Goal: Task Accomplishment & Management: Complete application form

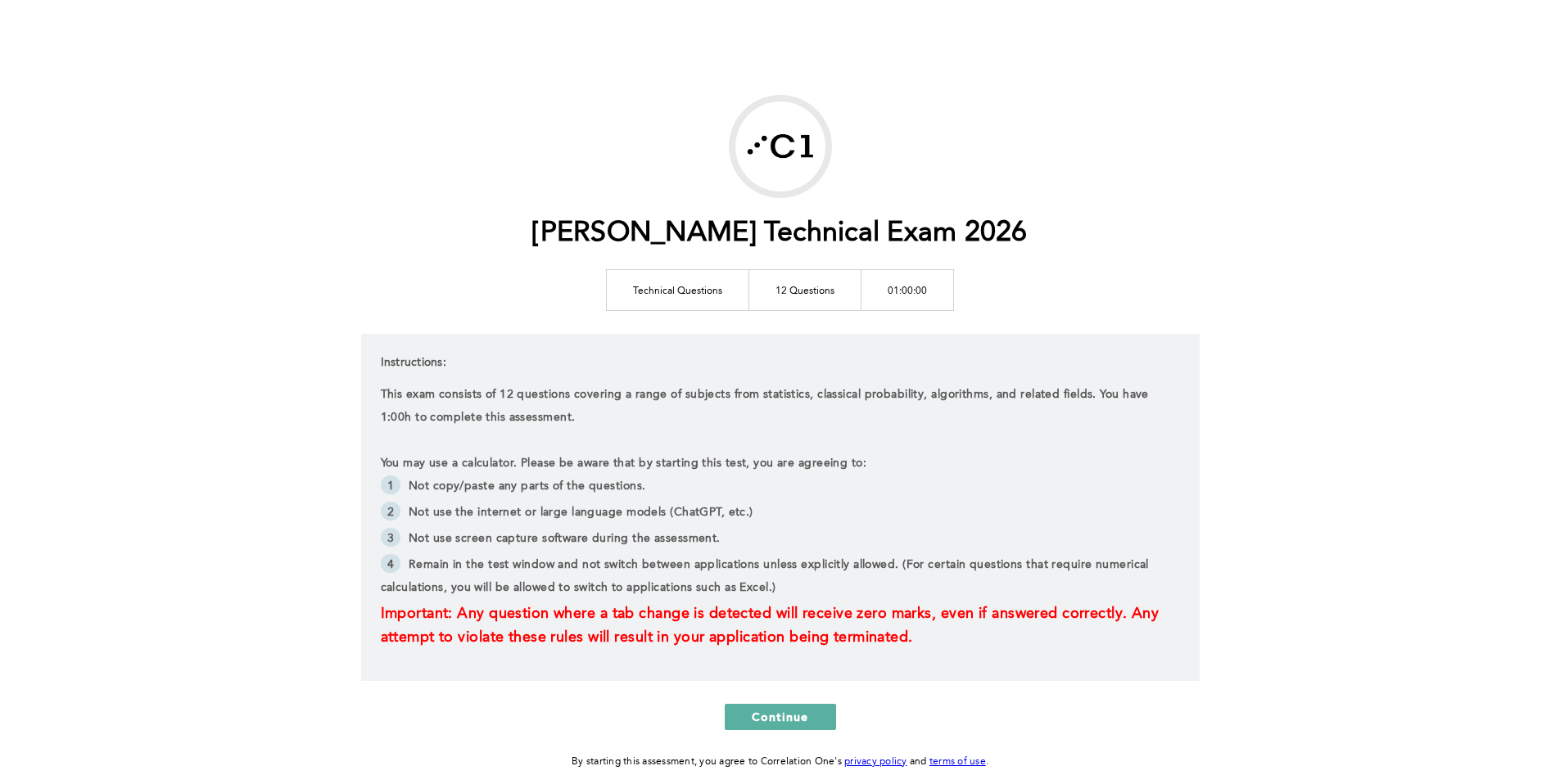
scroll to position [82, 0]
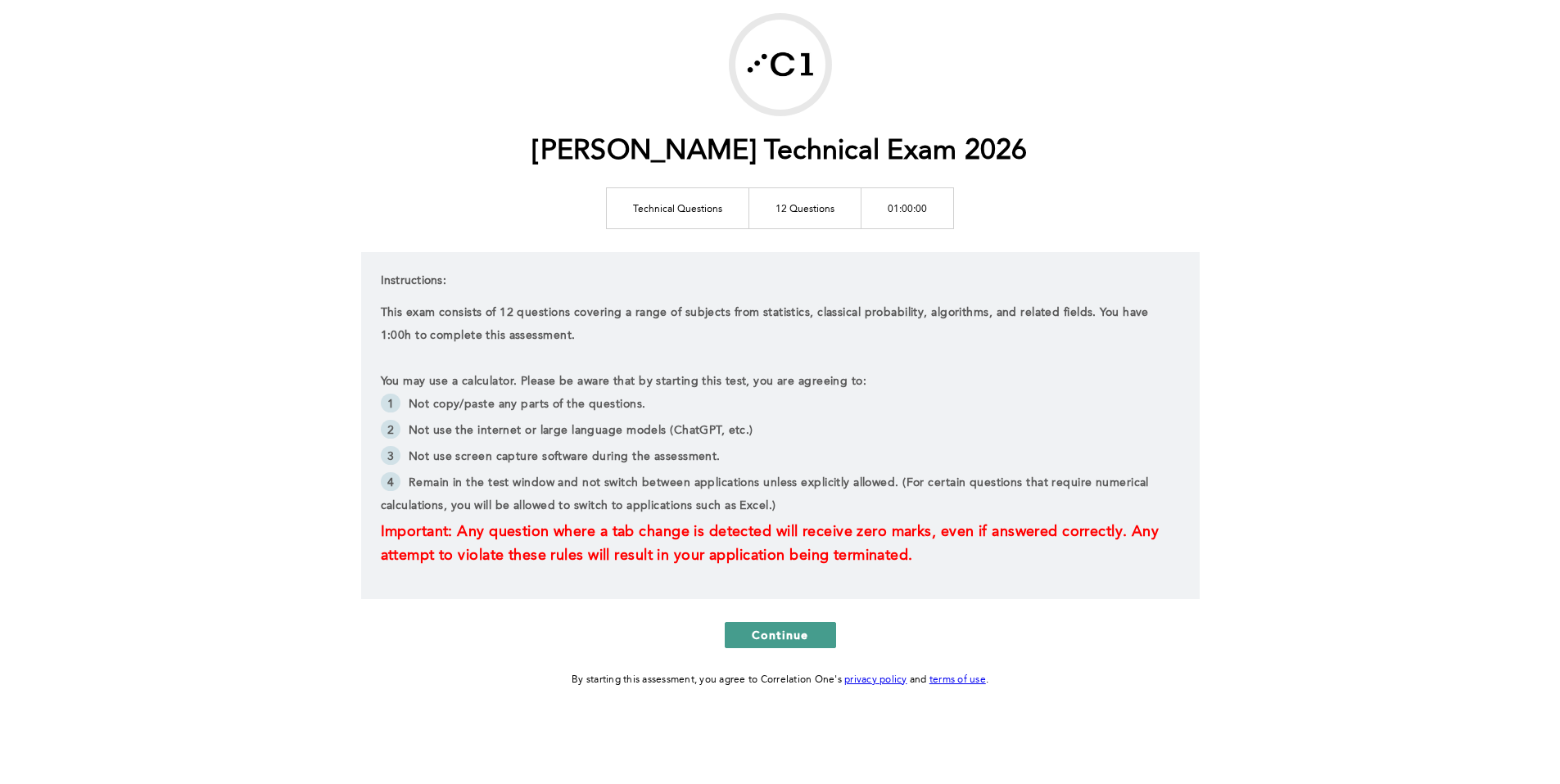
click at [754, 633] on span "Continue" at bounding box center [780, 635] width 57 height 15
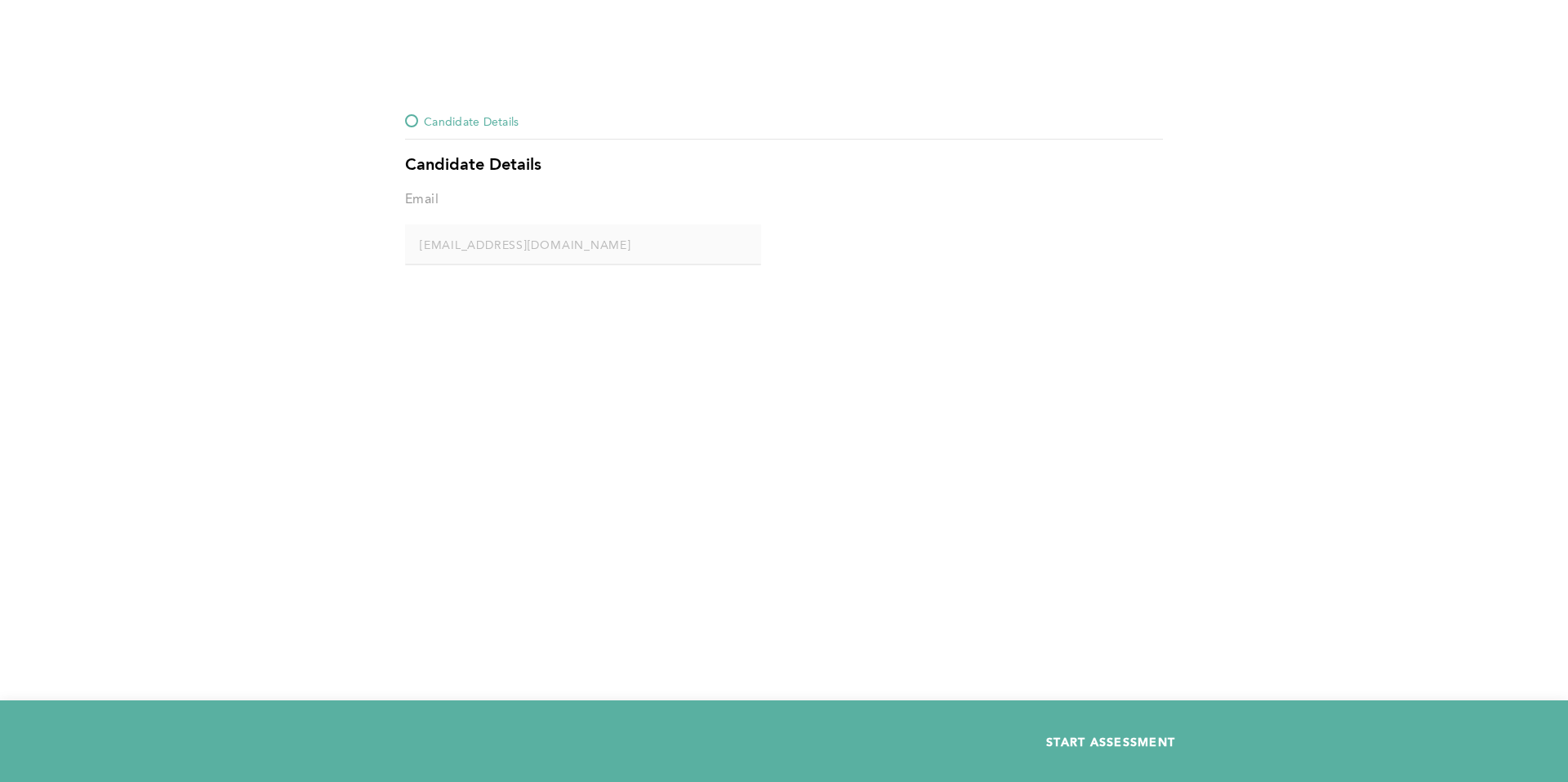
click at [1059, 737] on span "START ASSESSMENT" at bounding box center [1111, 742] width 129 height 15
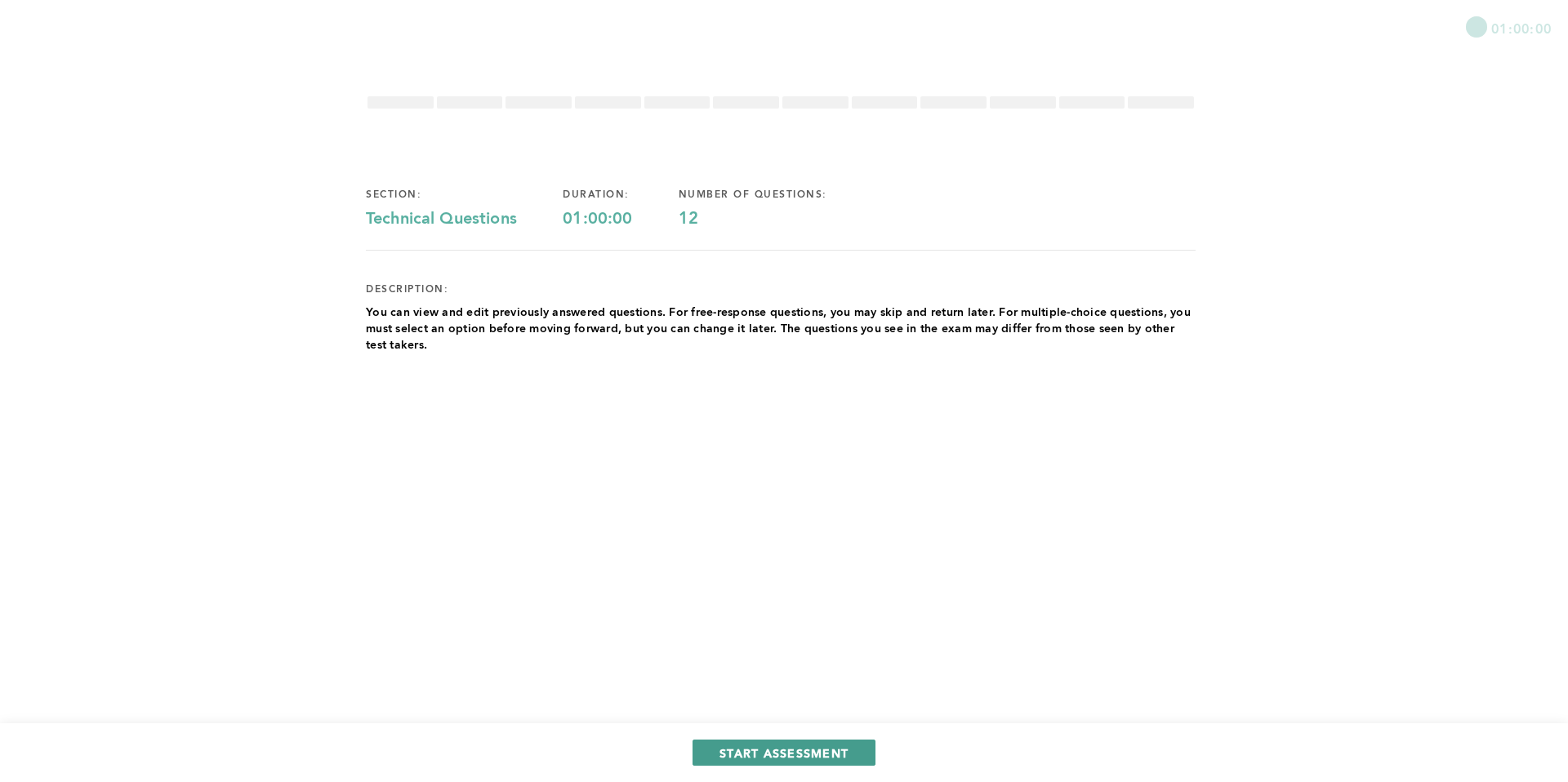
click at [753, 754] on span "START ASSESSMENT" at bounding box center [784, 753] width 129 height 15
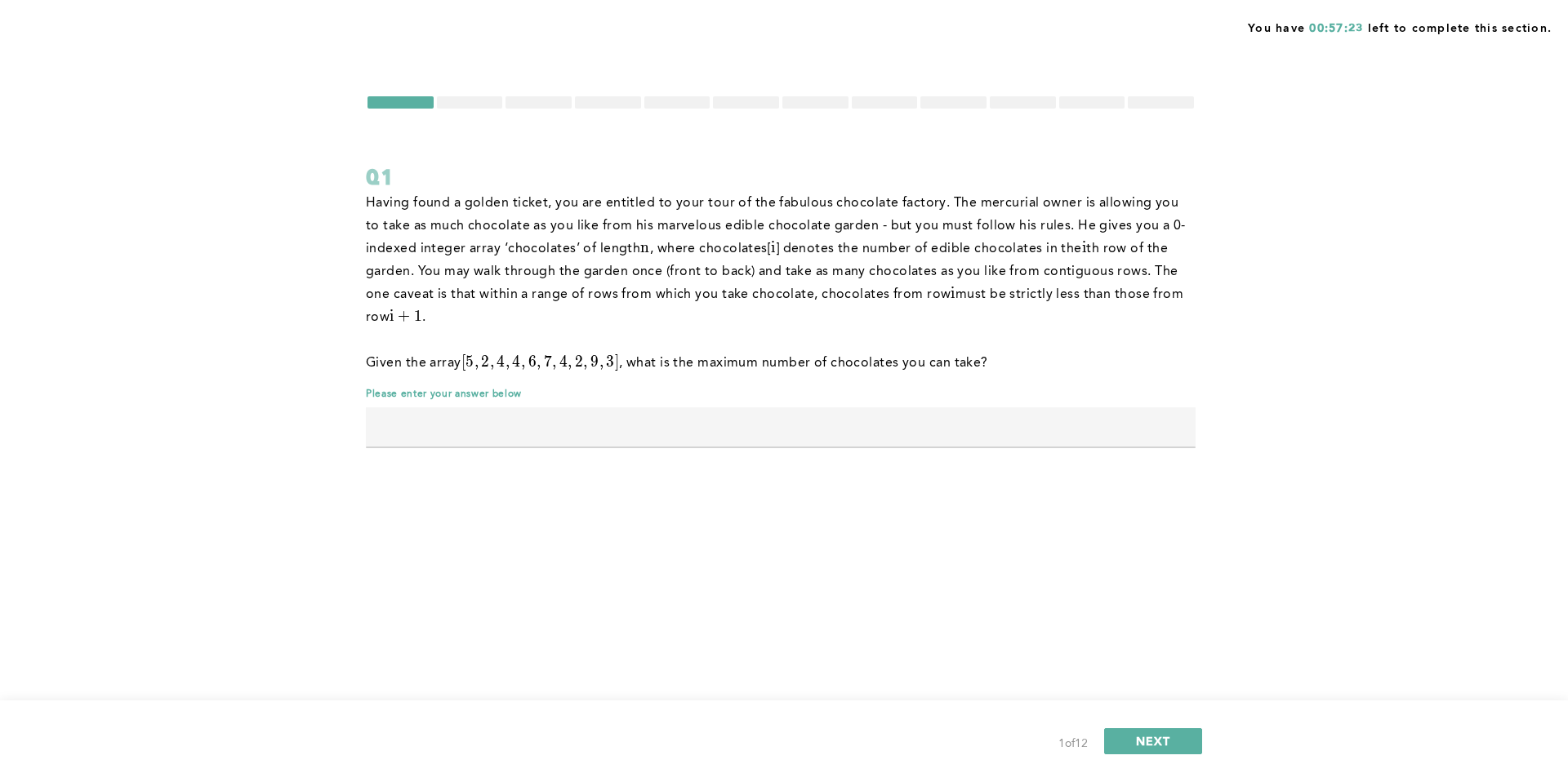
click at [554, 429] on input "text" at bounding box center [781, 427] width 830 height 39
type input "17"
click at [1147, 737] on span "NEXT" at bounding box center [1153, 741] width 35 height 15
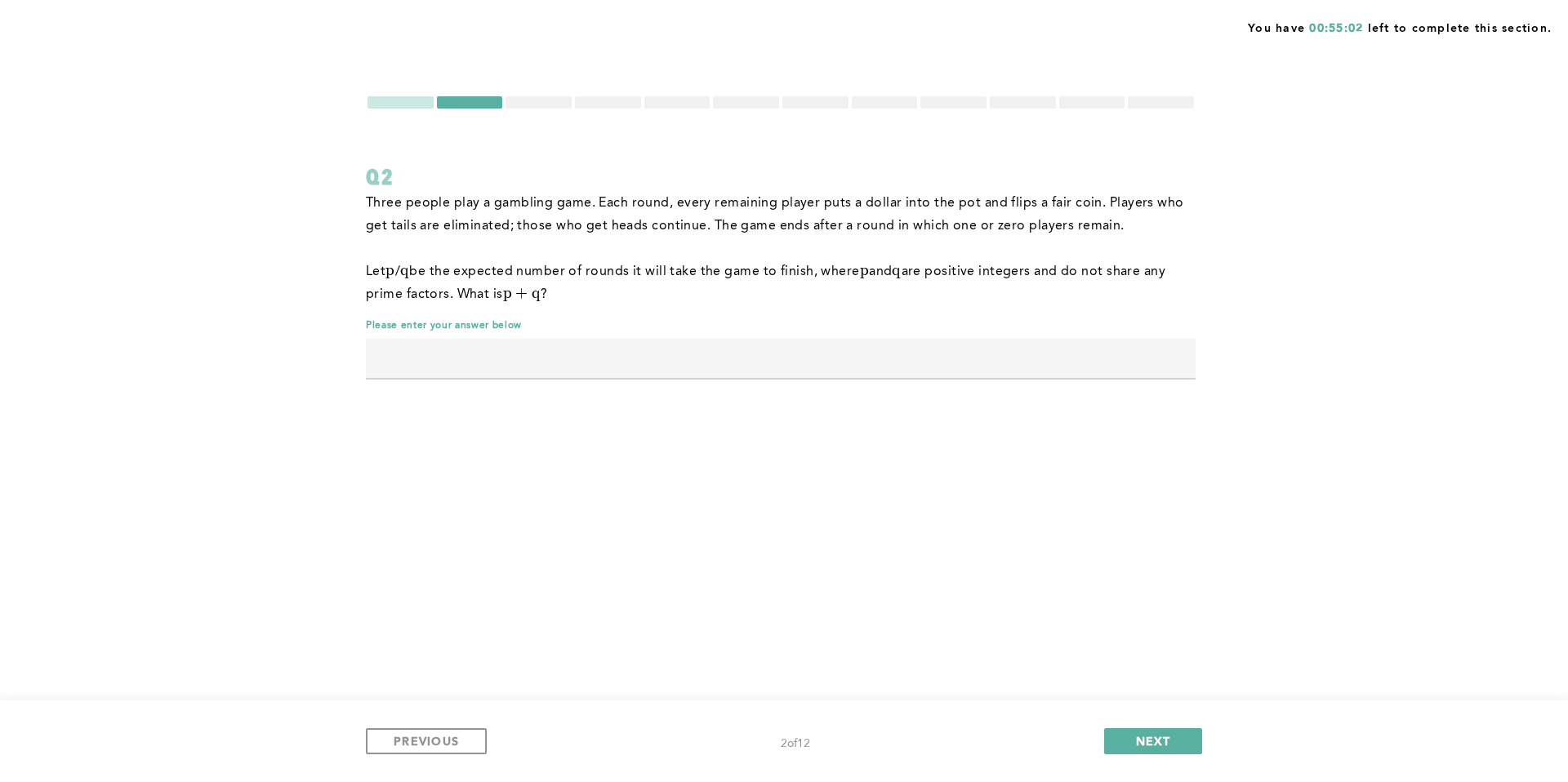
click at [776, 362] on input "text" at bounding box center [781, 358] width 830 height 39
type input "19"
click at [1132, 733] on button "NEXT" at bounding box center [1153, 741] width 98 height 26
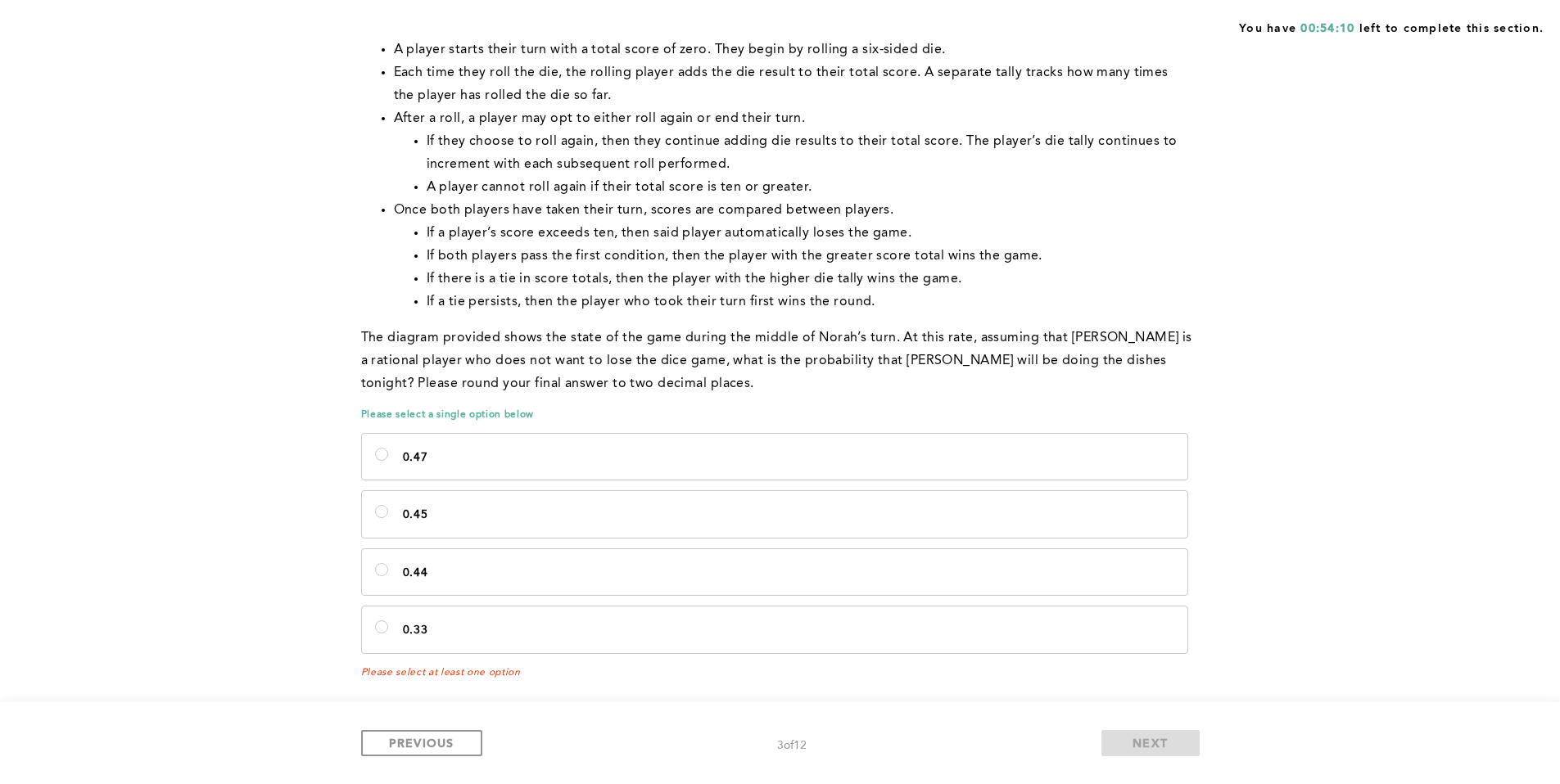
scroll to position [721, 0]
click at [696, 441] on label "0.47" at bounding box center [774, 456] width 825 height 46
click at [388, 446] on input "0.47" at bounding box center [381, 452] width 13 height 13
radio input "true"
click at [1163, 746] on span "NEXT" at bounding box center [1150, 743] width 35 height 15
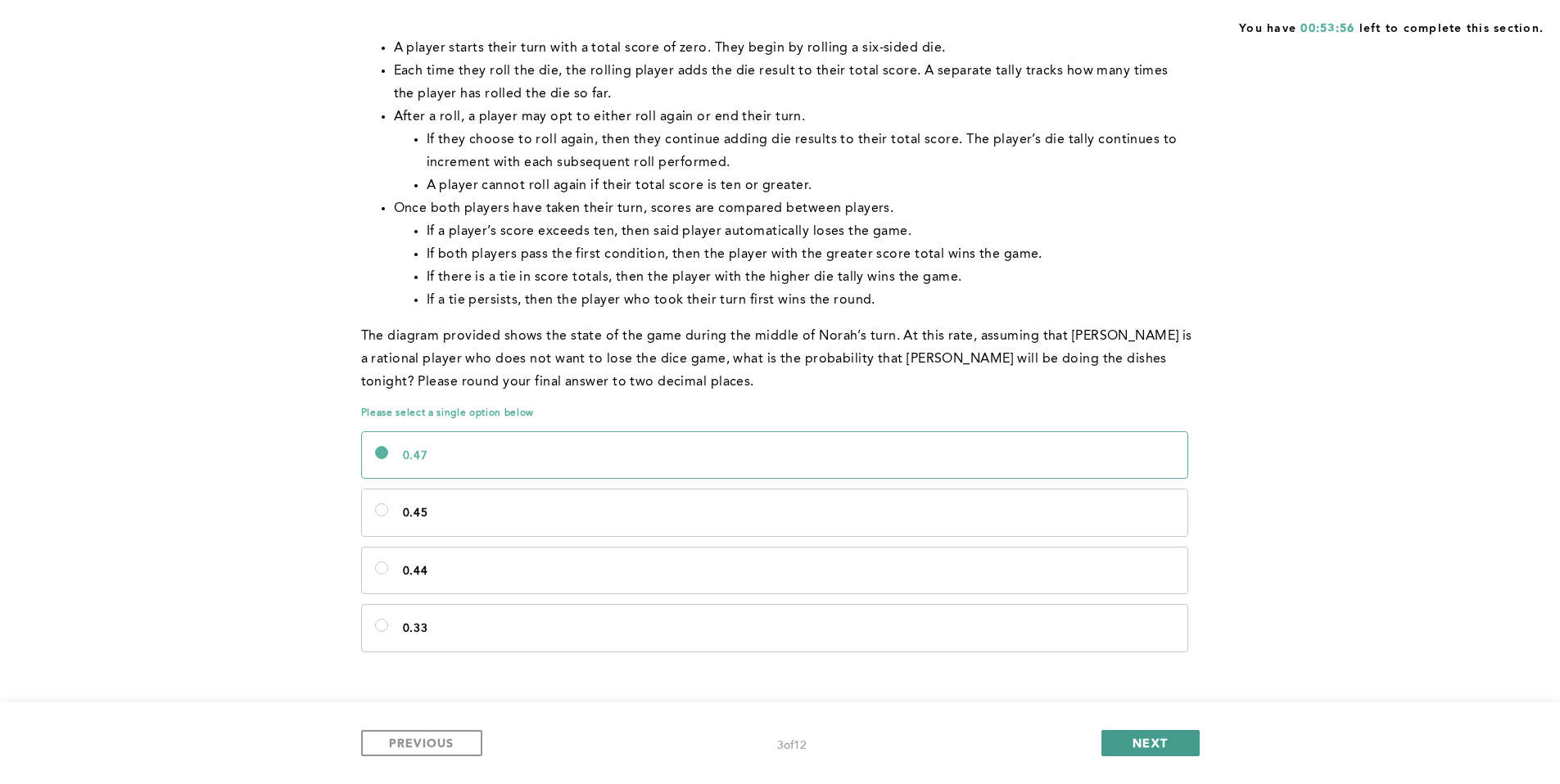
scroll to position [0, 0]
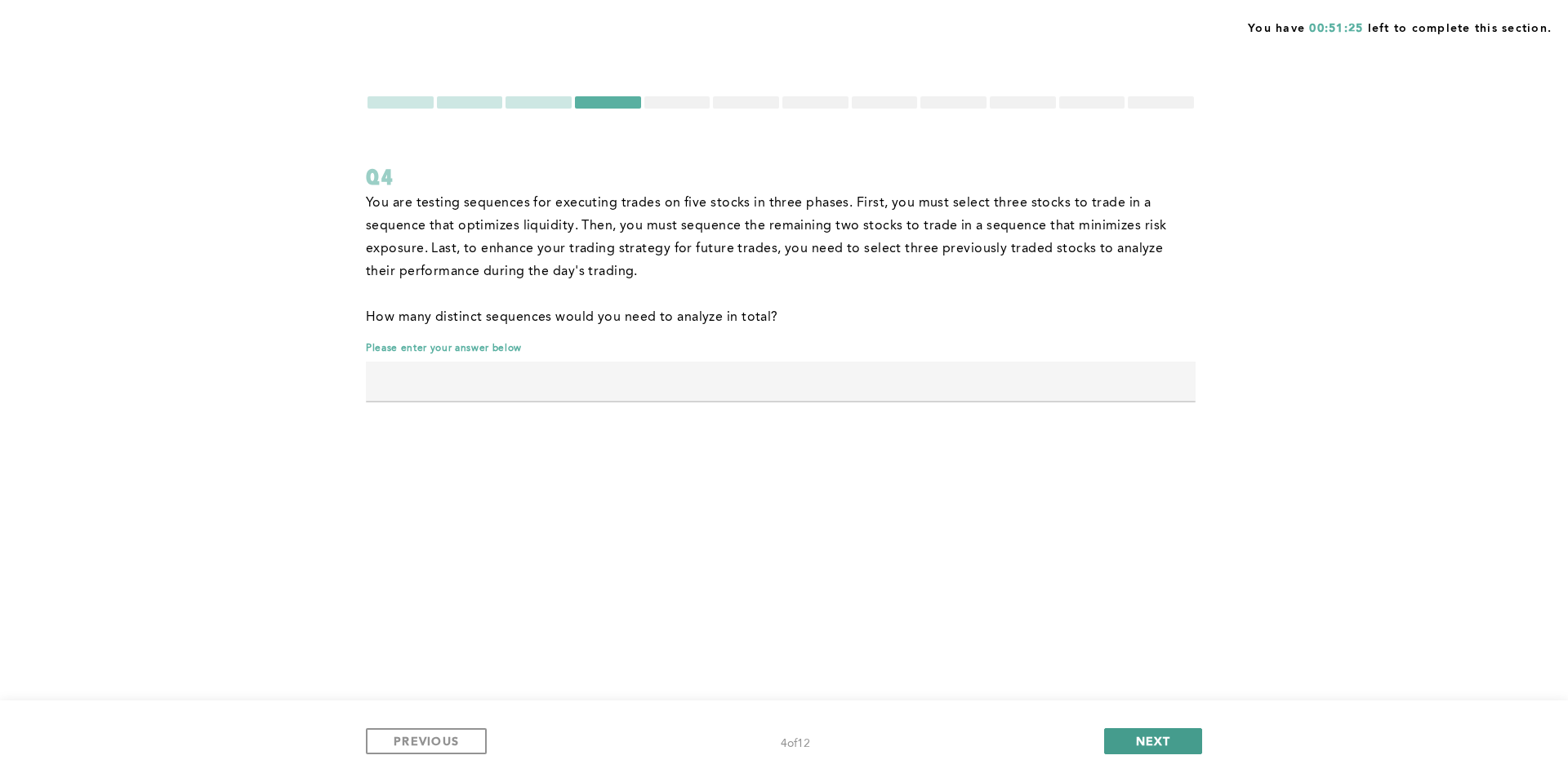
click at [1133, 739] on button "NEXT" at bounding box center [1153, 741] width 98 height 26
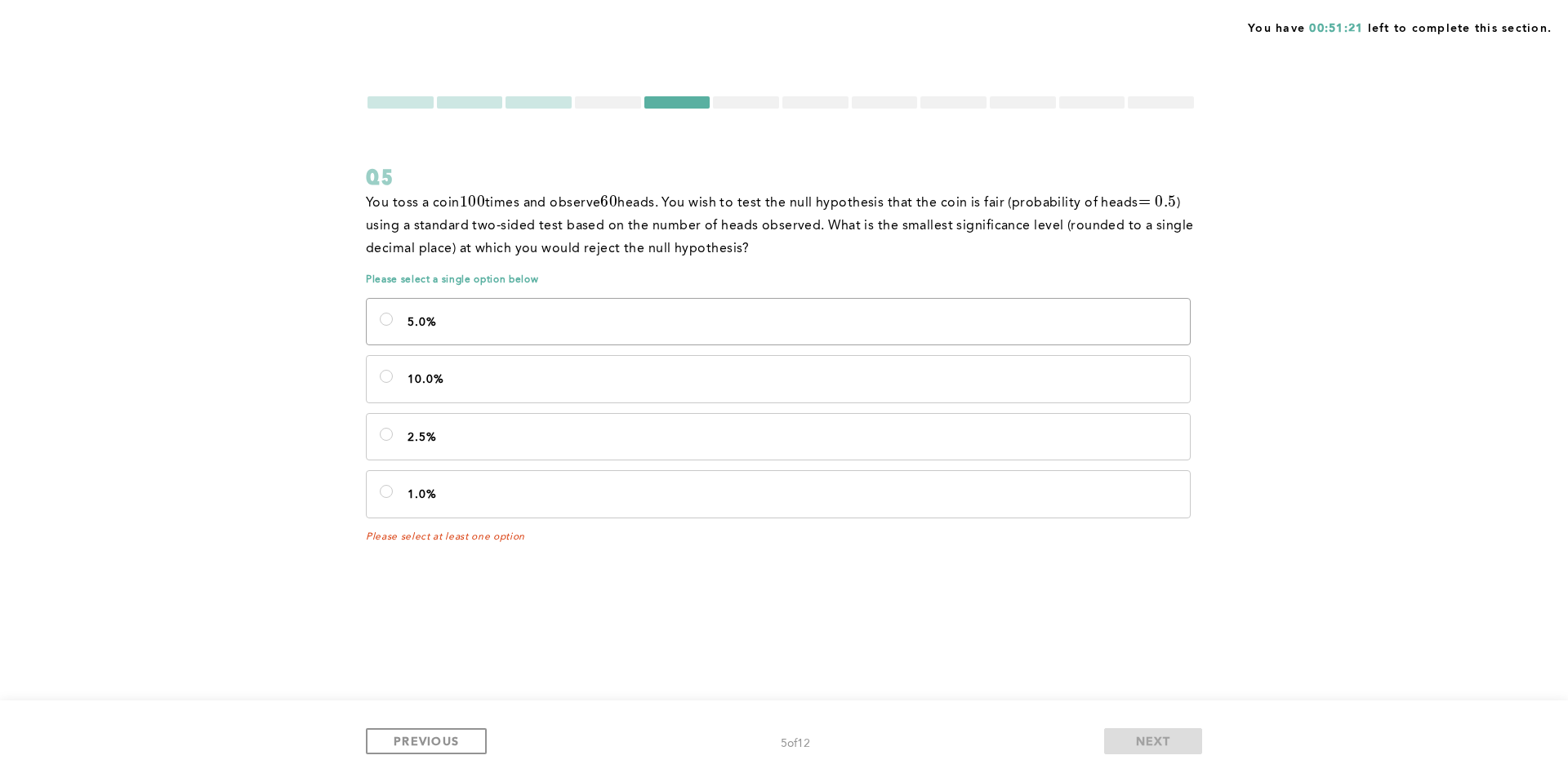
click at [793, 325] on p "5.0%" at bounding box center [793, 322] width 770 height 18
click at [393, 325] on input "5.0%" at bounding box center [386, 318] width 13 height 13
radio input "true"
click at [1149, 741] on span "NEXT" at bounding box center [1153, 741] width 35 height 15
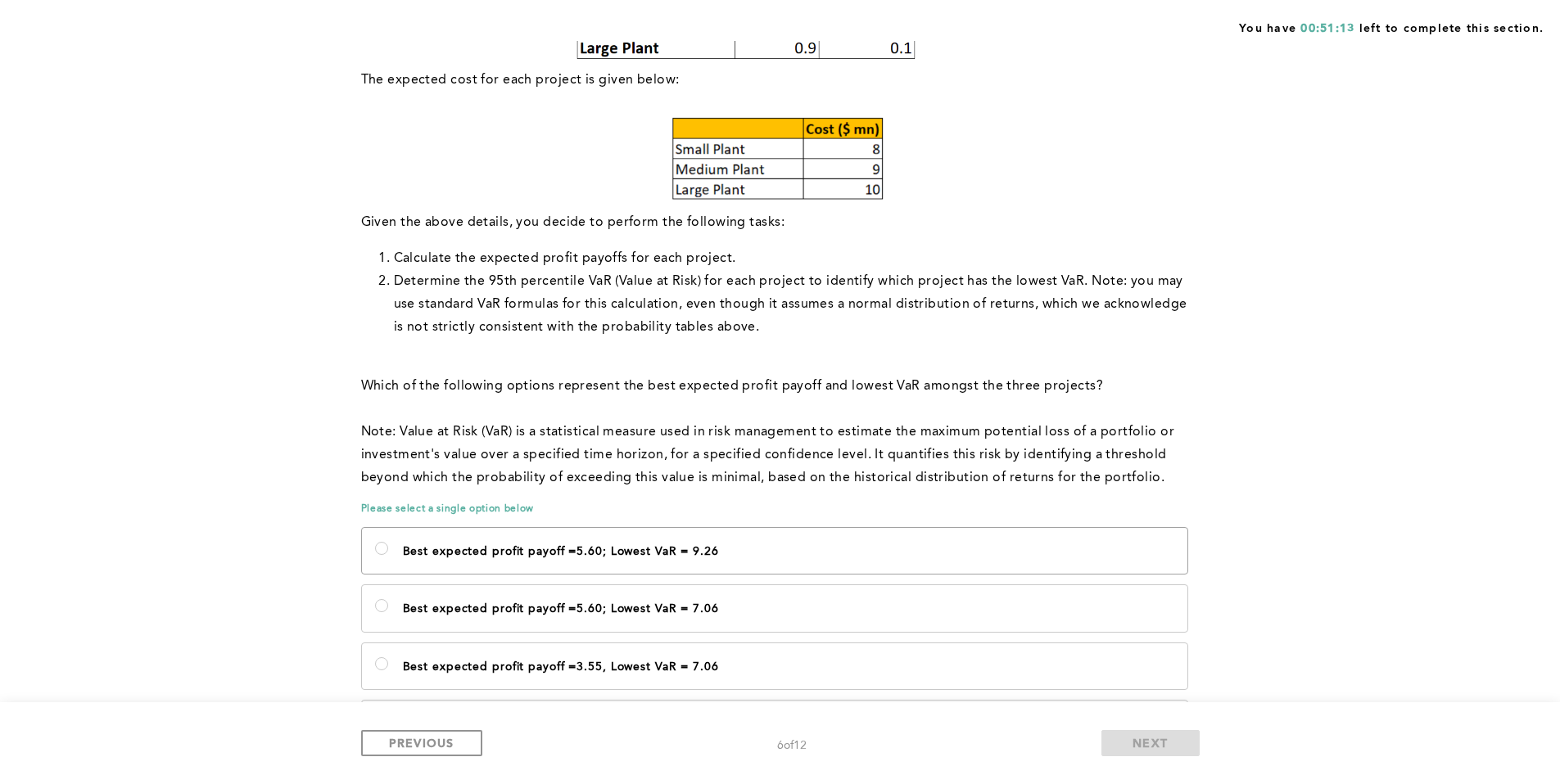
scroll to position [578, 0]
click at [843, 565] on label "Best expected profit payoff =5.60; Lowest VaR = 9.26" at bounding box center [774, 554] width 825 height 46
click at [388, 557] on 9\ "Best expected profit payoff =5.60; Lowest VaR = 9.26" at bounding box center [381, 550] width 13 height 13
radio 9\ "true"
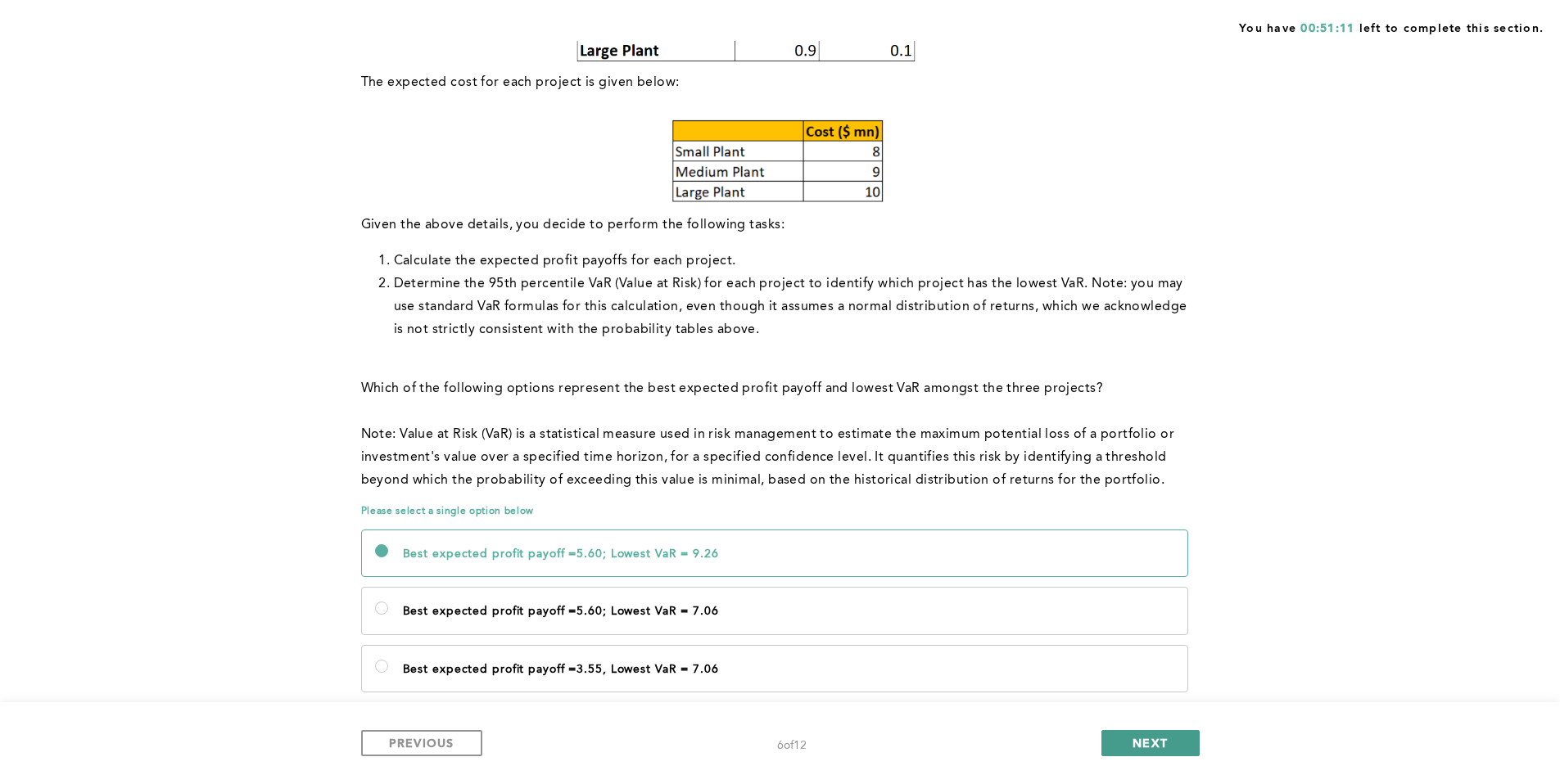
click at [1137, 740] on span "NEXT" at bounding box center [1150, 743] width 35 height 15
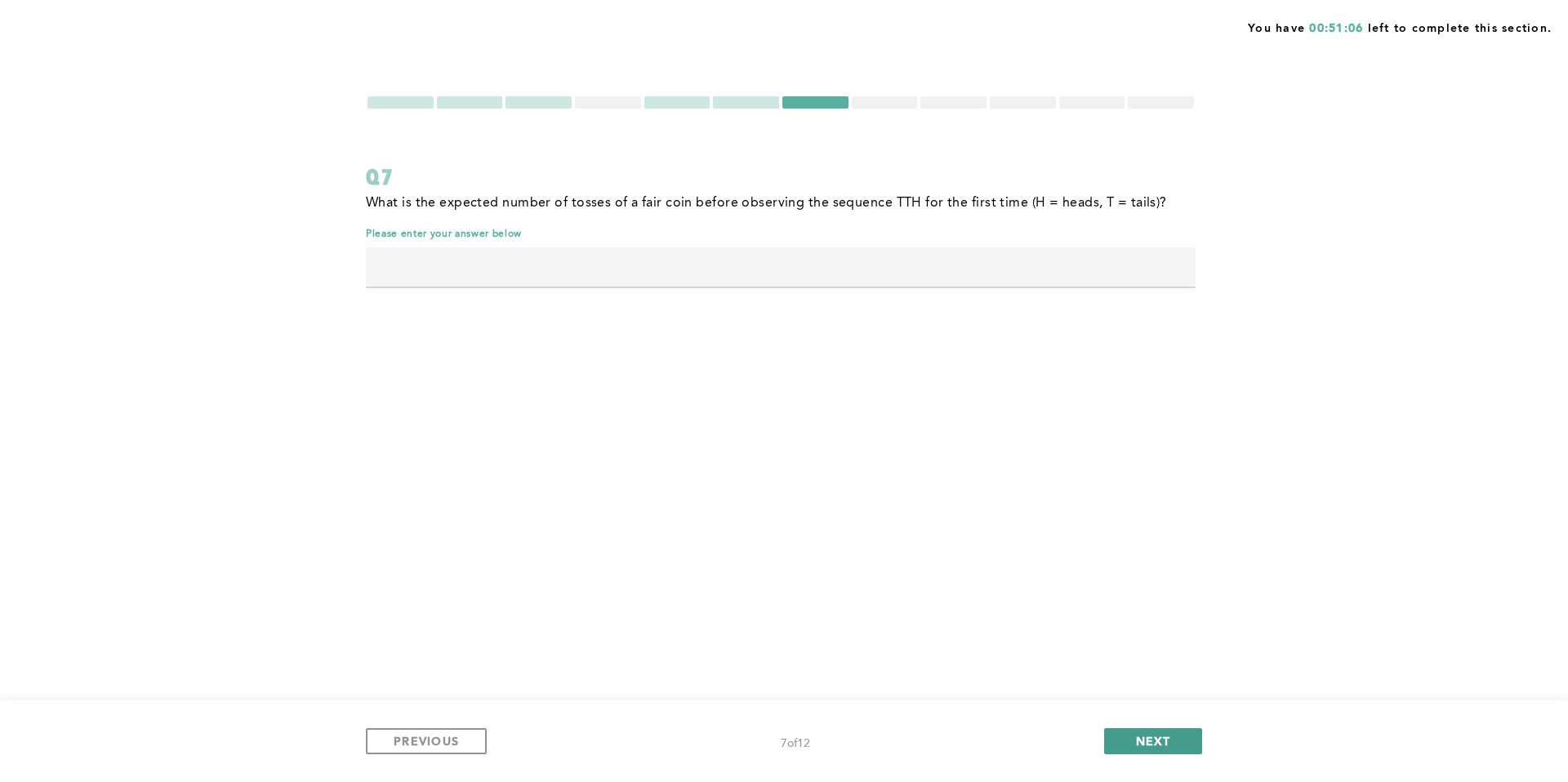
click at [1137, 738] on span "NEXT" at bounding box center [1153, 741] width 35 height 15
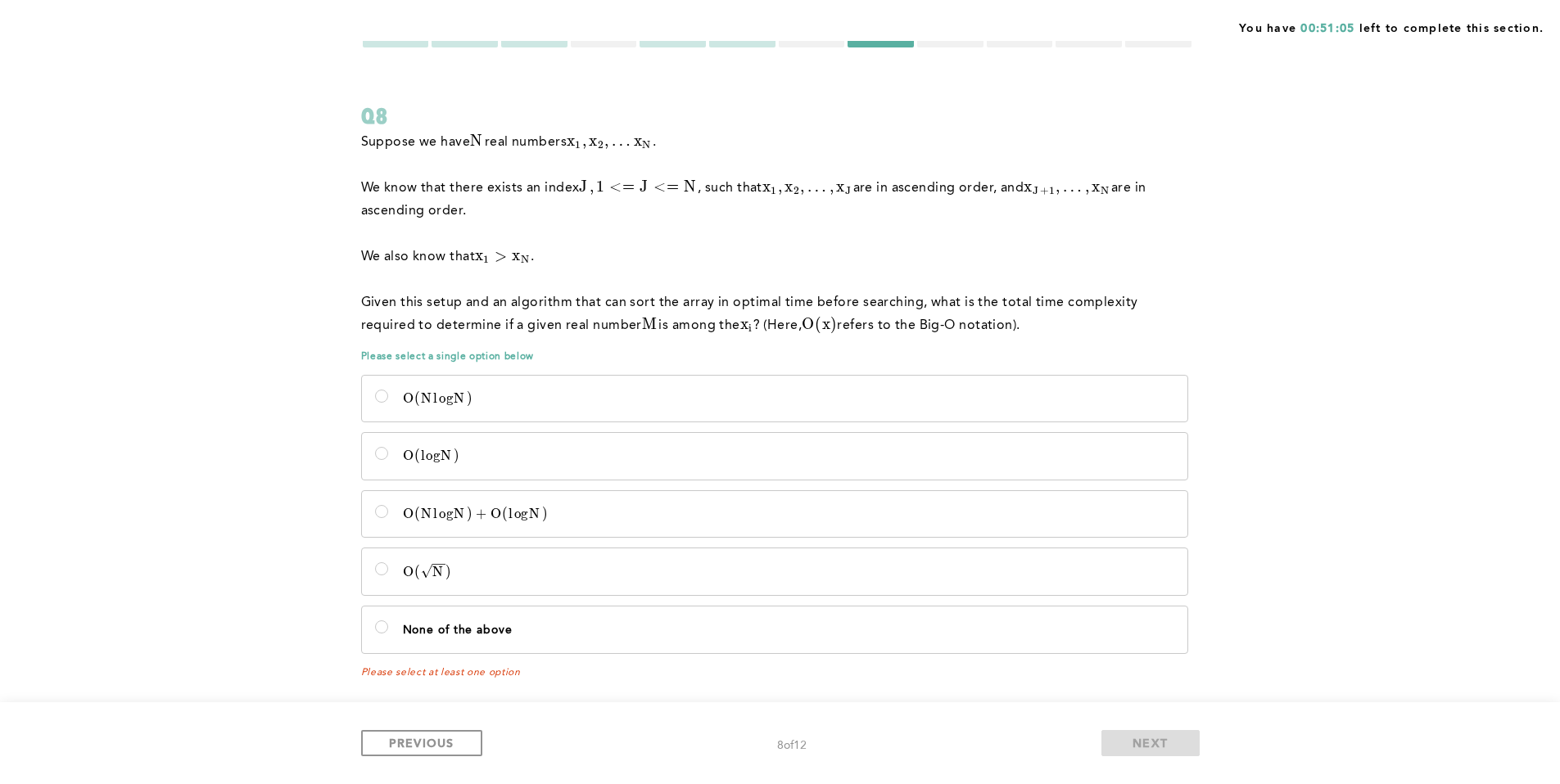
scroll to position [63, 0]
click at [740, 401] on p "O ( N l o g N ) O(NlogN) O ( N l o g N )" at bounding box center [789, 398] width 771 height 18
click at [388, 401] on input "O ( N l o g N ) O(NlogN) O ( N l o g N )" at bounding box center [381, 394] width 13 height 13
radio input "true"
click at [1167, 749] on span "NEXT" at bounding box center [1150, 743] width 35 height 15
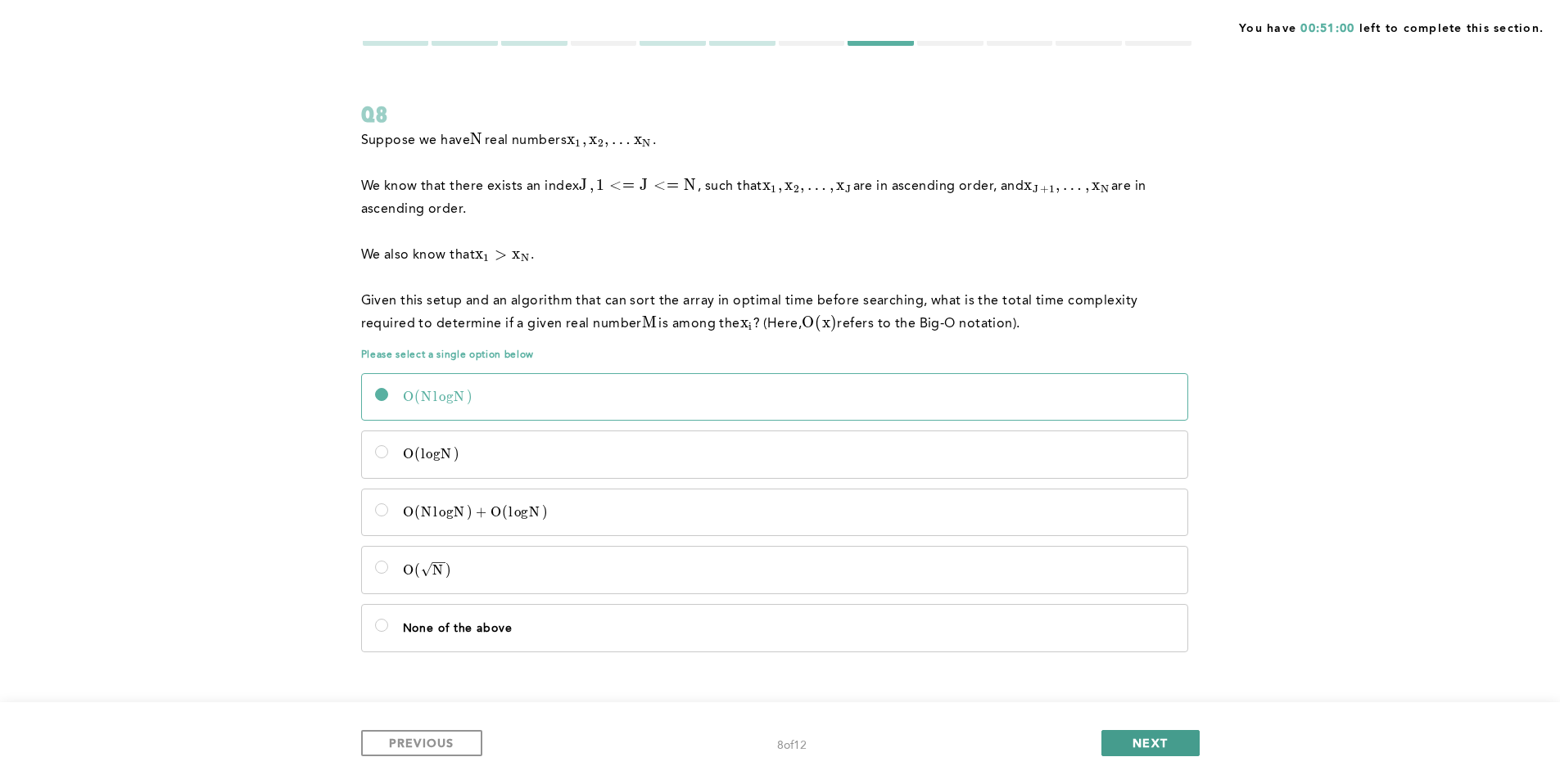
scroll to position [0, 0]
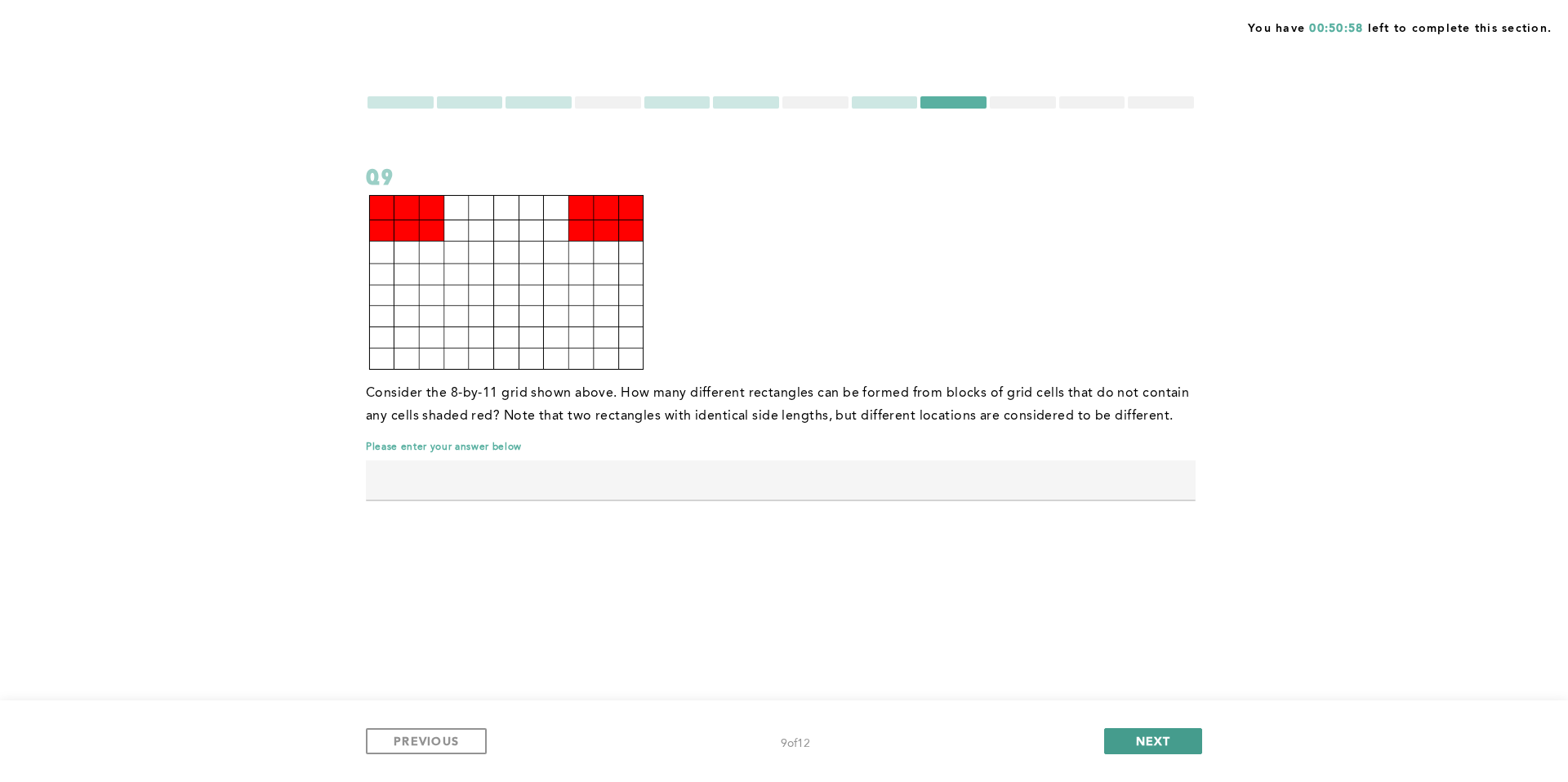
click at [1164, 745] on span "NEXT" at bounding box center [1153, 741] width 35 height 15
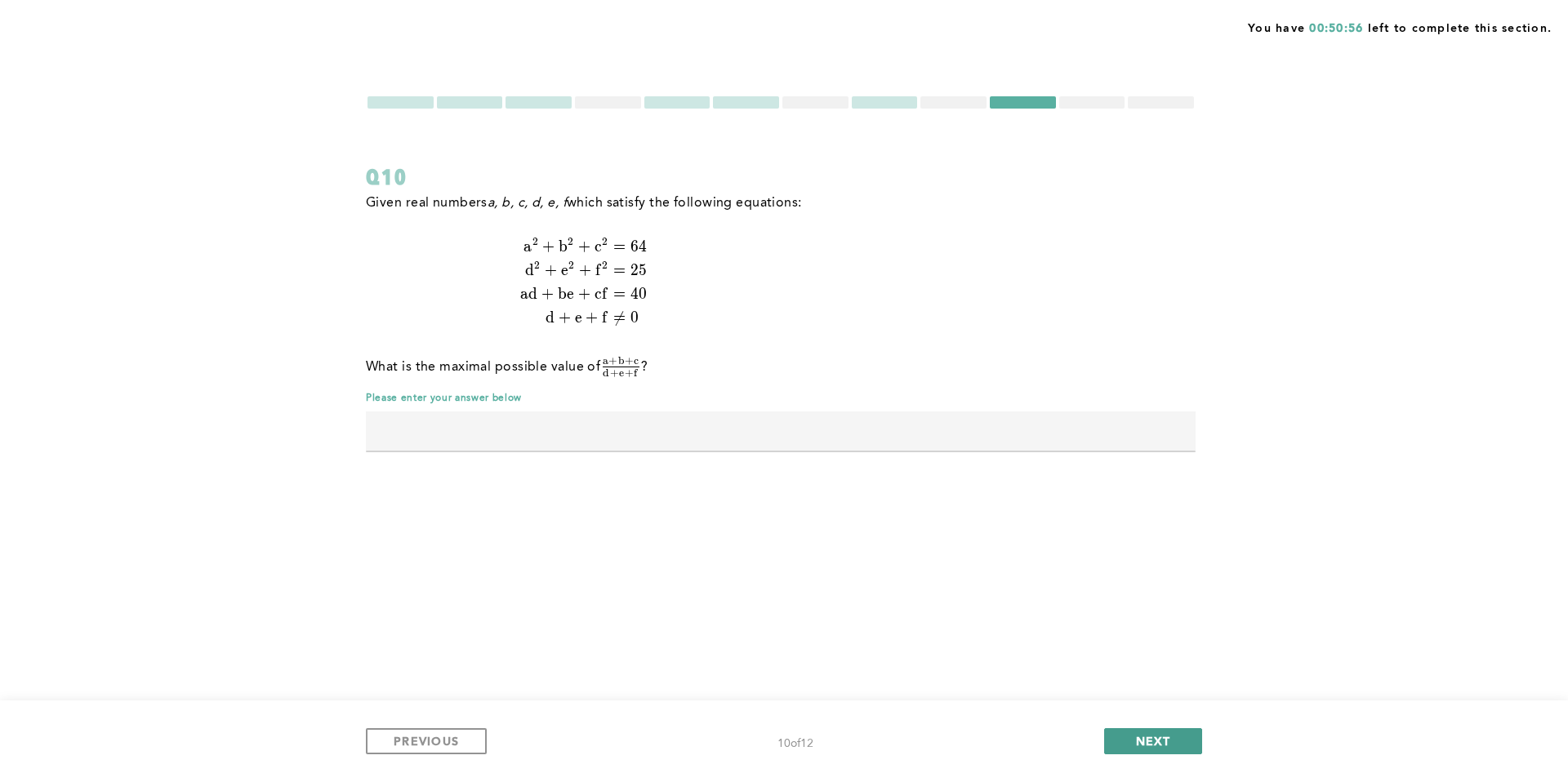
click at [1164, 745] on span "NEXT" at bounding box center [1153, 741] width 35 height 15
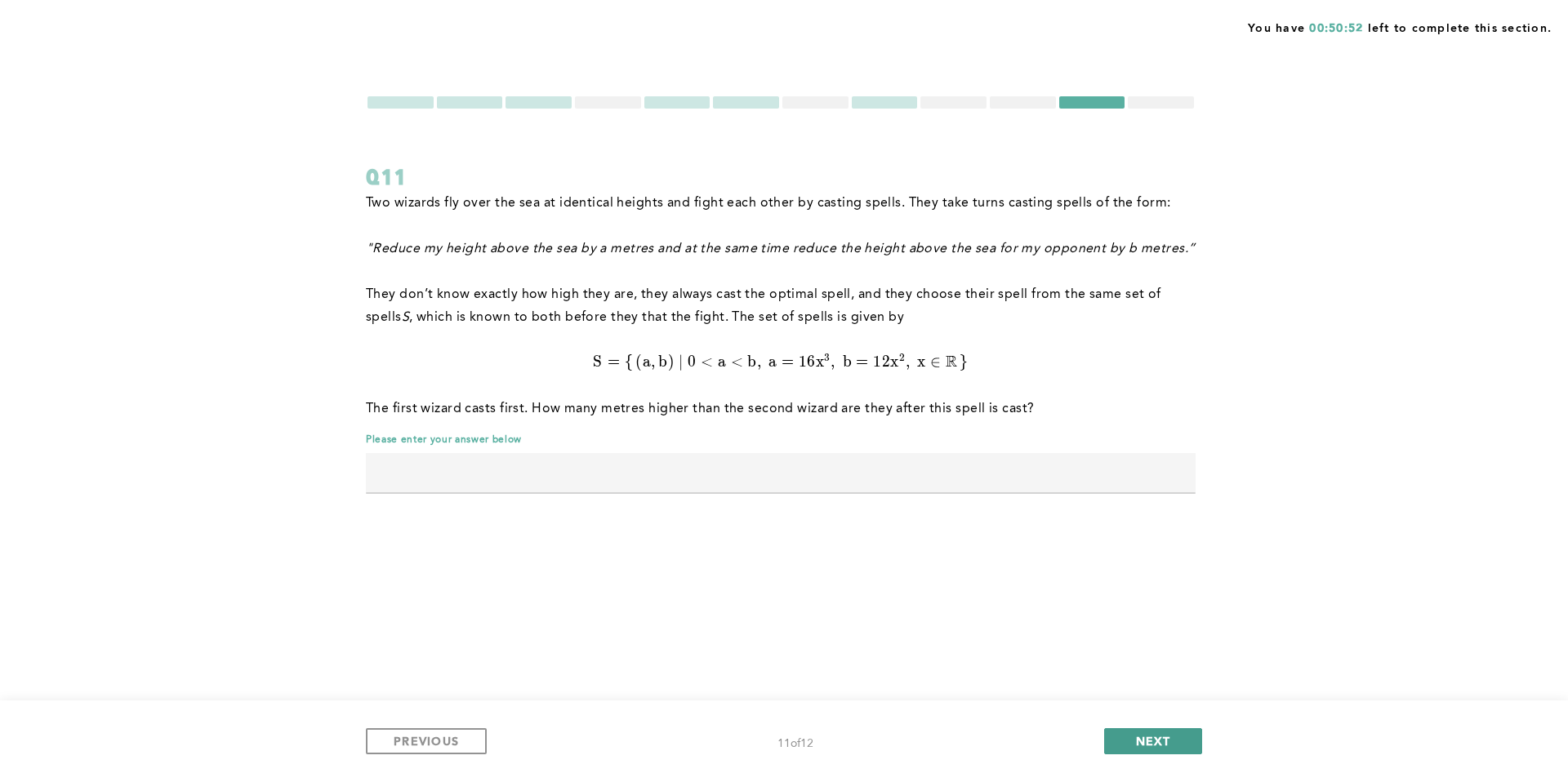
click at [1165, 745] on span "NEXT" at bounding box center [1153, 741] width 35 height 15
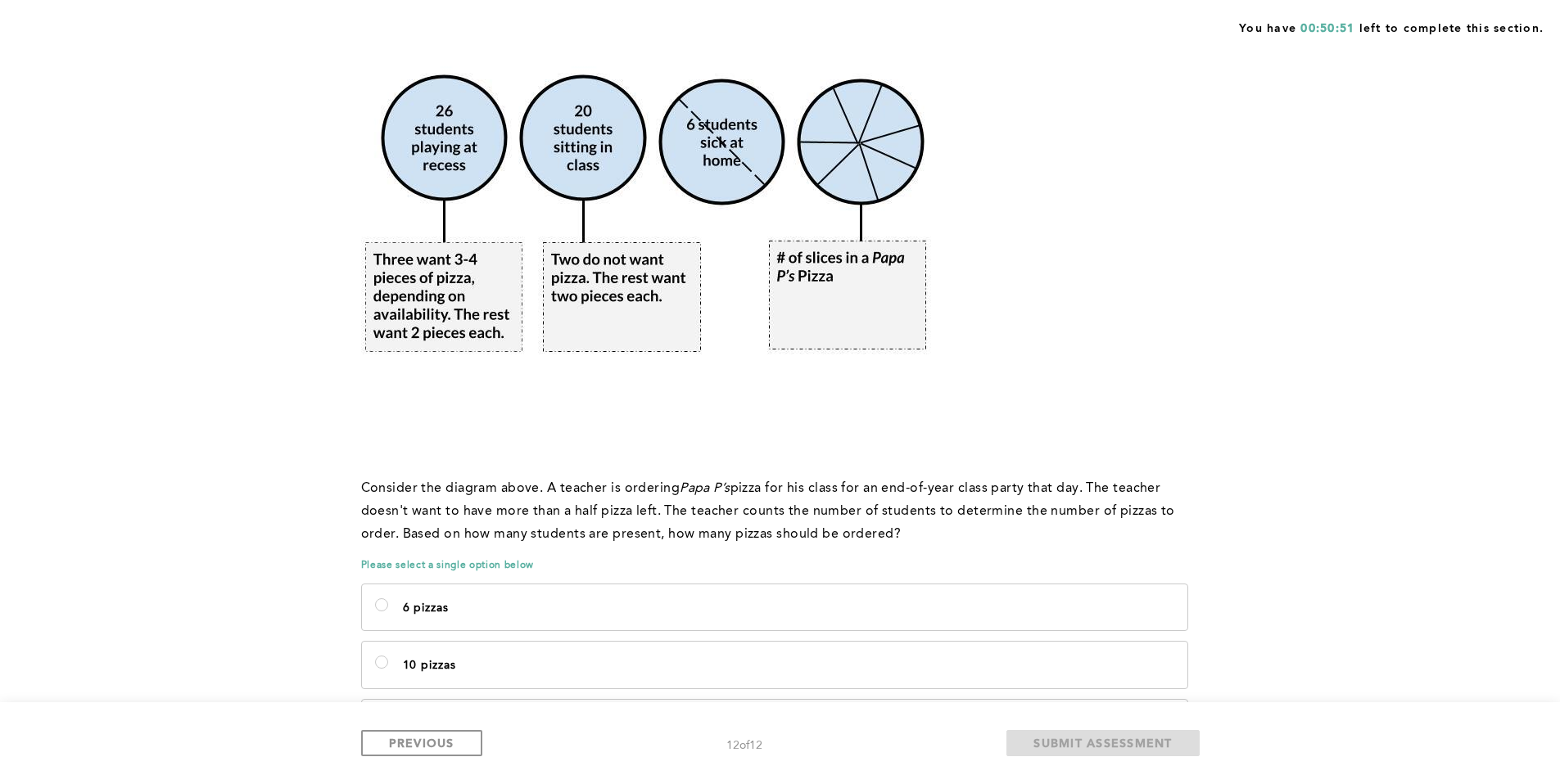
scroll to position [375, 0]
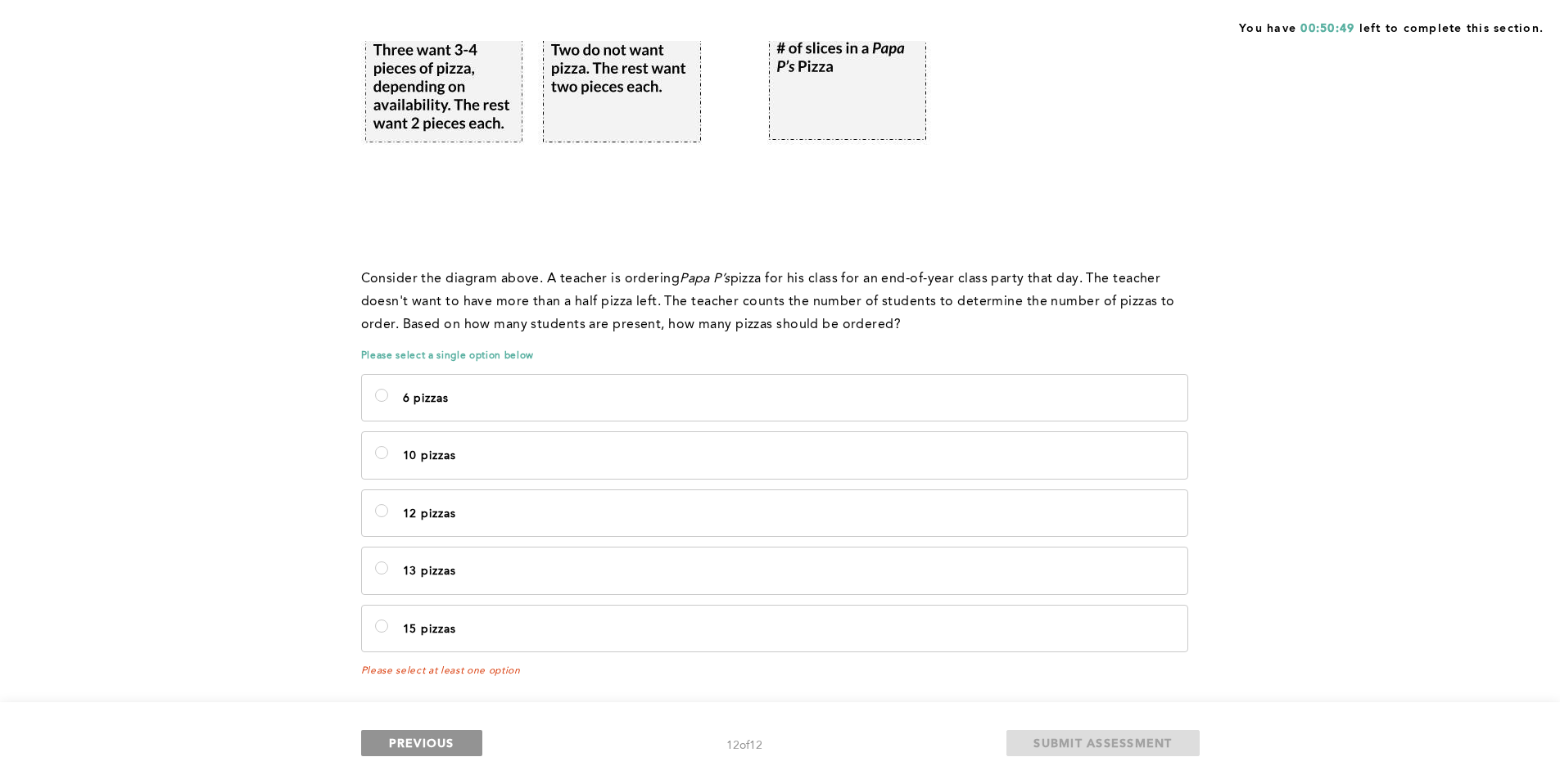
click at [451, 743] on span "PREVIOUS" at bounding box center [422, 743] width 66 height 15
click at [416, 741] on span "PREVIOUS" at bounding box center [422, 743] width 66 height 15
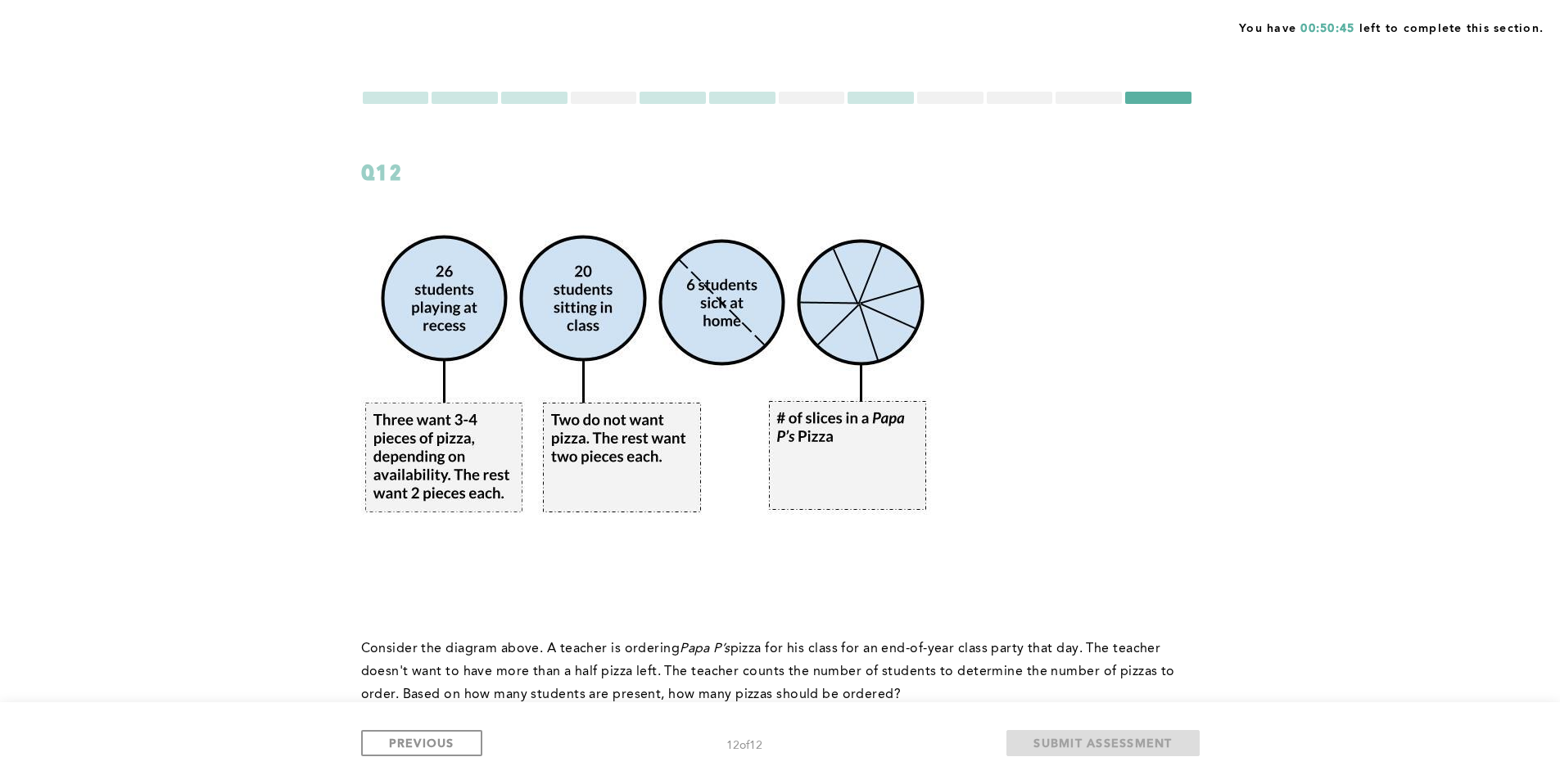
scroll to position [0, 0]
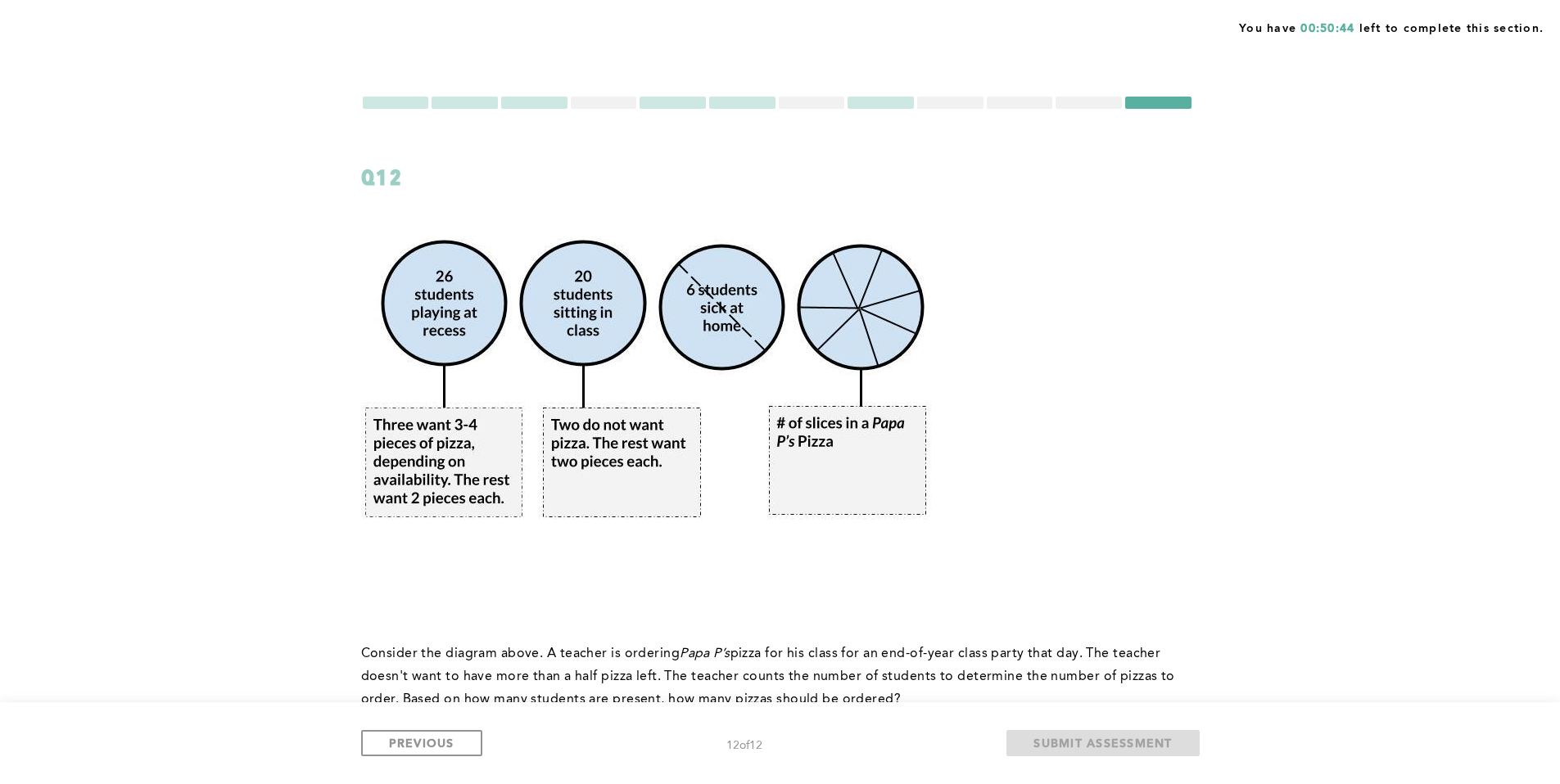
click at [1074, 102] on div at bounding box center [1089, 102] width 67 height 12
click at [815, 105] on div at bounding box center [812, 102] width 67 height 12
click at [869, 97] on div at bounding box center [881, 102] width 67 height 12
click at [862, 97] on div at bounding box center [881, 102] width 67 height 12
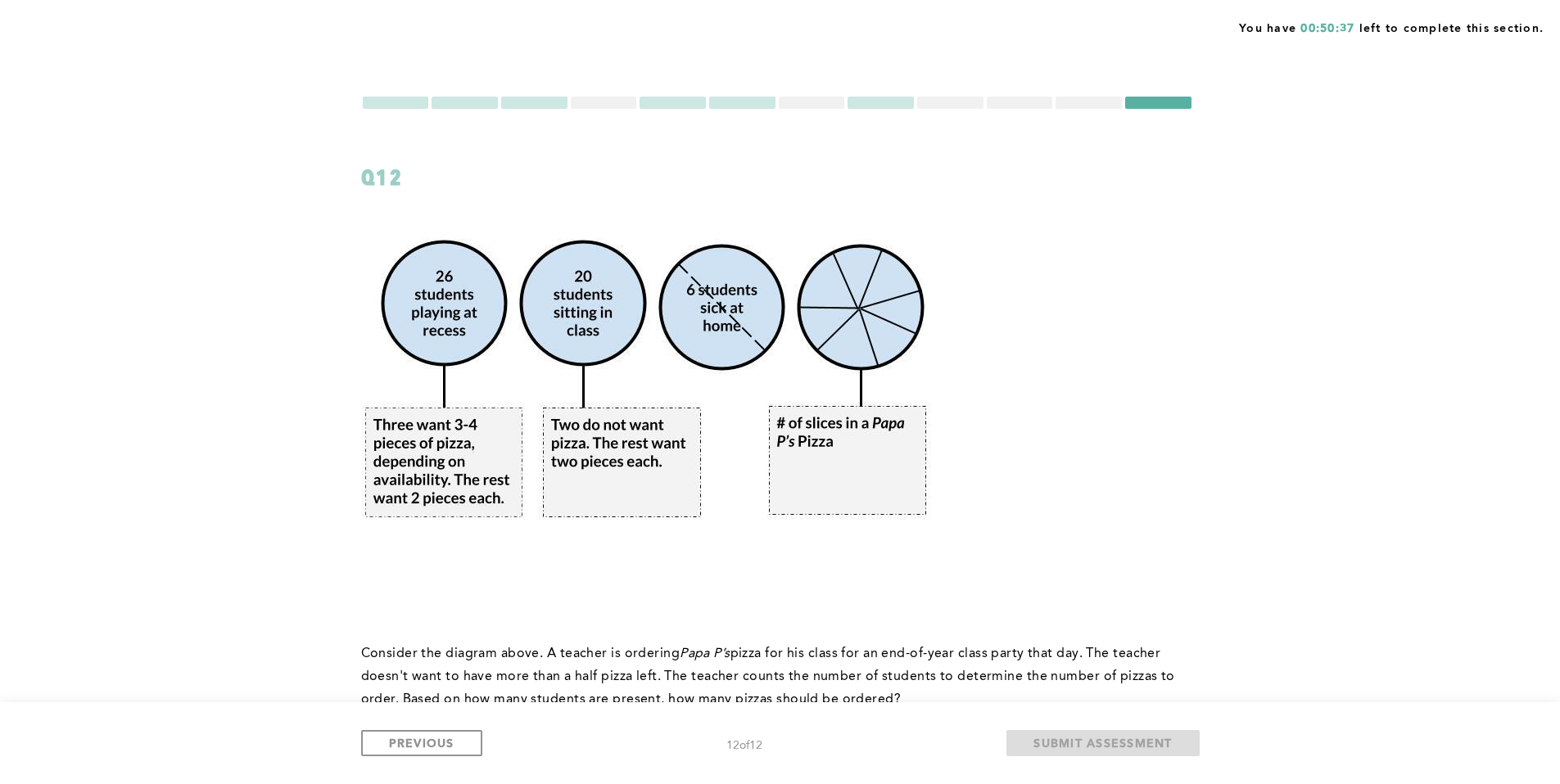
click at [501, 101] on div at bounding box center [534, 102] width 67 height 12
click at [513, 101] on div at bounding box center [534, 102] width 67 height 12
click at [441, 107] on div at bounding box center [465, 102] width 67 height 12
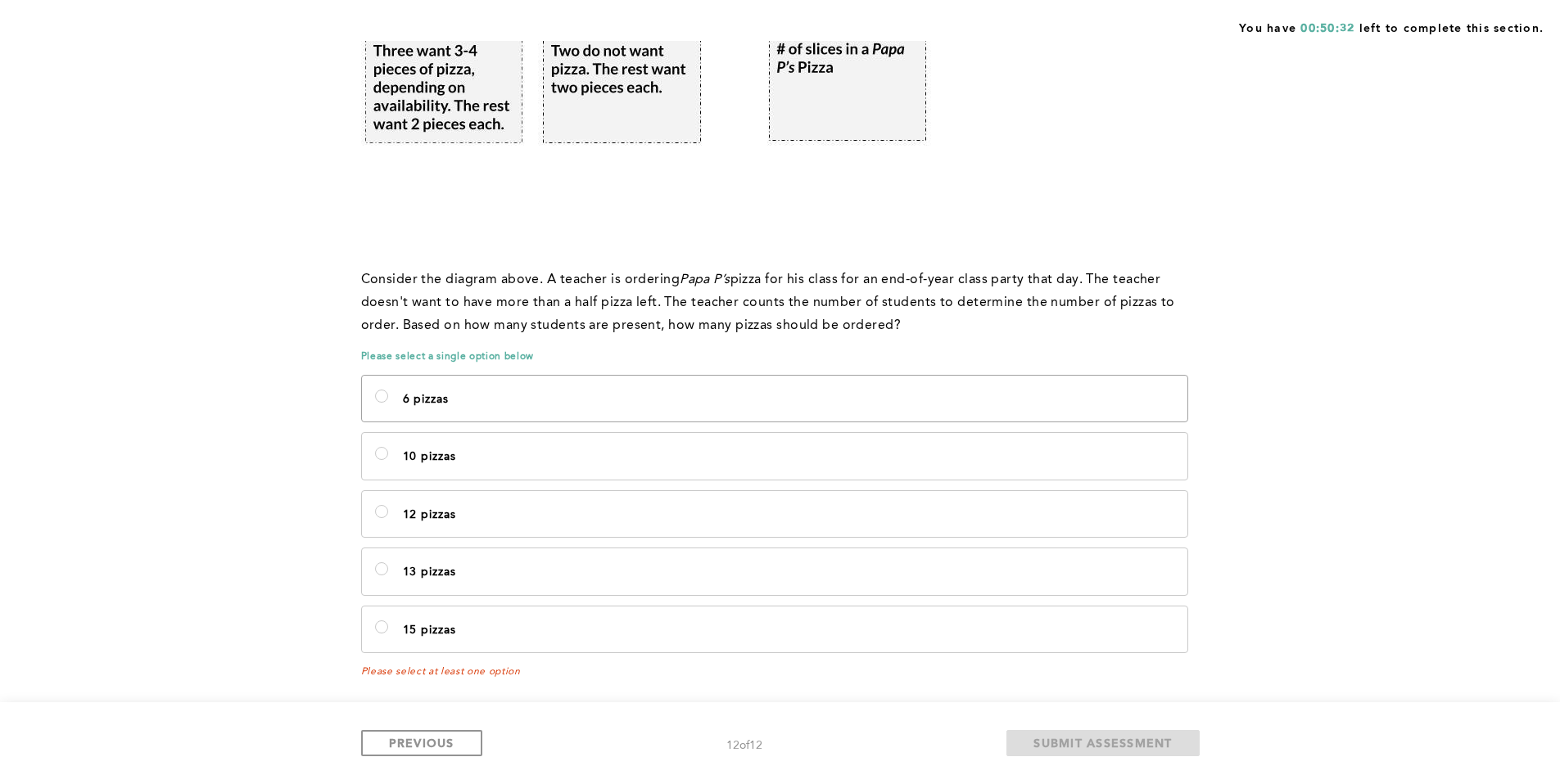
scroll to position [375, 0]
click at [450, 372] on div "6 pizzas ﻿ 10 pizzas 12 pizzas 13 pizzas 15 pizzas" at bounding box center [777, 514] width 832 height 288
click at [439, 398] on p "6 pizzas ﻿" at bounding box center [789, 398] width 771 height 18
click at [388, 398] on pizzas\<em\>﻿\<\/em\>\<\/p\> "6 pizzas ﻿" at bounding box center [381, 395] width 13 height 13
radio pizzas\<em\>﻿\<\/em\>\<\/p\> "true"
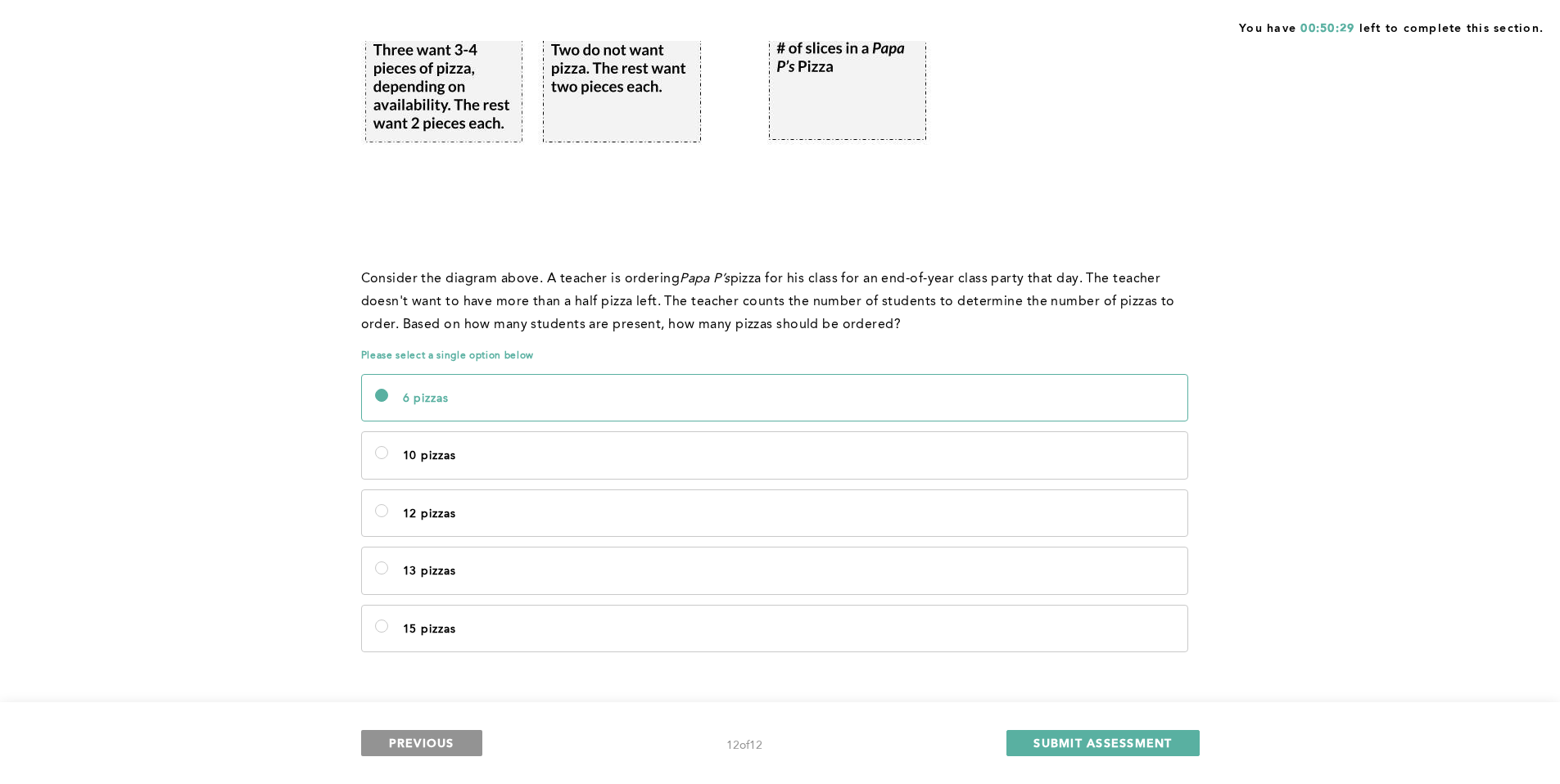
click at [413, 733] on button "PREVIOUS" at bounding box center [422, 743] width 121 height 26
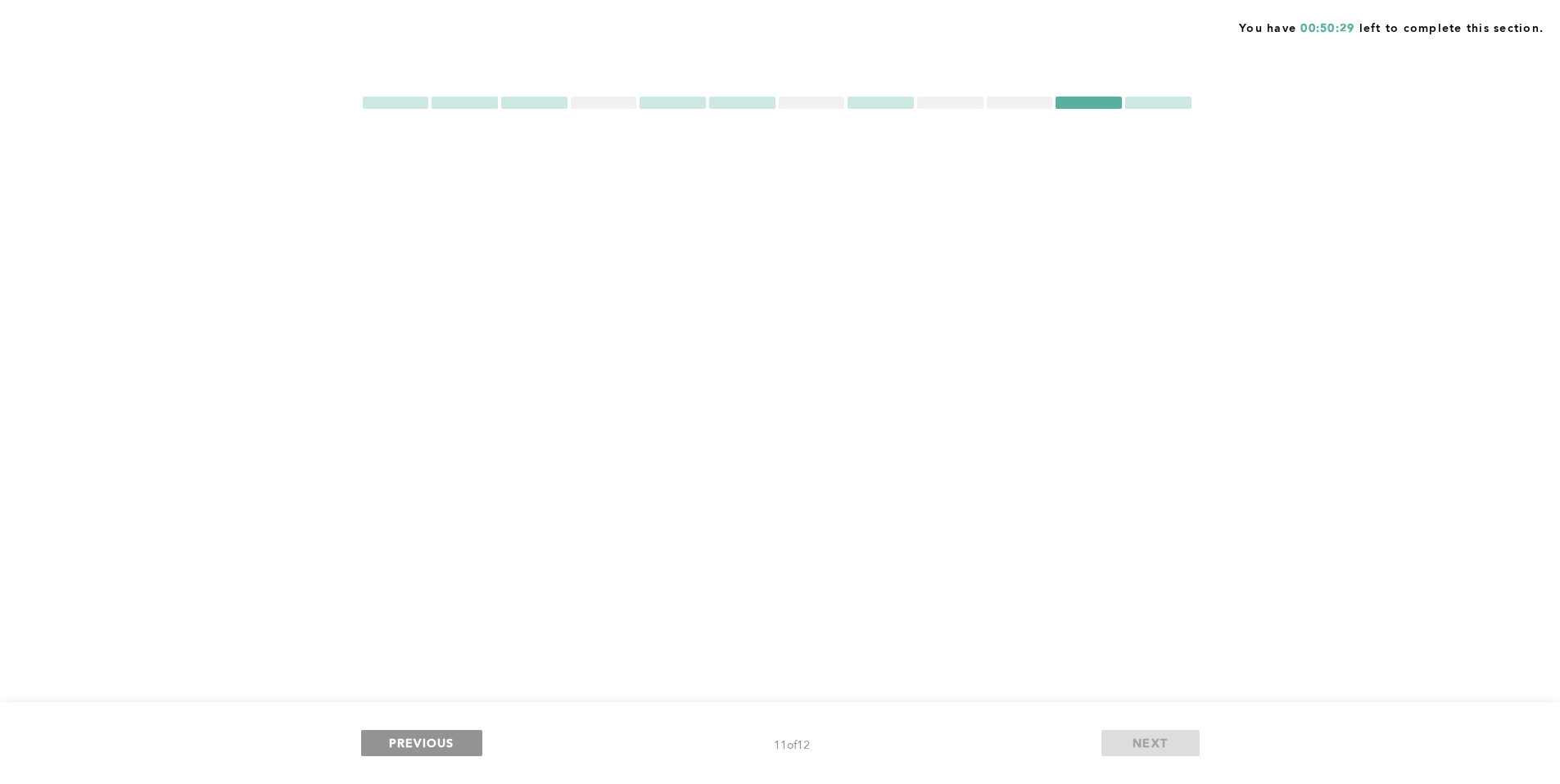
scroll to position [0, 0]
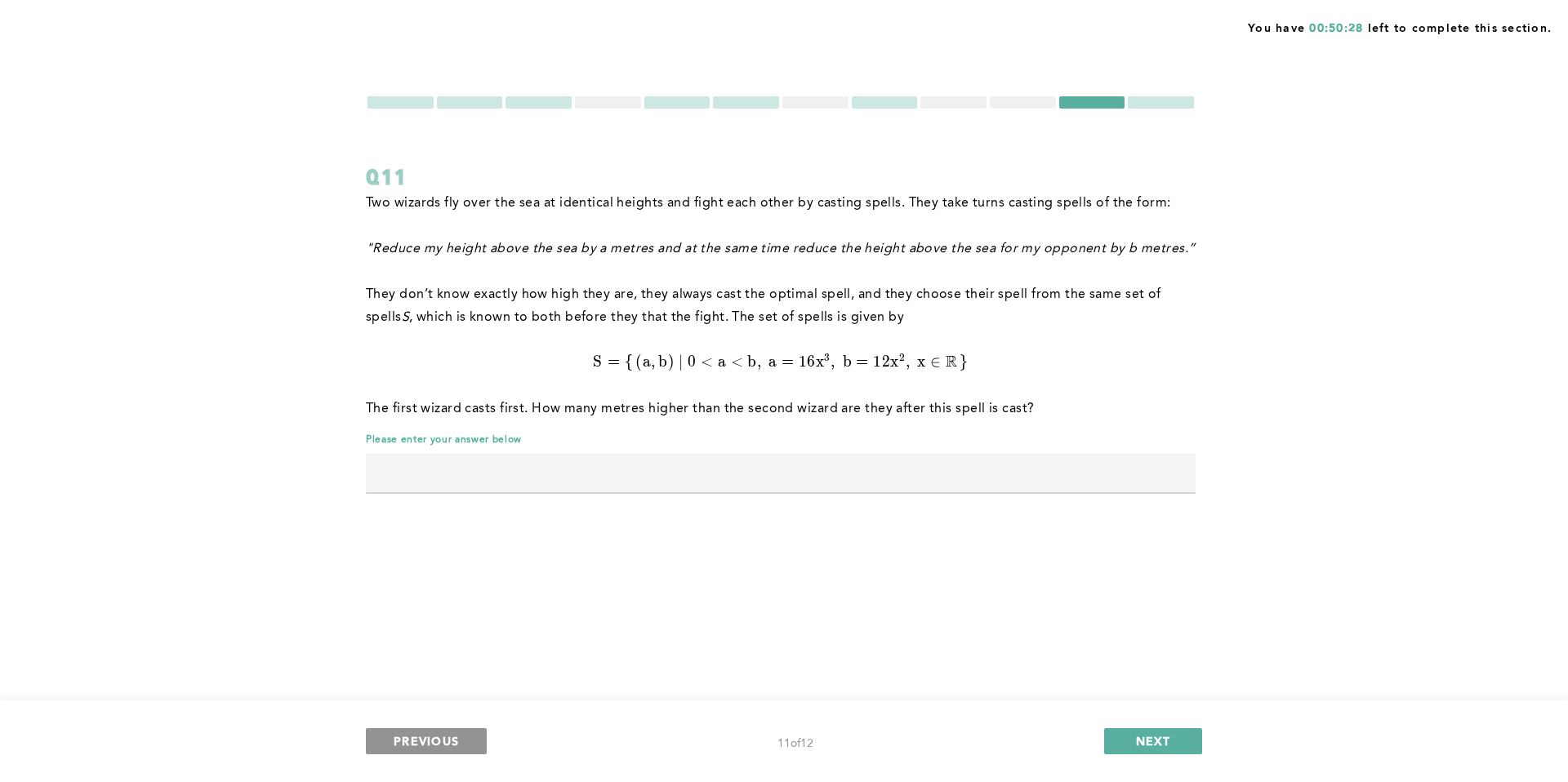
click at [409, 737] on span "PREVIOUS" at bounding box center [426, 741] width 66 height 15
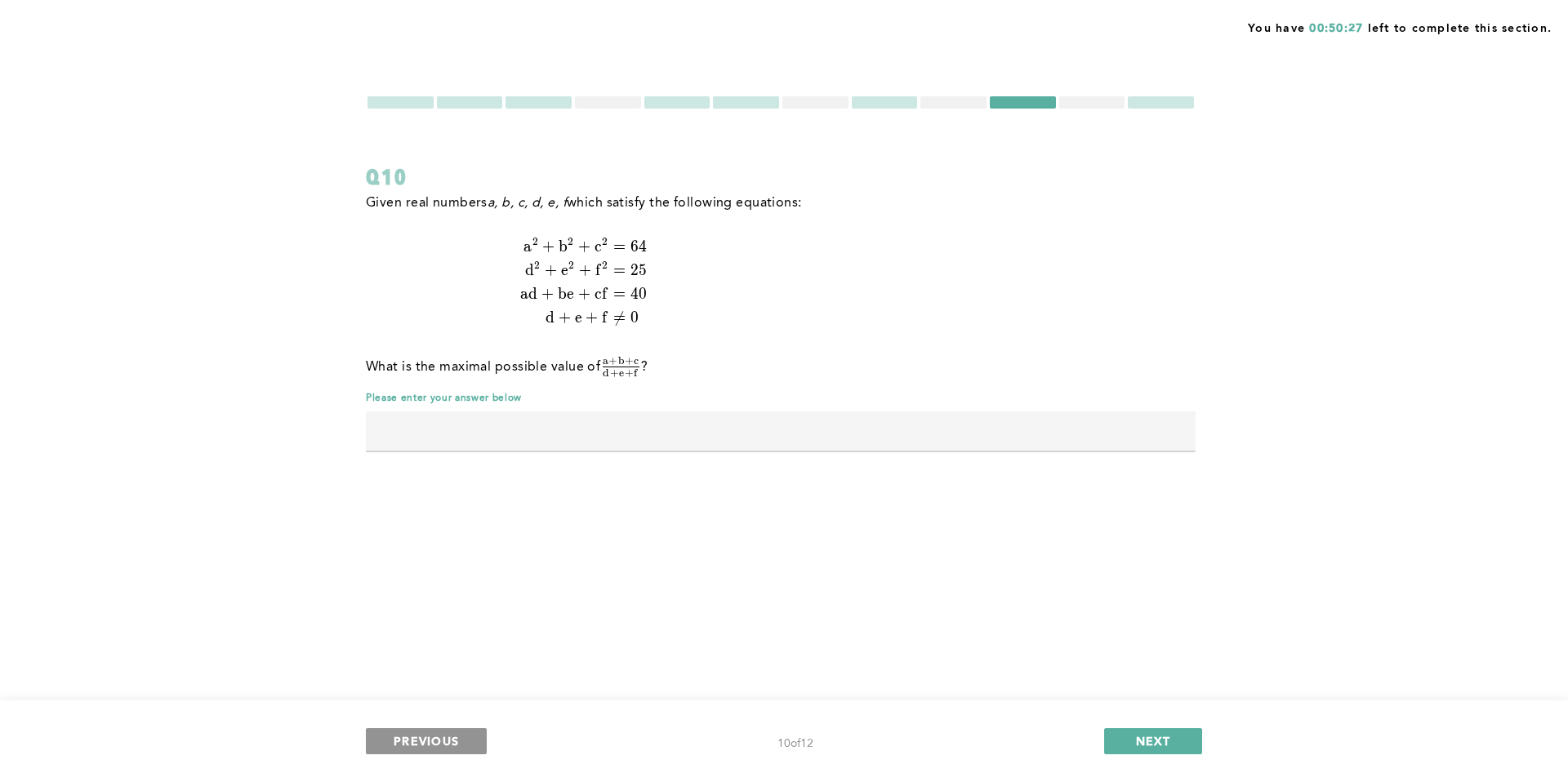
click at [409, 737] on span "PREVIOUS" at bounding box center [426, 741] width 66 height 15
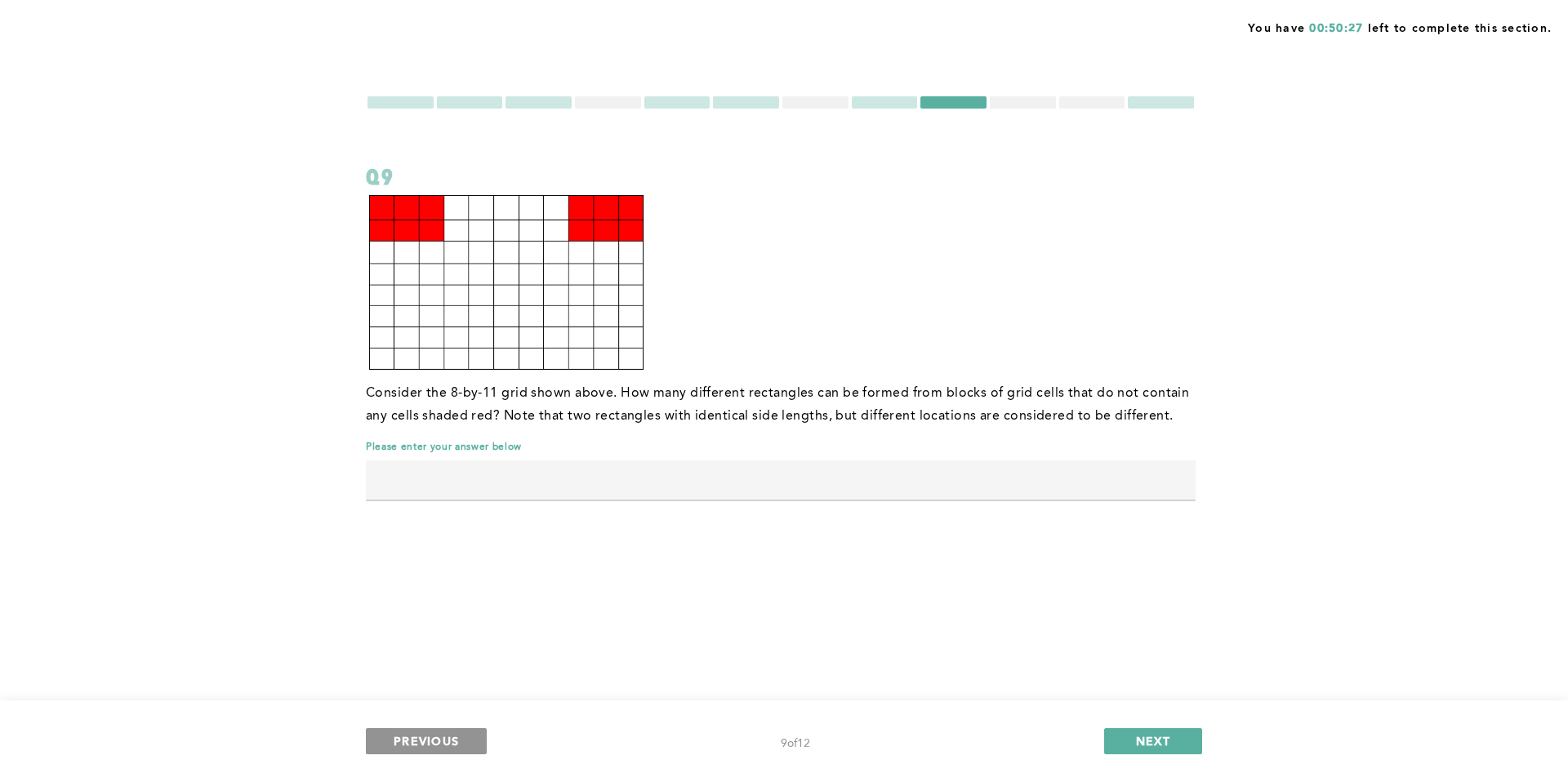
click at [409, 737] on span "PREVIOUS" at bounding box center [426, 741] width 66 height 15
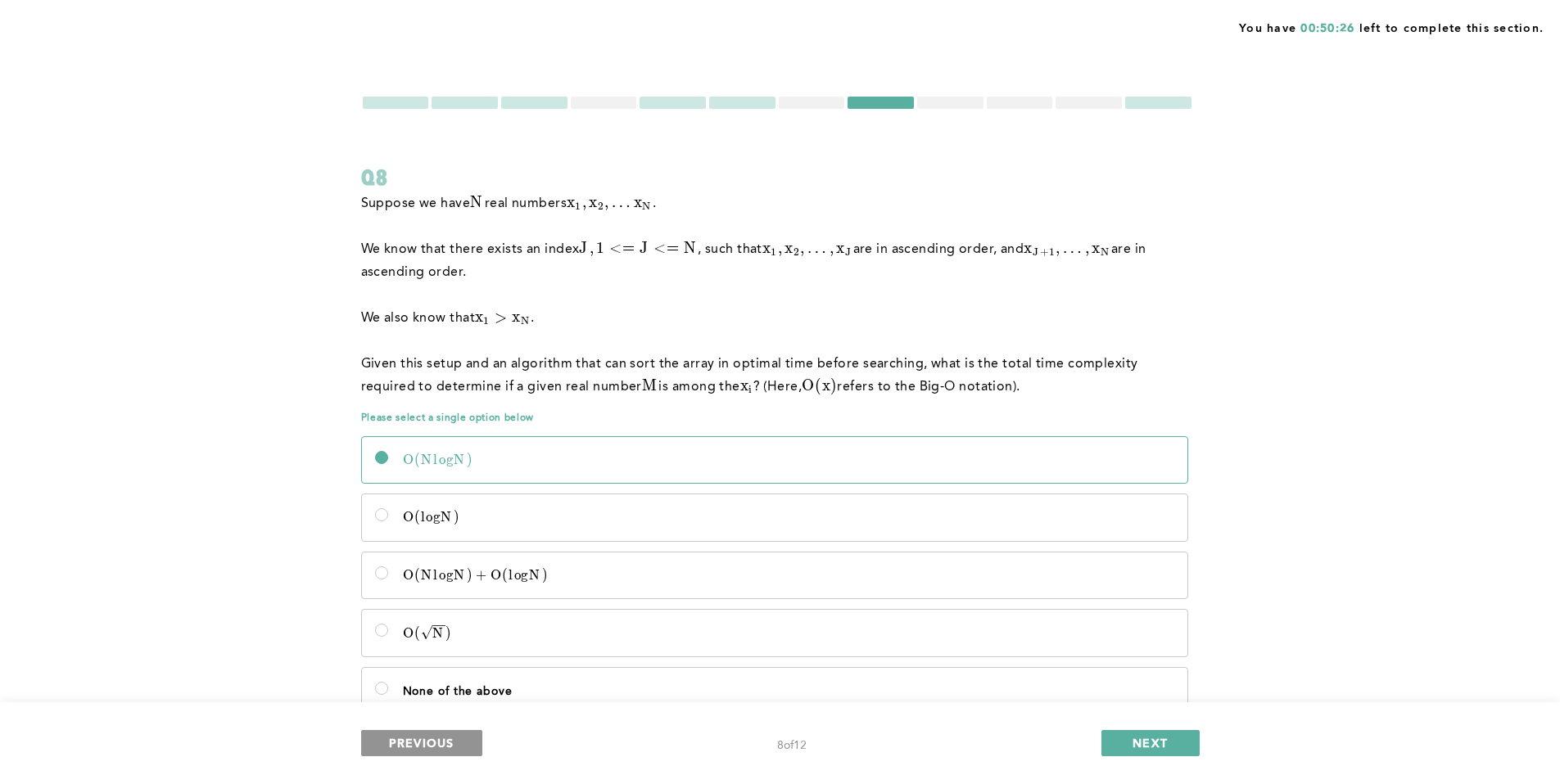
click at [410, 739] on span "PREVIOUS" at bounding box center [422, 743] width 66 height 15
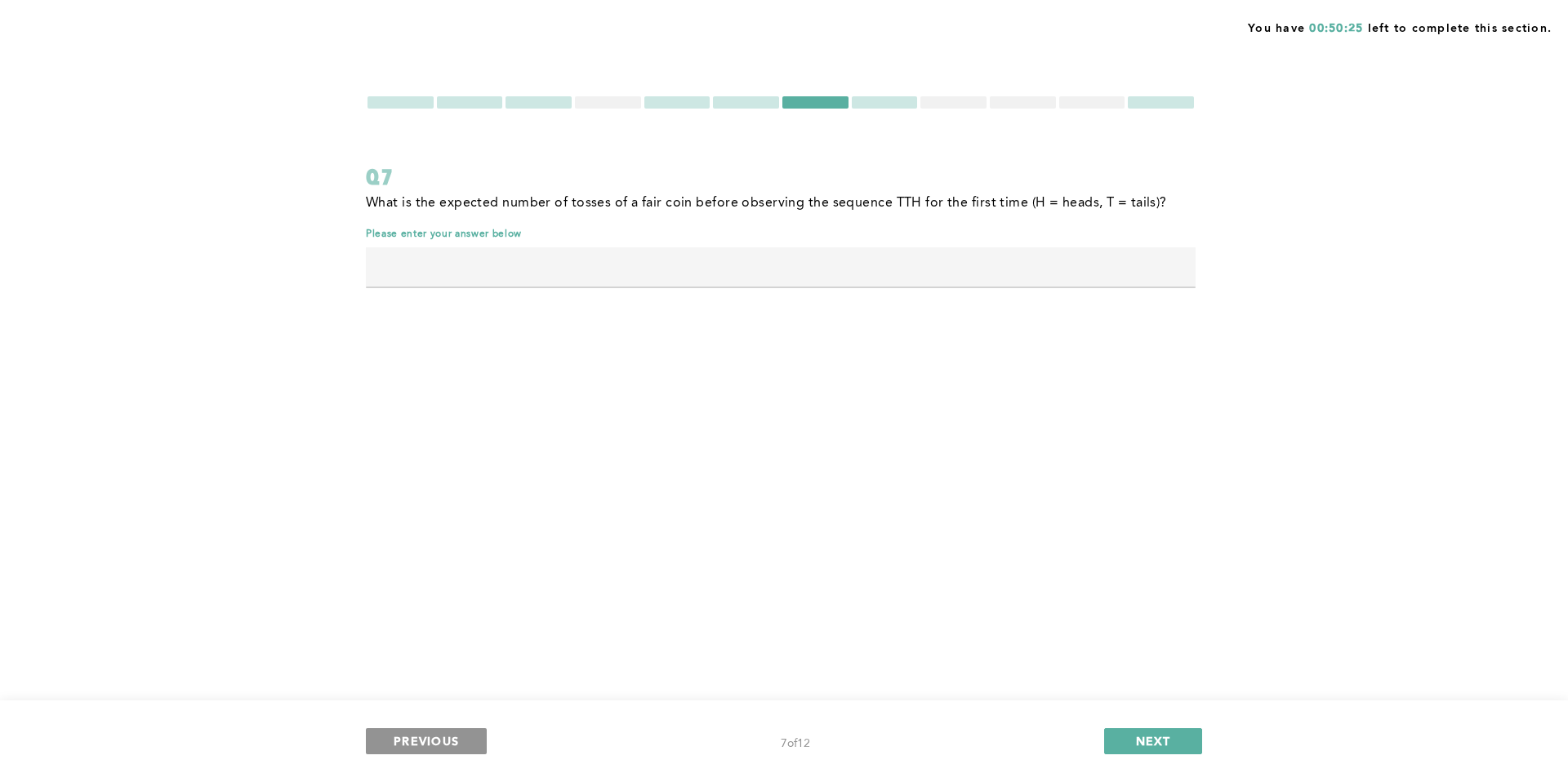
click at [409, 737] on span "PREVIOUS" at bounding box center [426, 741] width 66 height 15
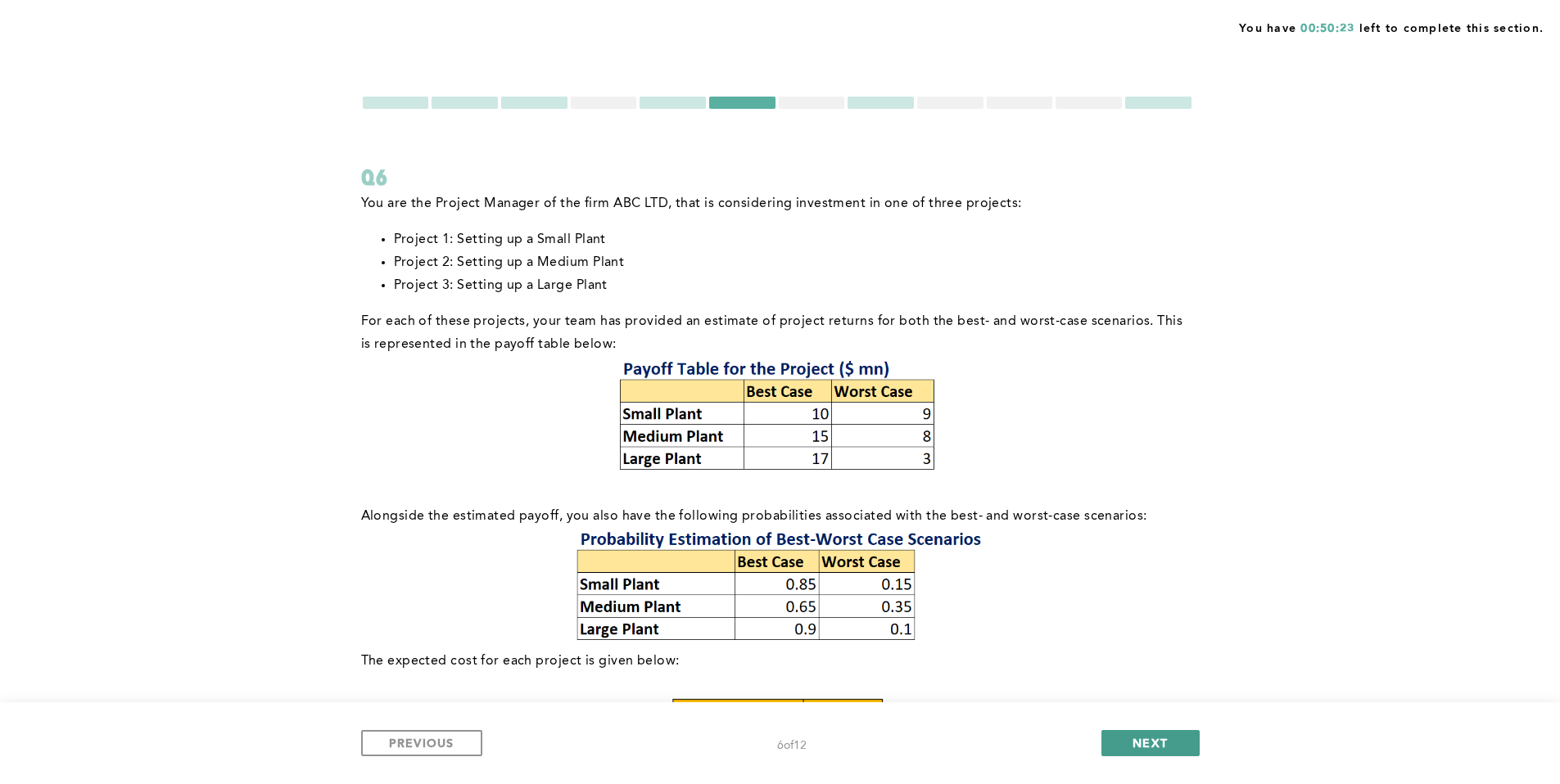
click at [1123, 736] on button "NEXT" at bounding box center [1150, 743] width 98 height 26
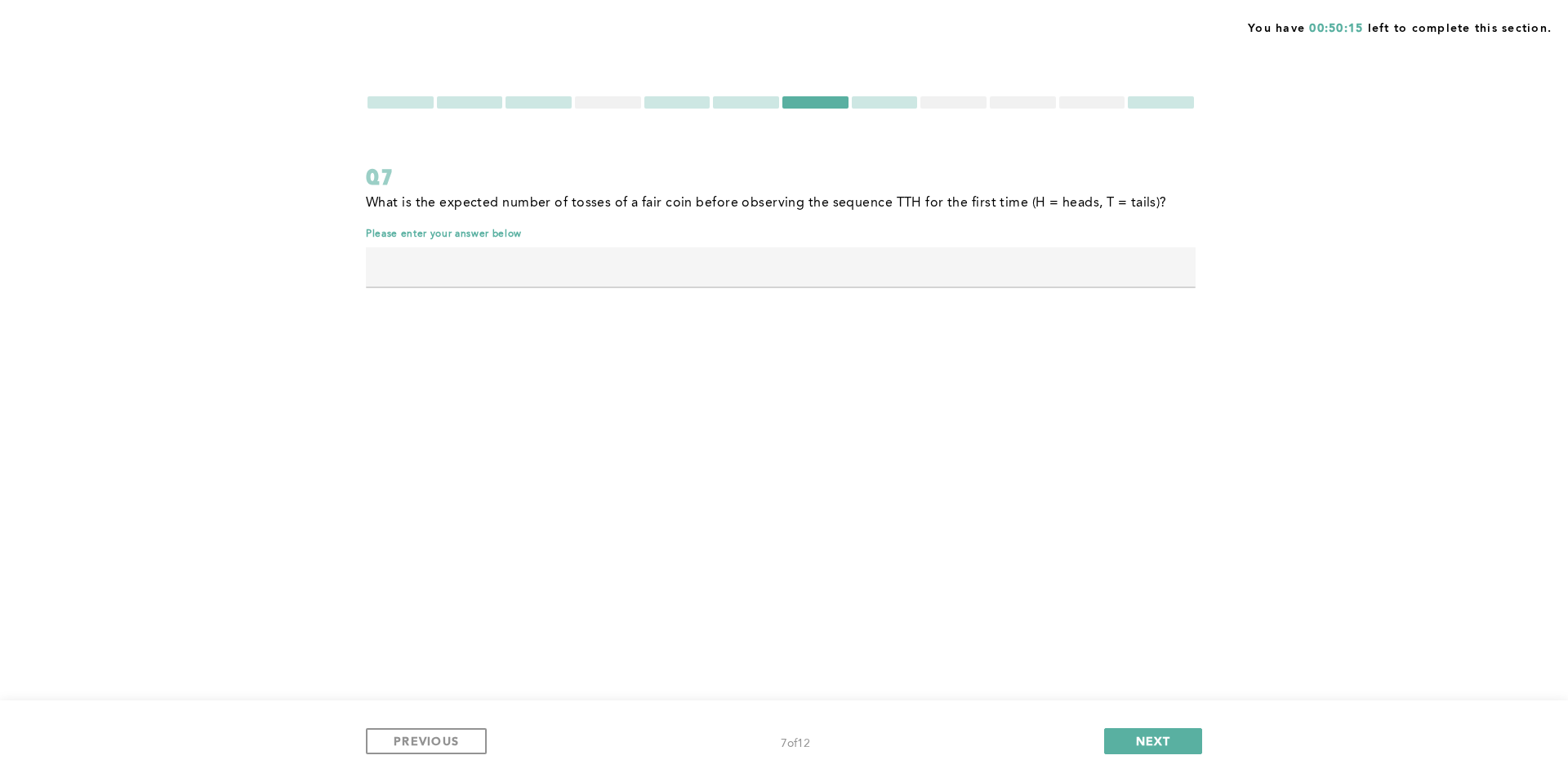
click at [867, 281] on input "text" at bounding box center [781, 267] width 830 height 39
type input "8"
click at [441, 739] on span "PREVIOUS" at bounding box center [426, 741] width 66 height 15
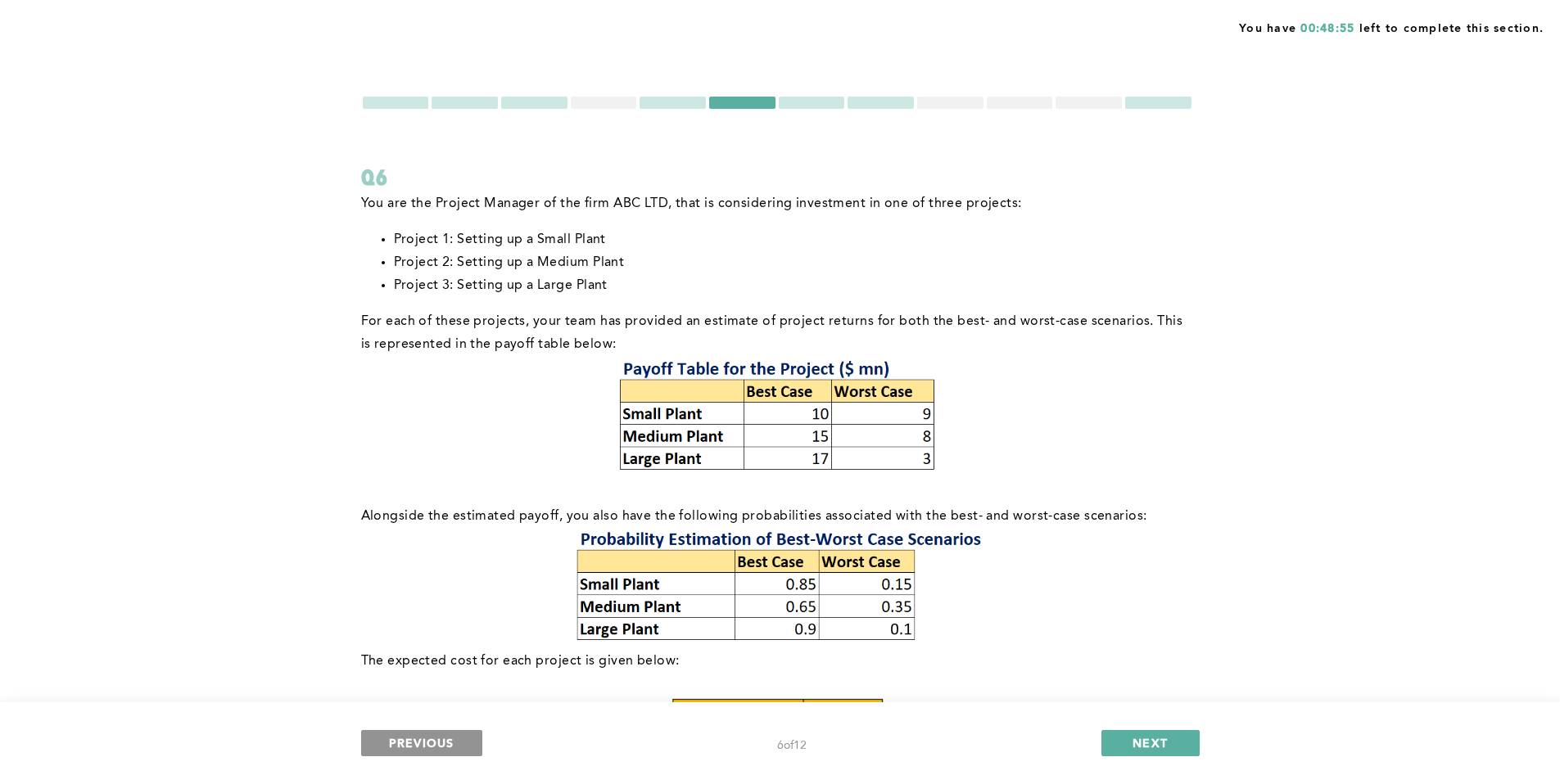
click at [441, 743] on span "PREVIOUS" at bounding box center [422, 743] width 66 height 15
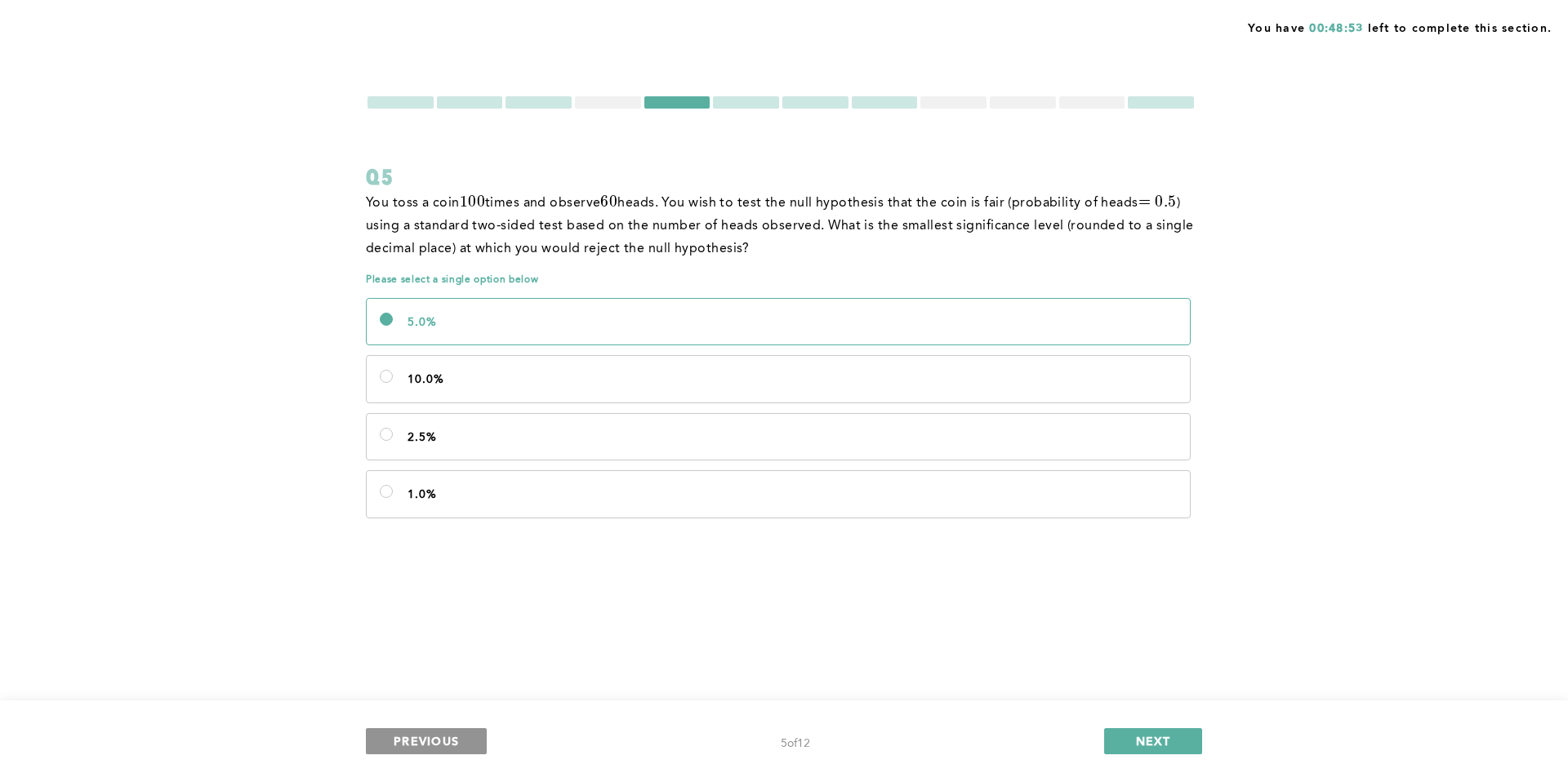
click at [440, 741] on span "PREVIOUS" at bounding box center [426, 741] width 66 height 15
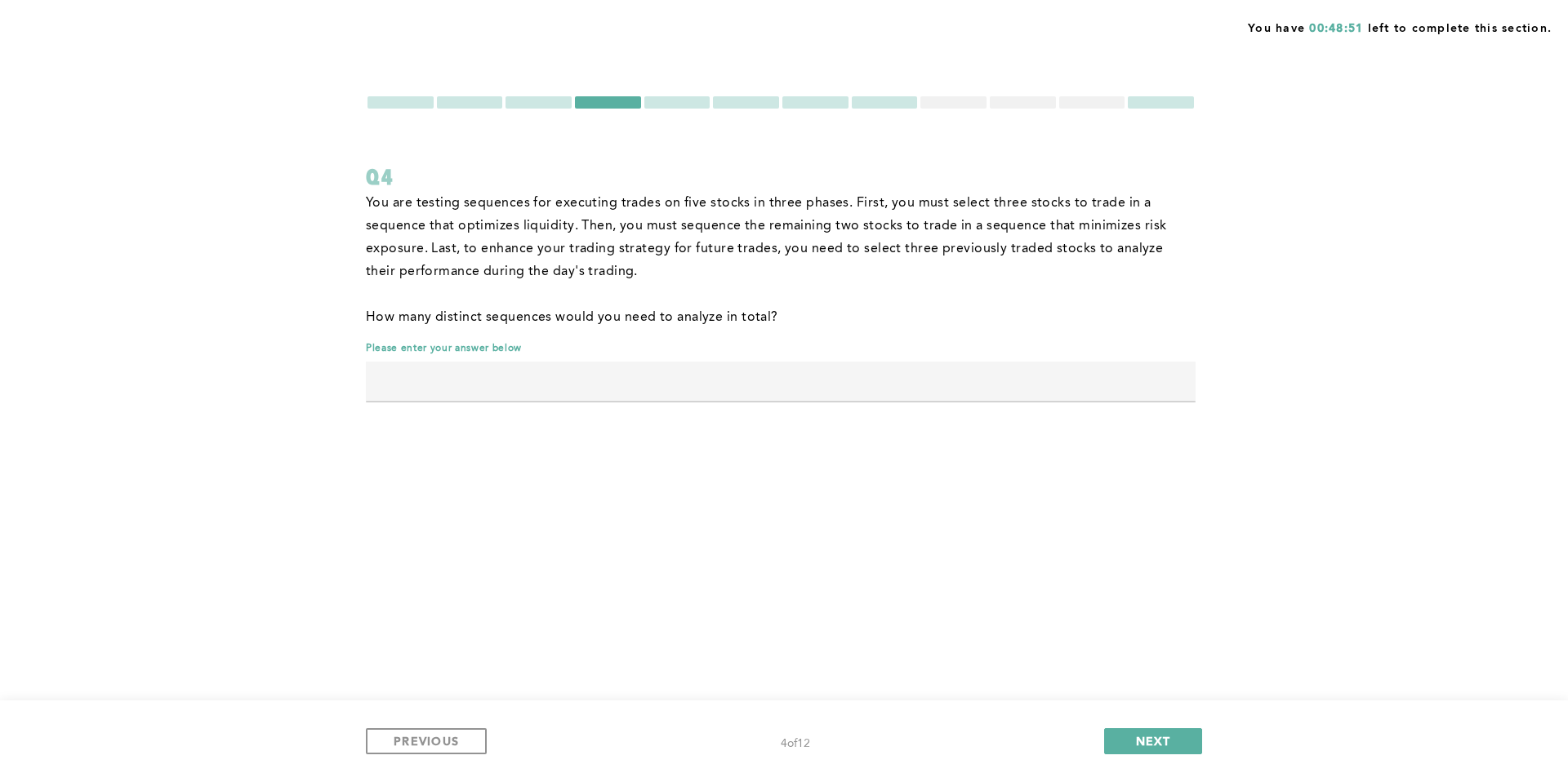
click at [676, 373] on input "text" at bounding box center [781, 381] width 830 height 39
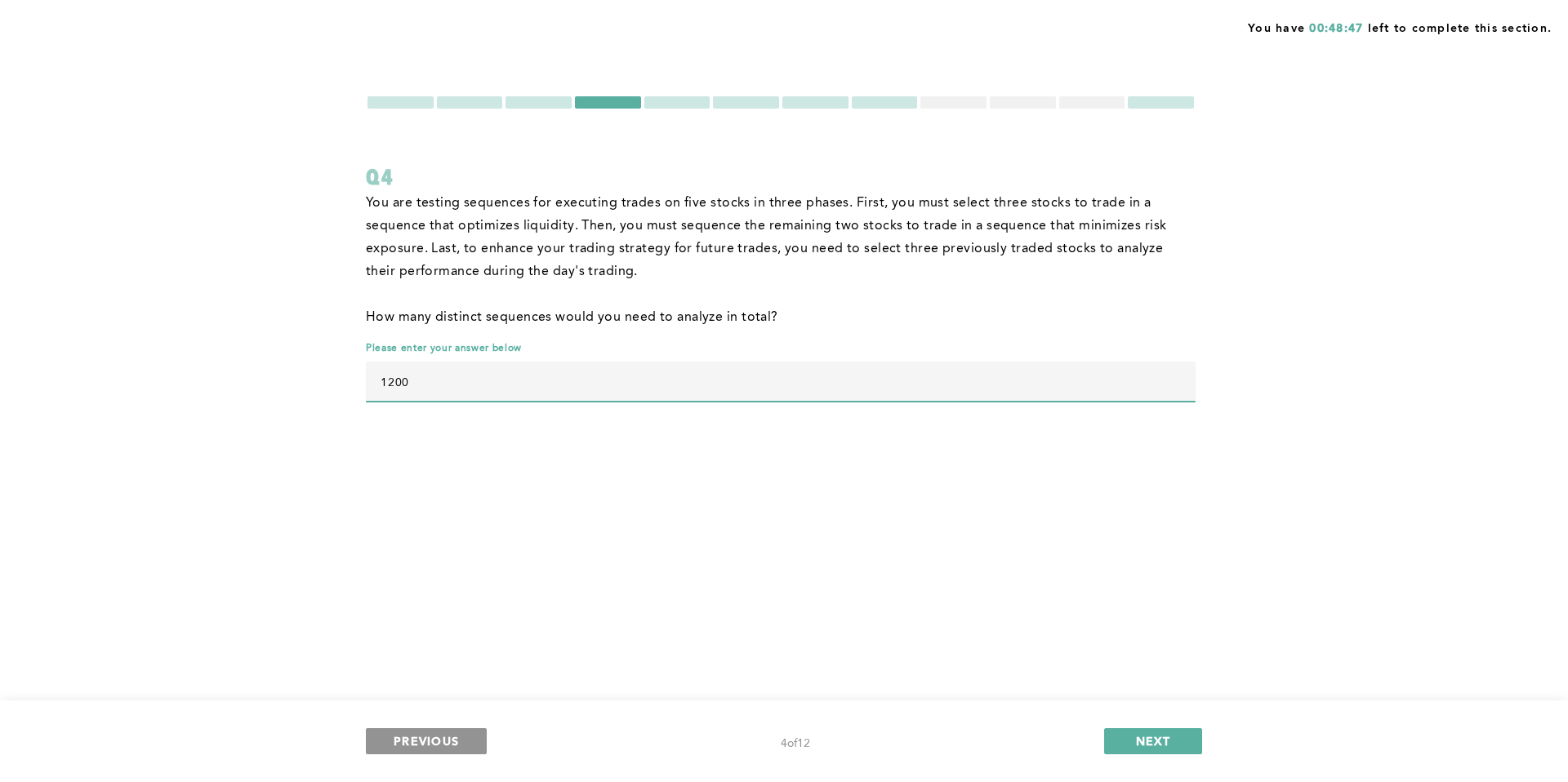
type input "1200"
click at [424, 735] on span "PREVIOUS" at bounding box center [426, 741] width 66 height 15
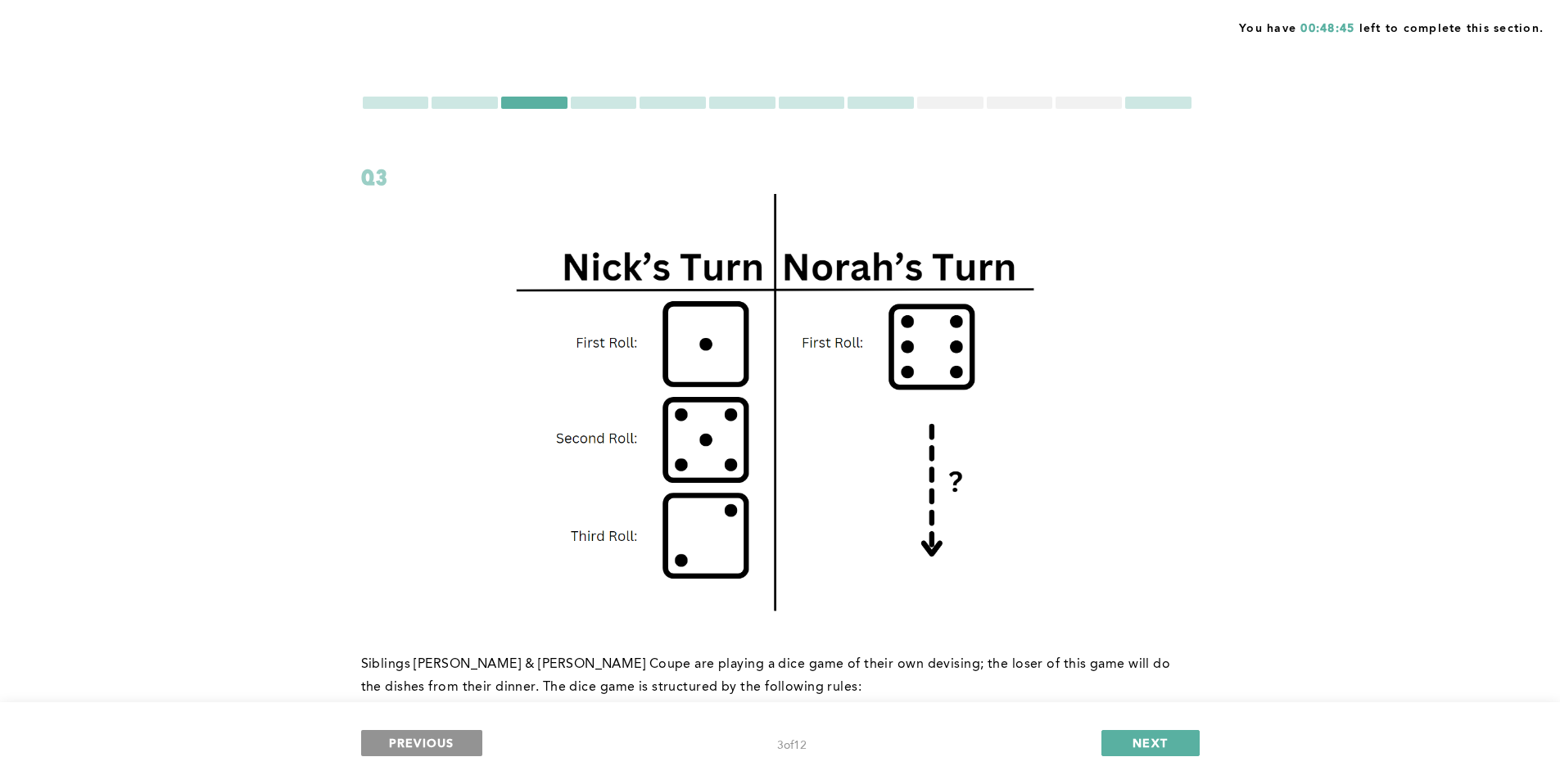
click at [421, 740] on span "PREVIOUS" at bounding box center [422, 743] width 66 height 15
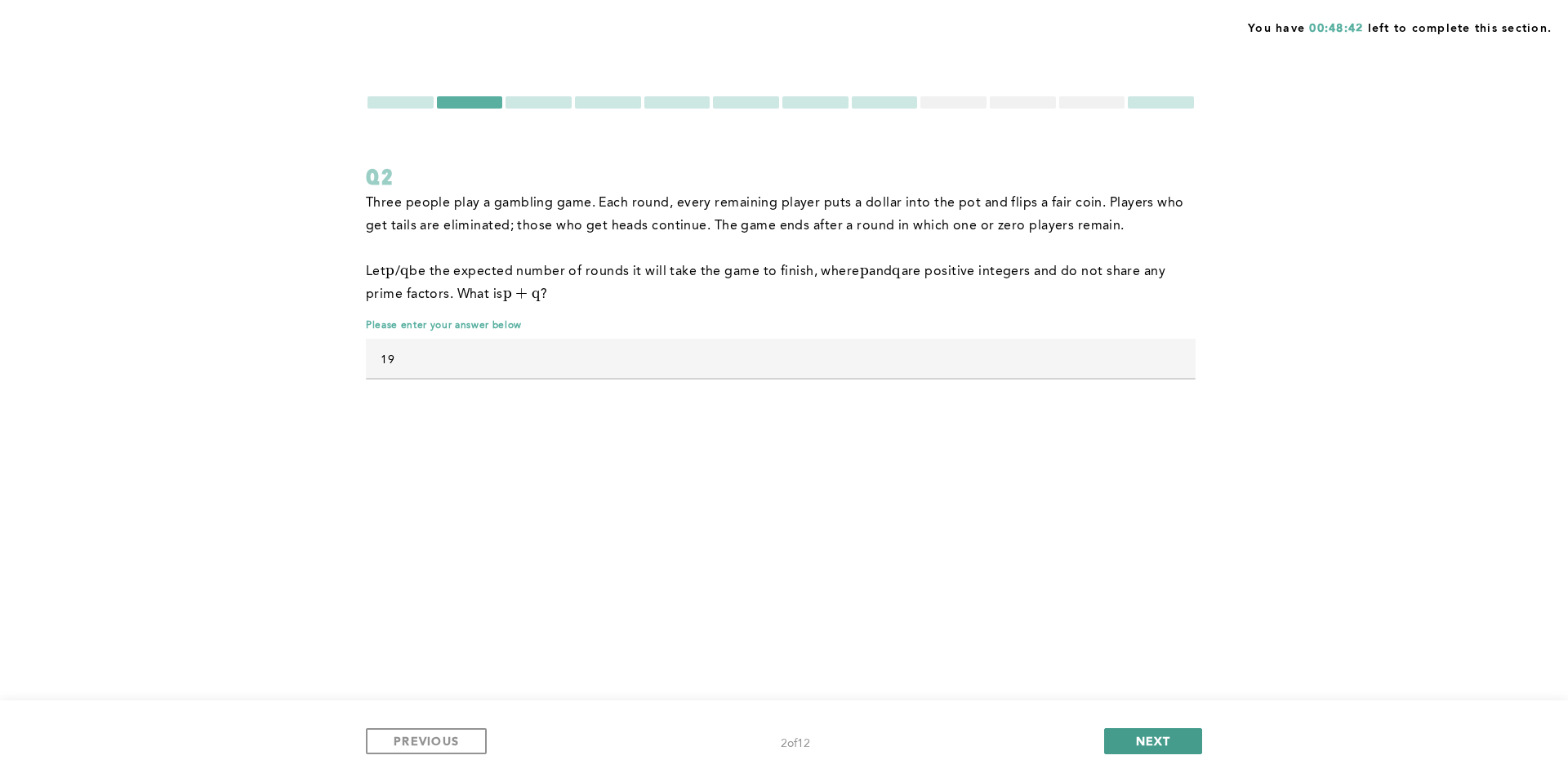
click at [1133, 746] on button "NEXT" at bounding box center [1153, 741] width 98 height 26
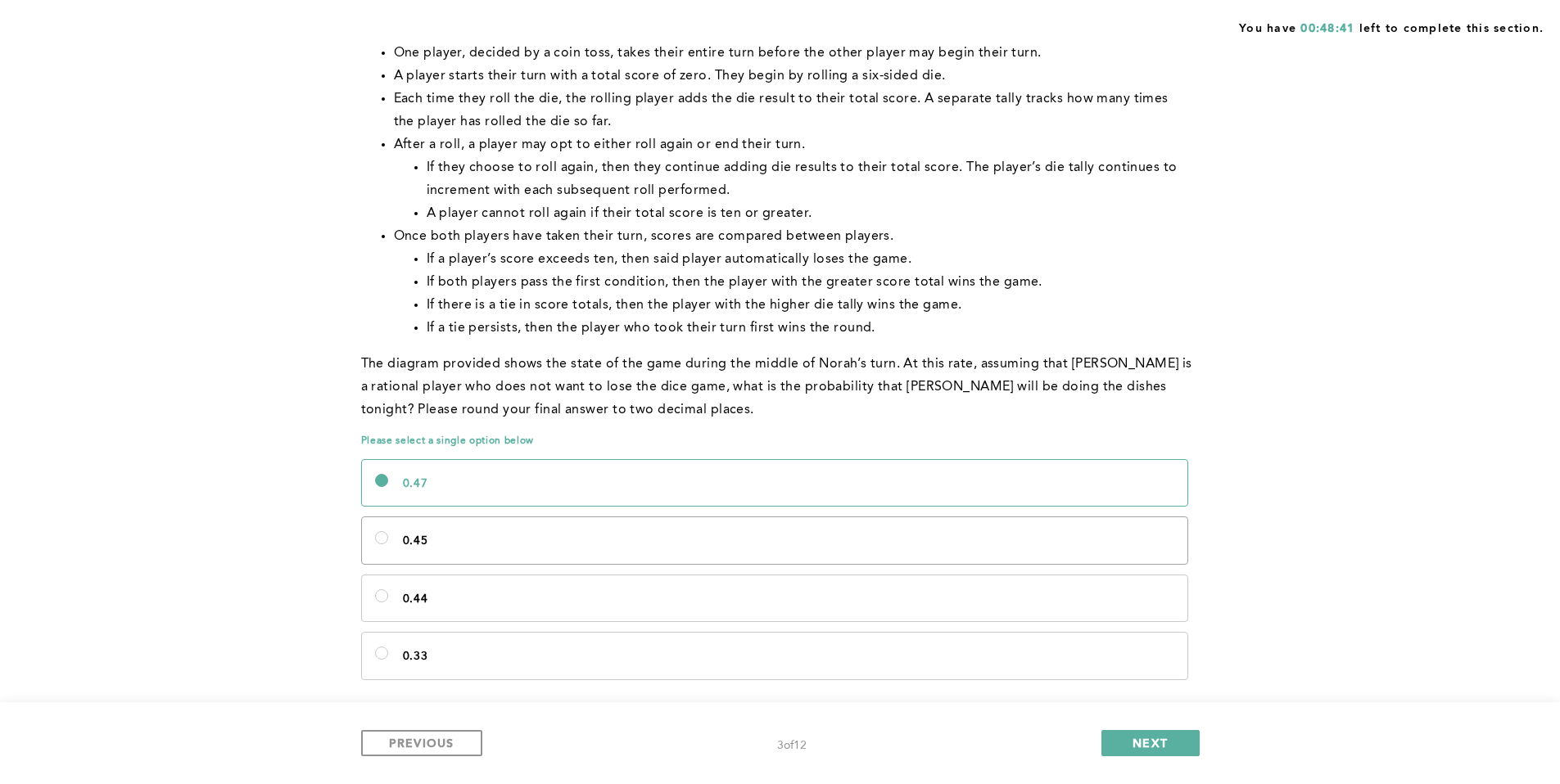
scroll to position [697, 0]
click at [564, 544] on p "0.45" at bounding box center [789, 537] width 771 height 18
click at [388, 541] on input "0.45" at bounding box center [381, 534] width 13 height 13
radio input "true"
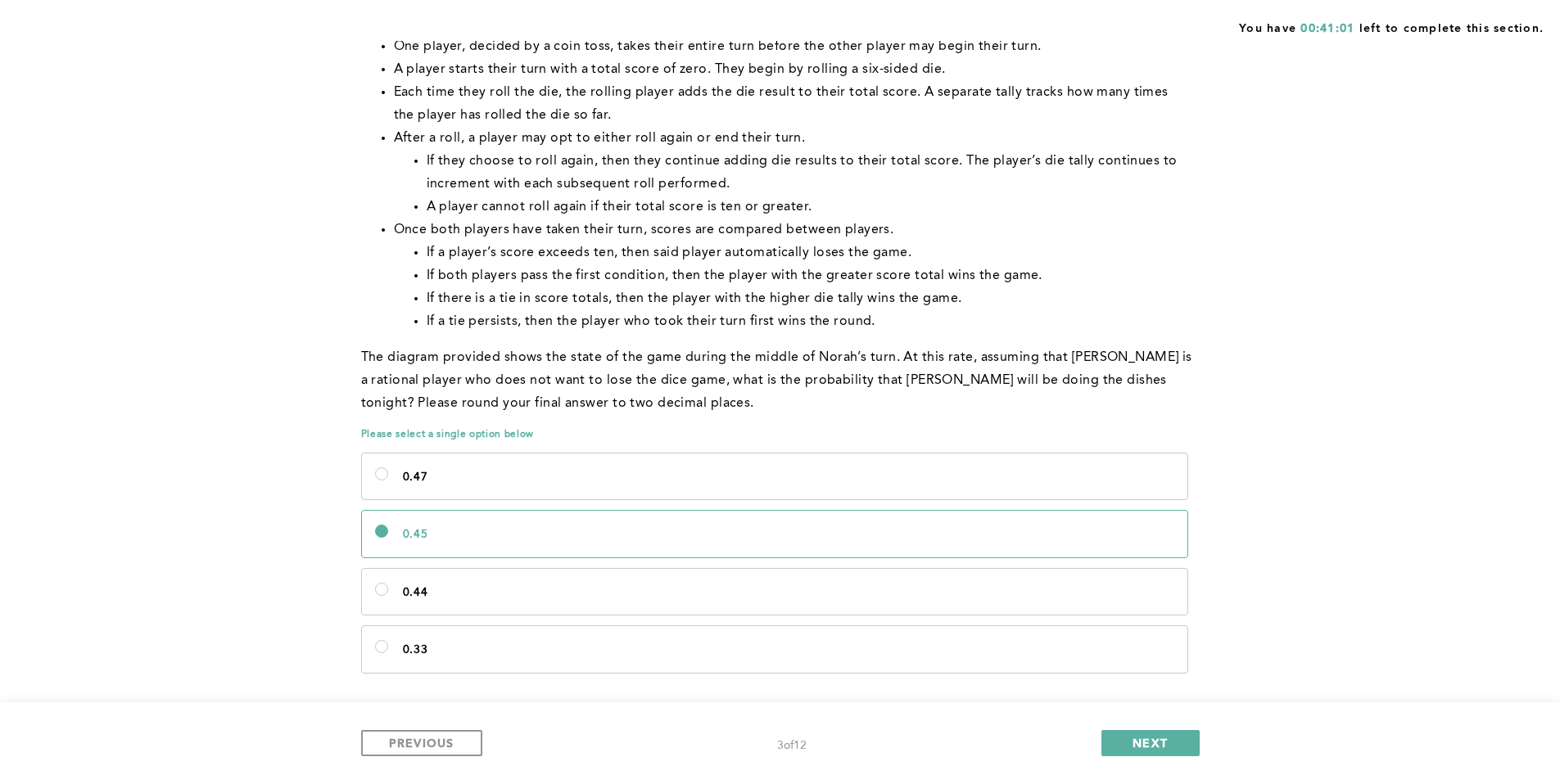
scroll to position [721, 0]
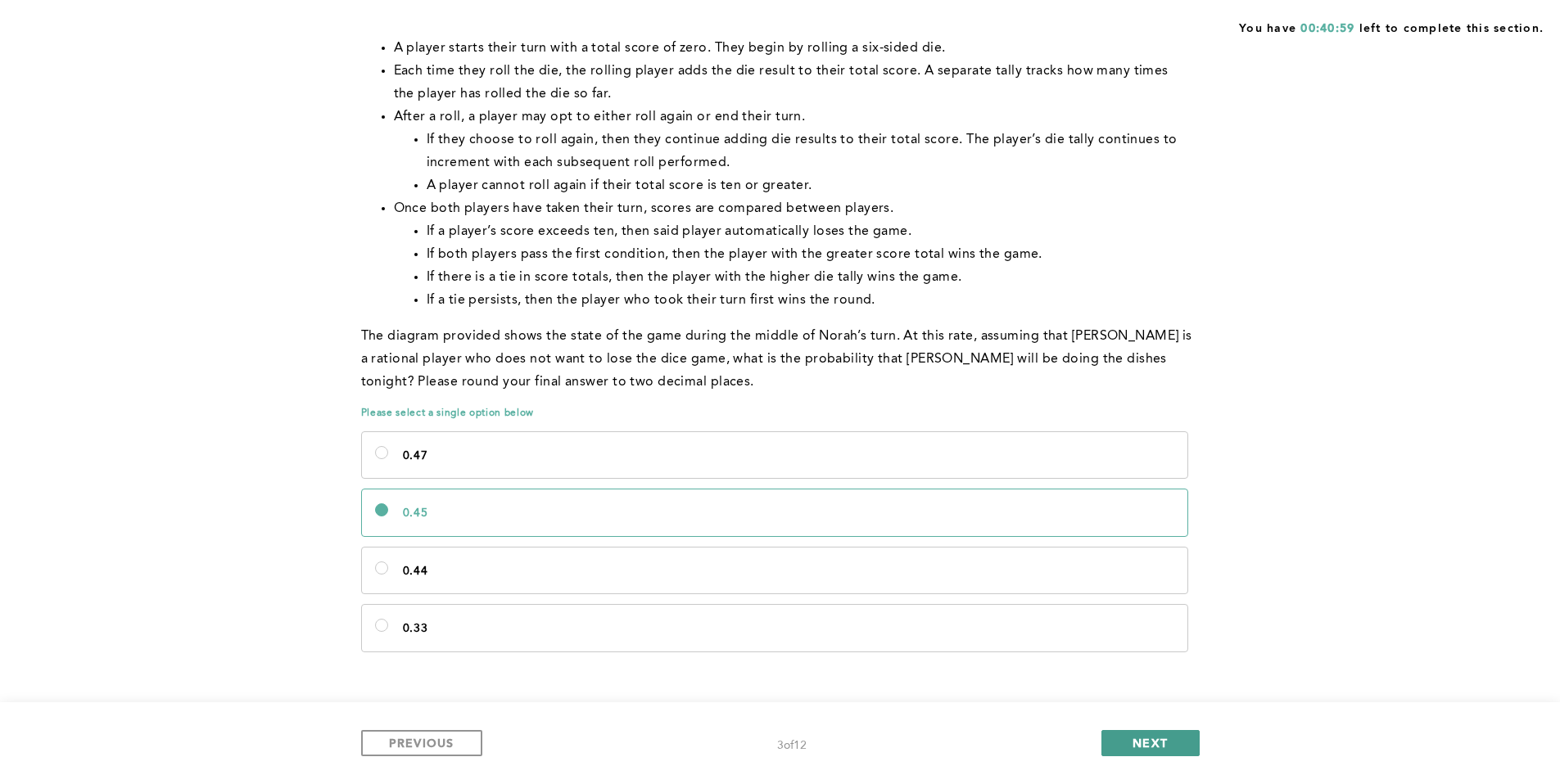
click at [1121, 741] on button "NEXT" at bounding box center [1150, 743] width 98 height 26
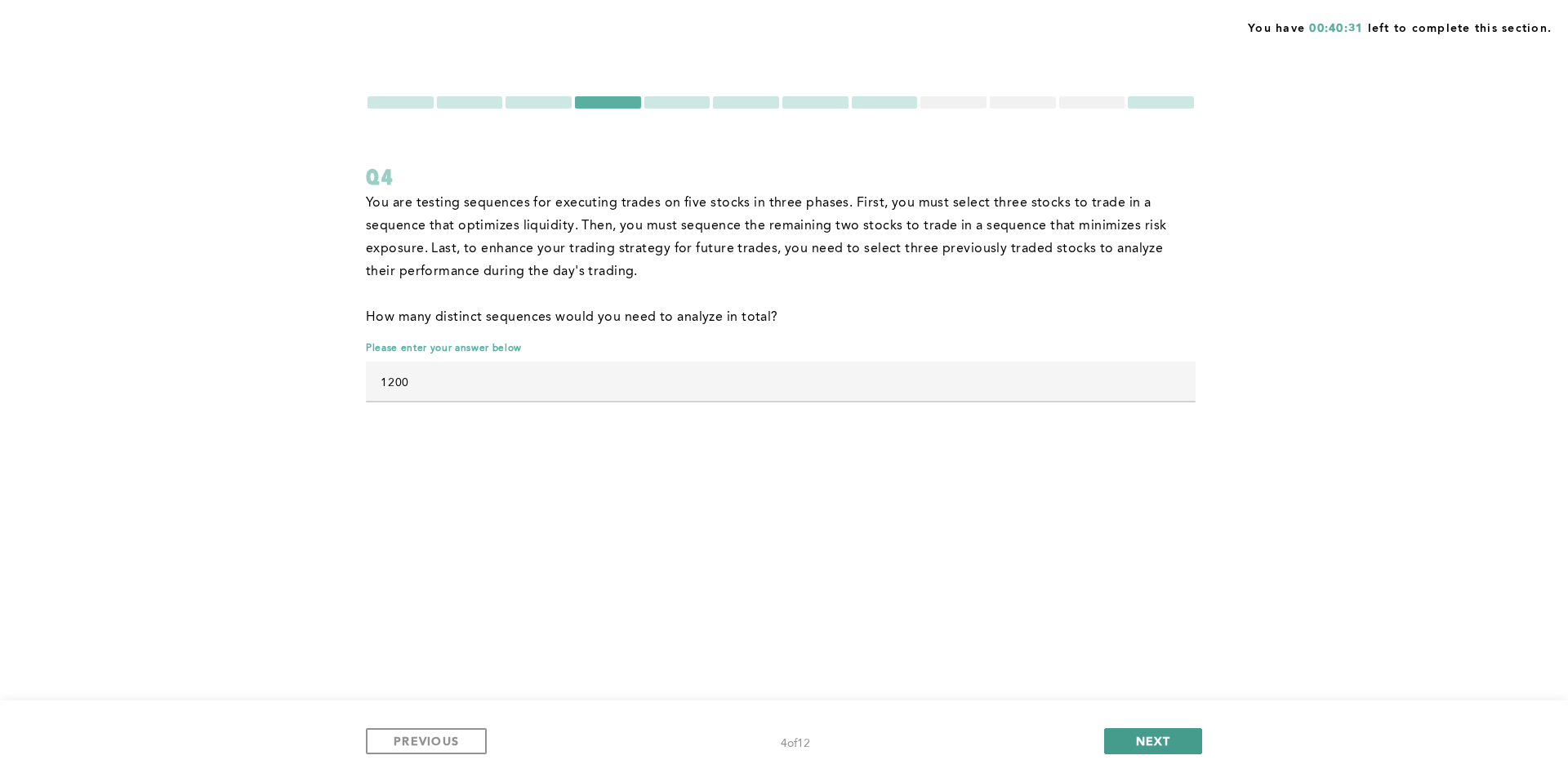
click at [1130, 738] on button "NEXT" at bounding box center [1153, 741] width 98 height 26
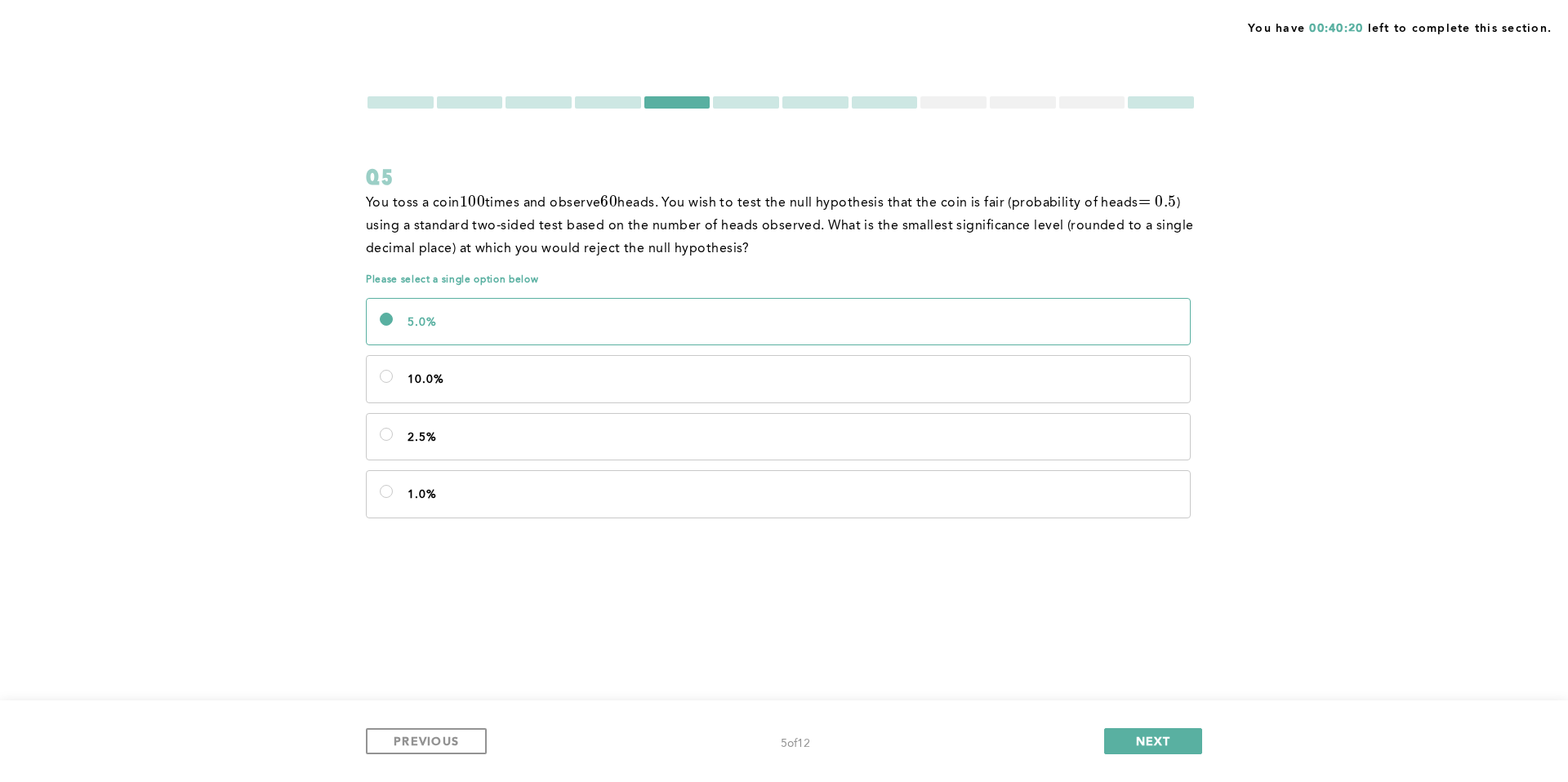
click at [489, 311] on label "5.0%" at bounding box center [778, 322] width 823 height 46
click at [393, 312] on input "5.0%" at bounding box center [386, 318] width 13 height 13
click at [1151, 740] on span "NEXT" at bounding box center [1153, 741] width 35 height 15
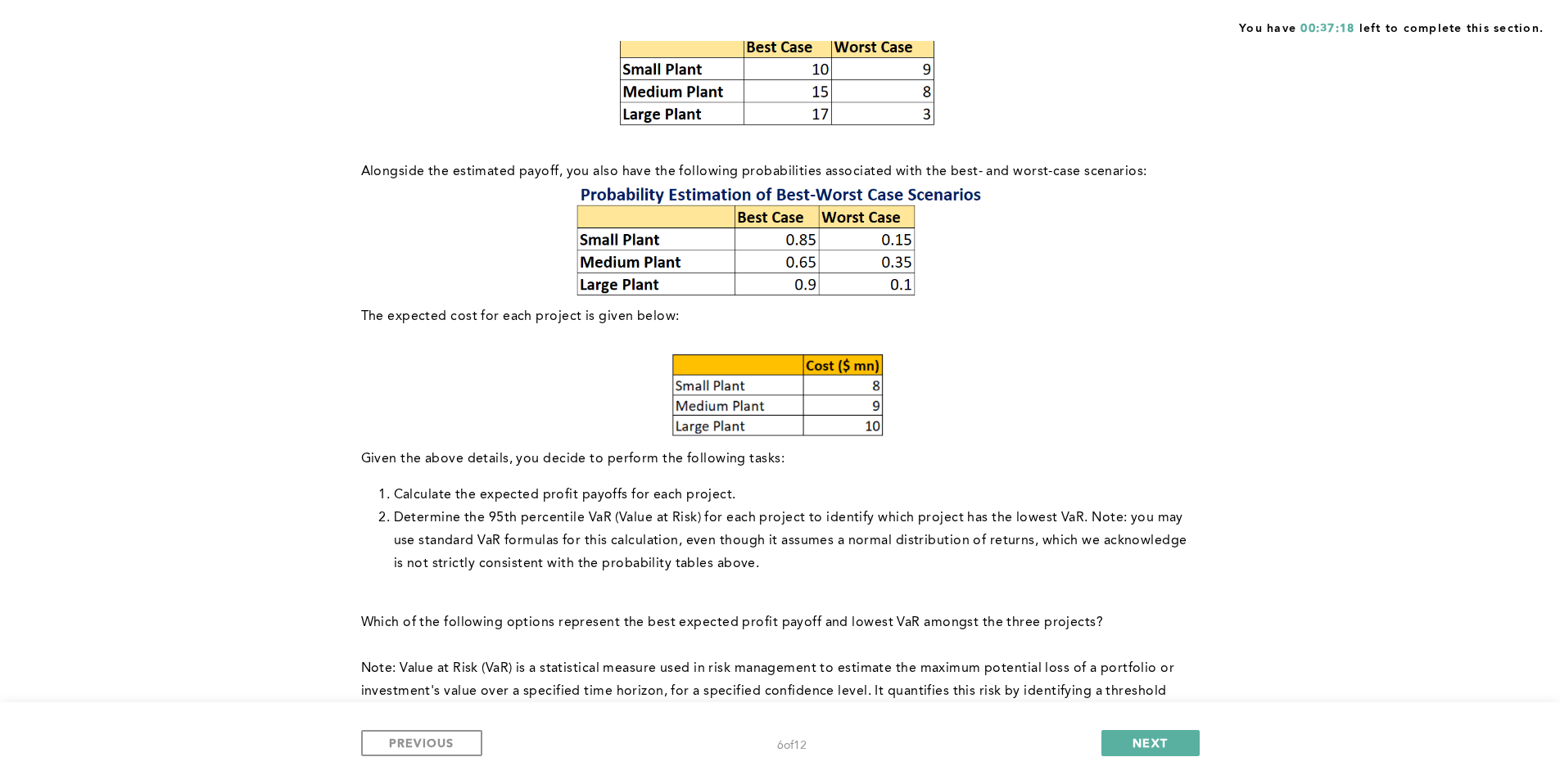
scroll to position [340, 0]
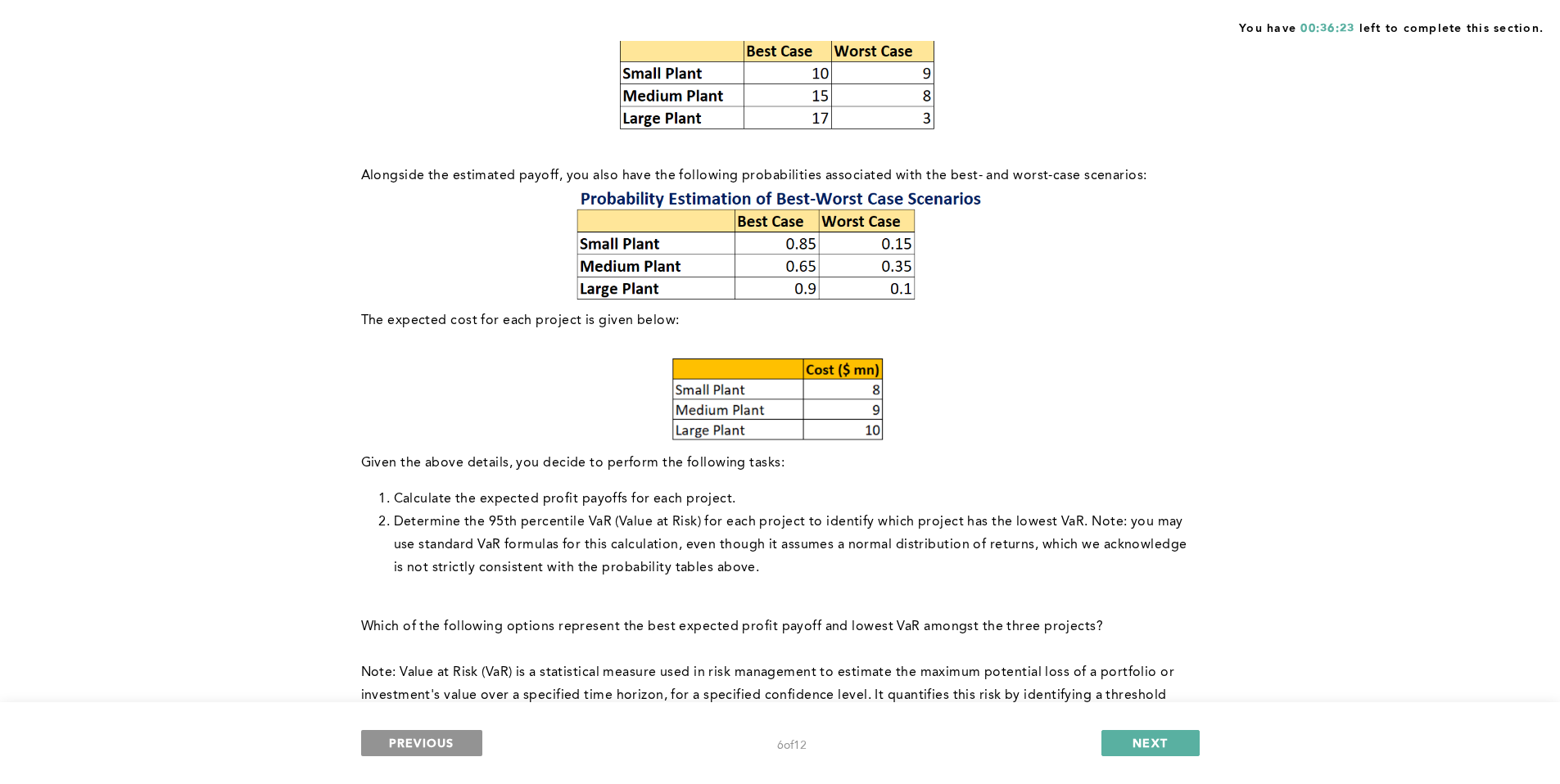
click at [399, 735] on span "PREVIOUS" at bounding box center [422, 743] width 66 height 15
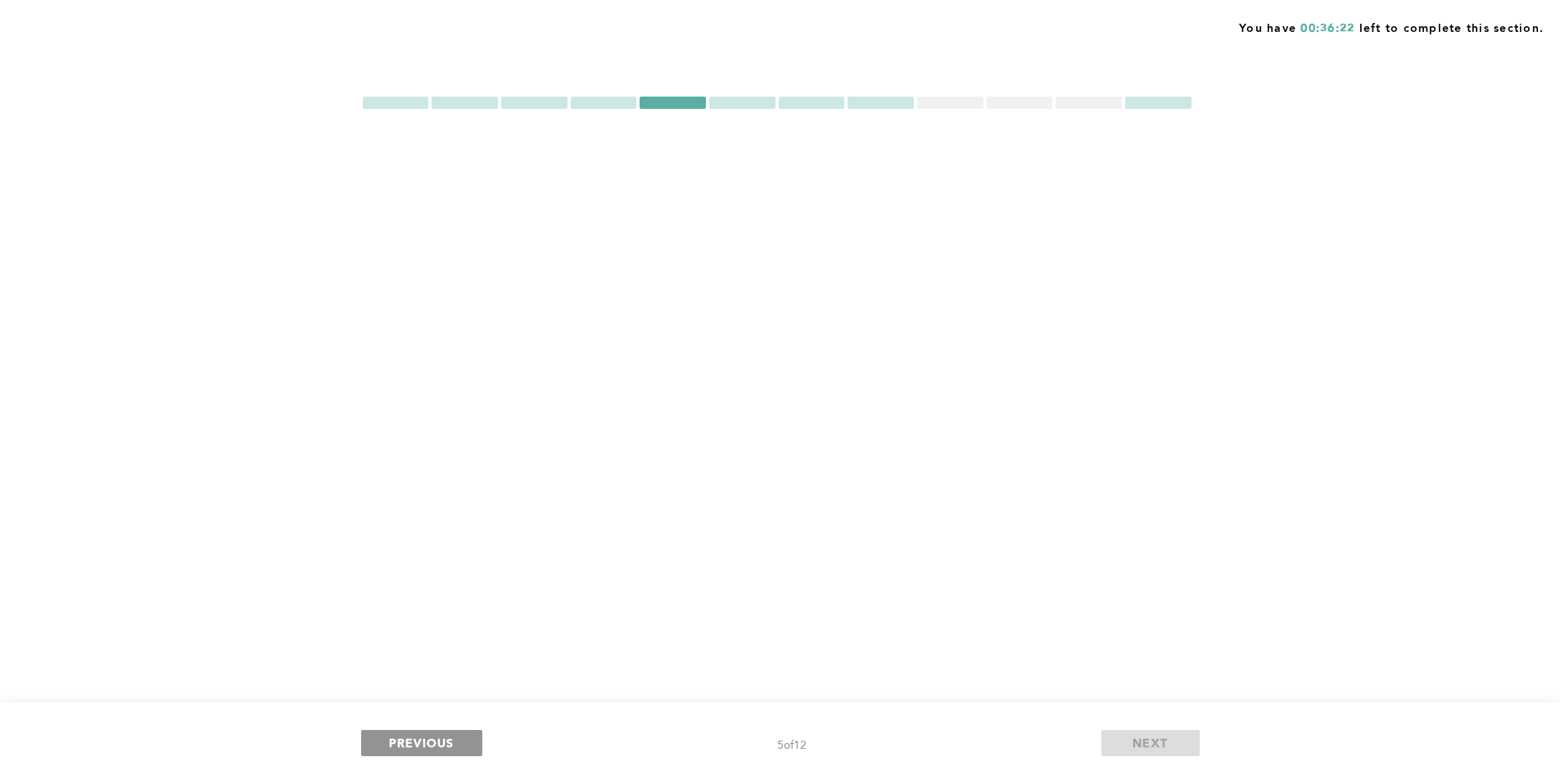
scroll to position [0, 0]
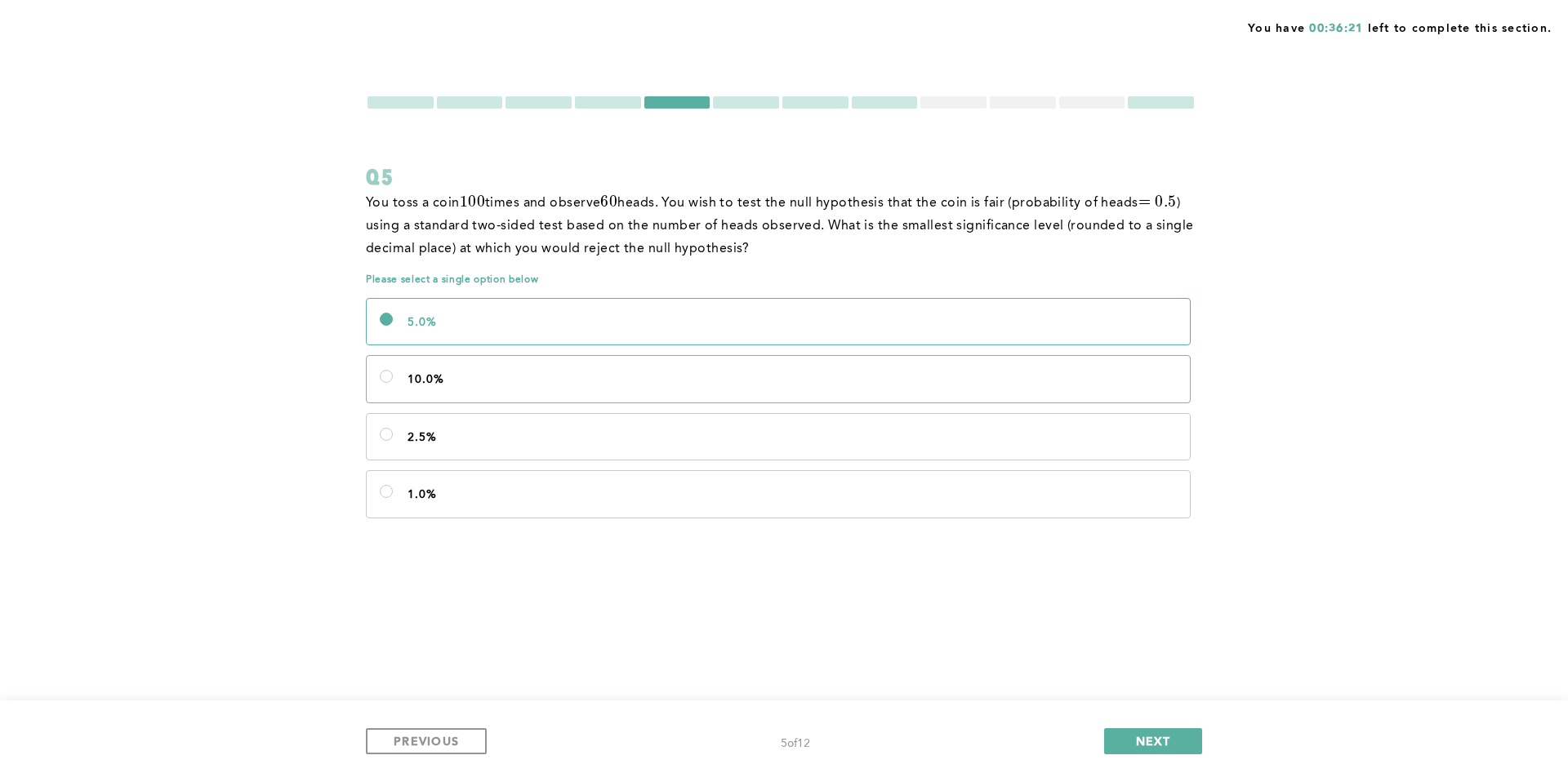
click at [501, 389] on p "10.0%" at bounding box center [793, 380] width 770 height 18
click at [393, 383] on input "10.0%" at bounding box center [386, 376] width 13 height 13
radio input "true"
click at [1157, 741] on span "NEXT" at bounding box center [1153, 741] width 35 height 15
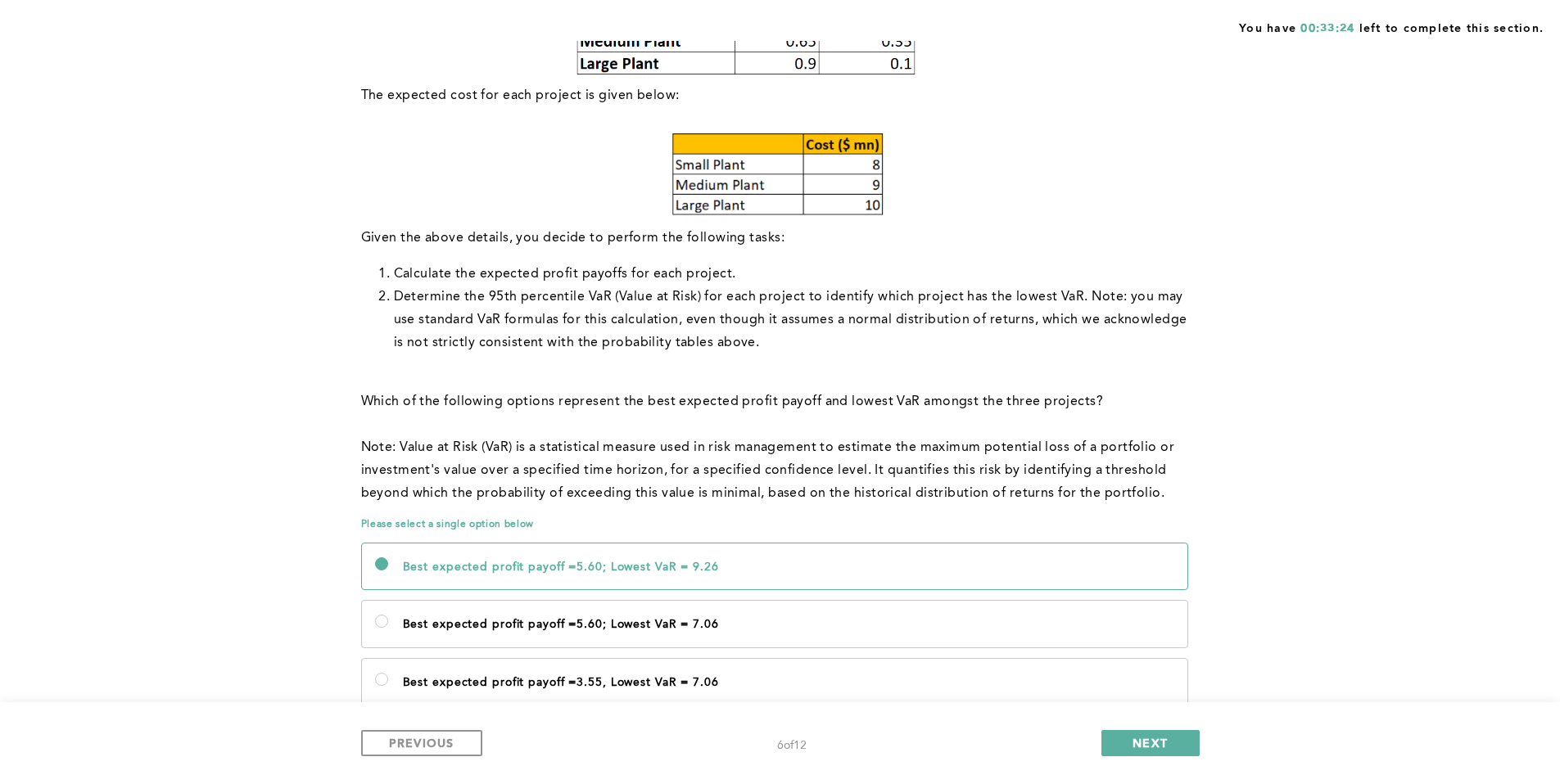
scroll to position [560, 0]
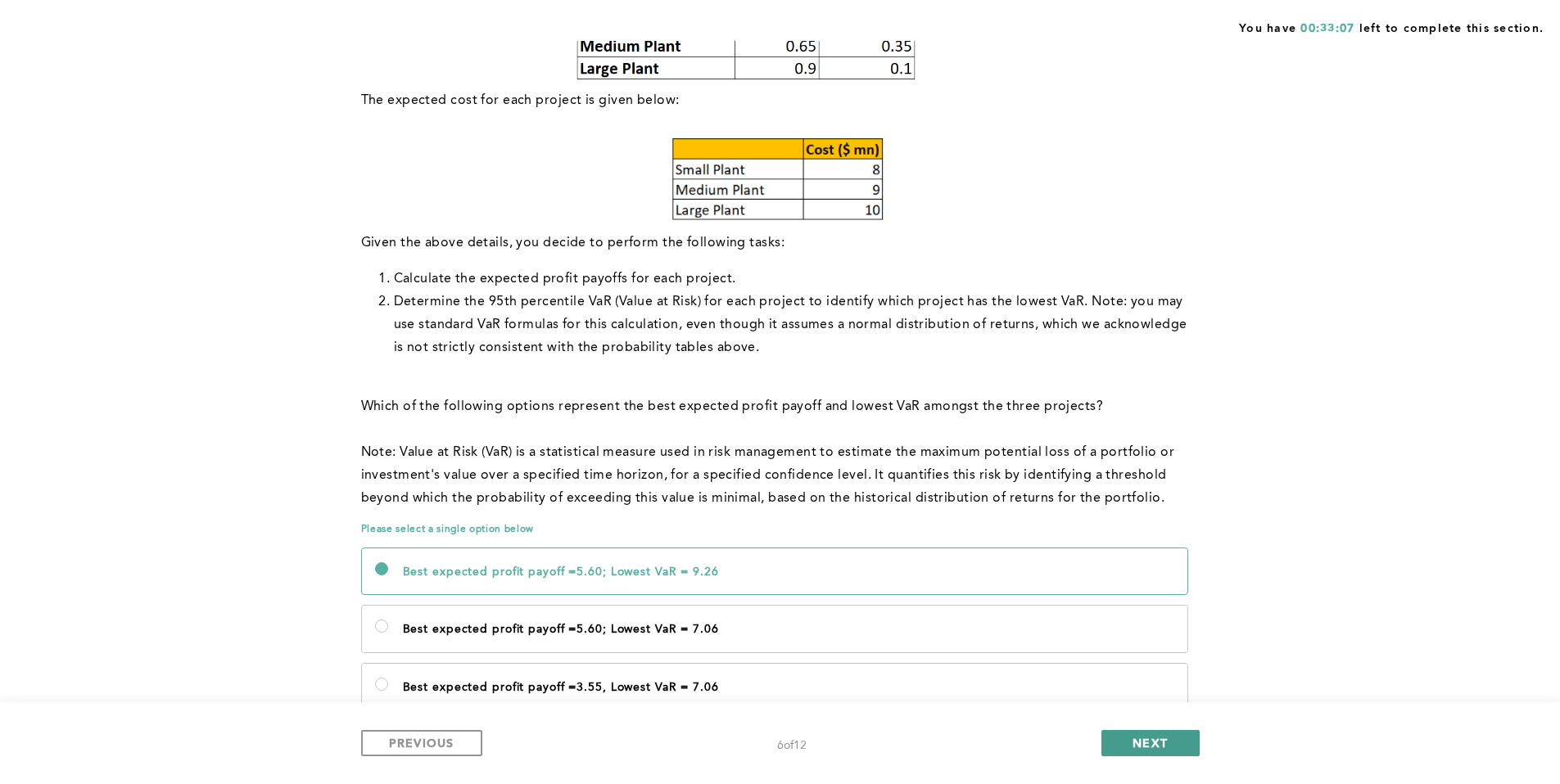
click at [1123, 737] on button "NEXT" at bounding box center [1150, 743] width 98 height 26
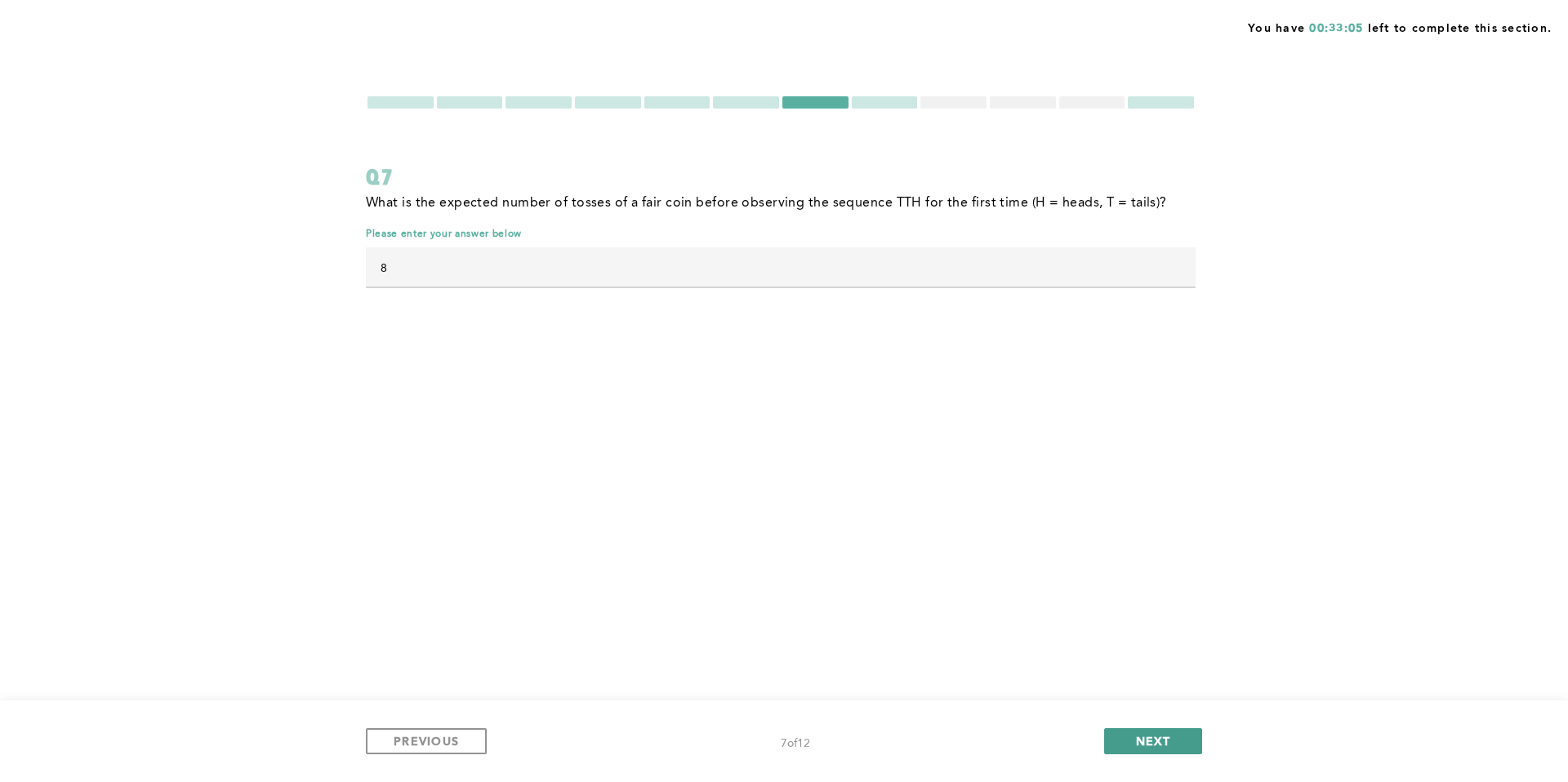
click at [1163, 747] on span "NEXT" at bounding box center [1153, 741] width 35 height 15
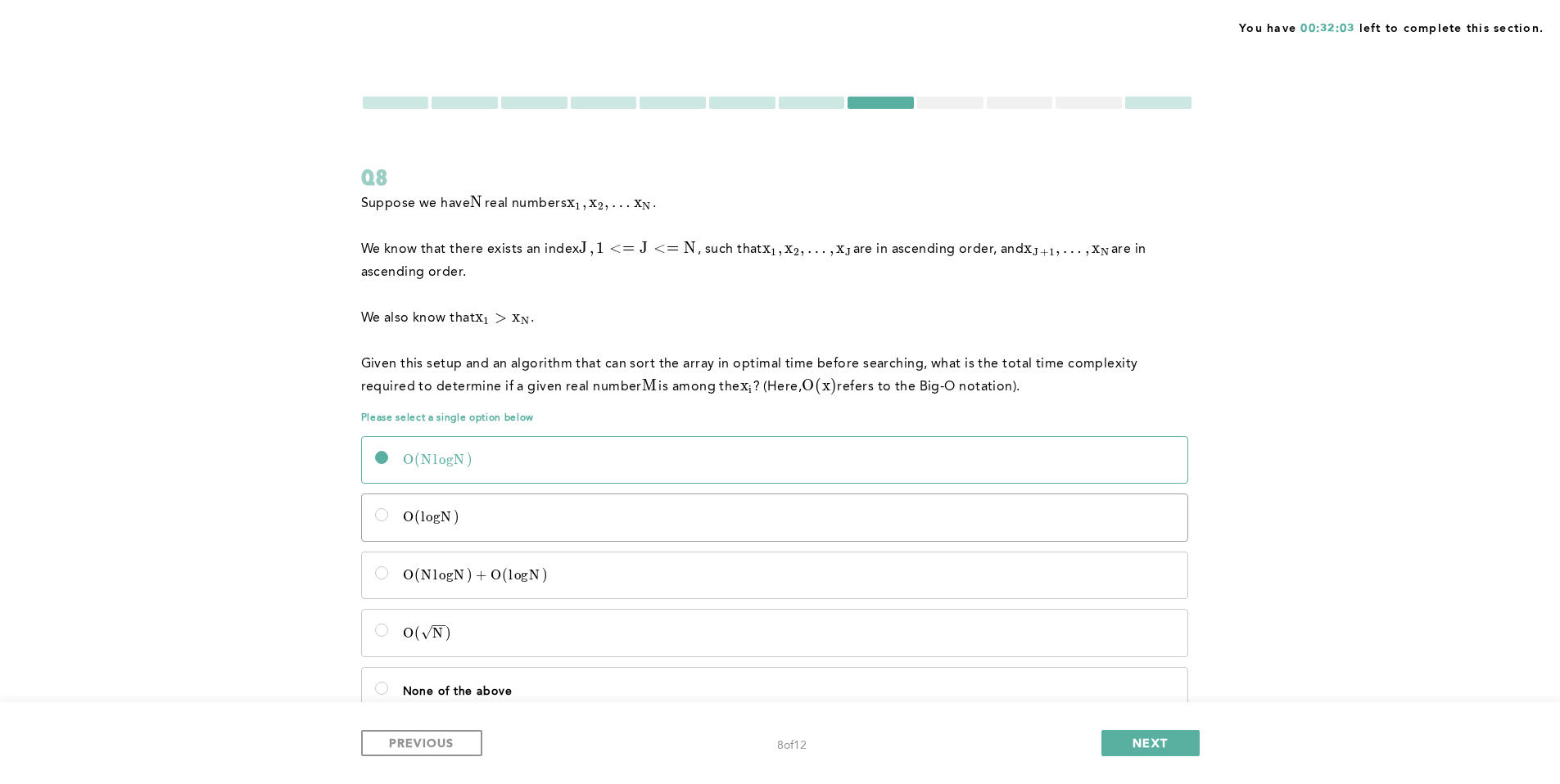
click at [991, 502] on label "O ( l o g N ) O(logN) O ( l o g N )" at bounding box center [774, 518] width 825 height 46
click at [388, 508] on input "O ( l o g N ) O(logN) O ( l o g N )" at bounding box center [381, 514] width 13 height 13
radio input "true"
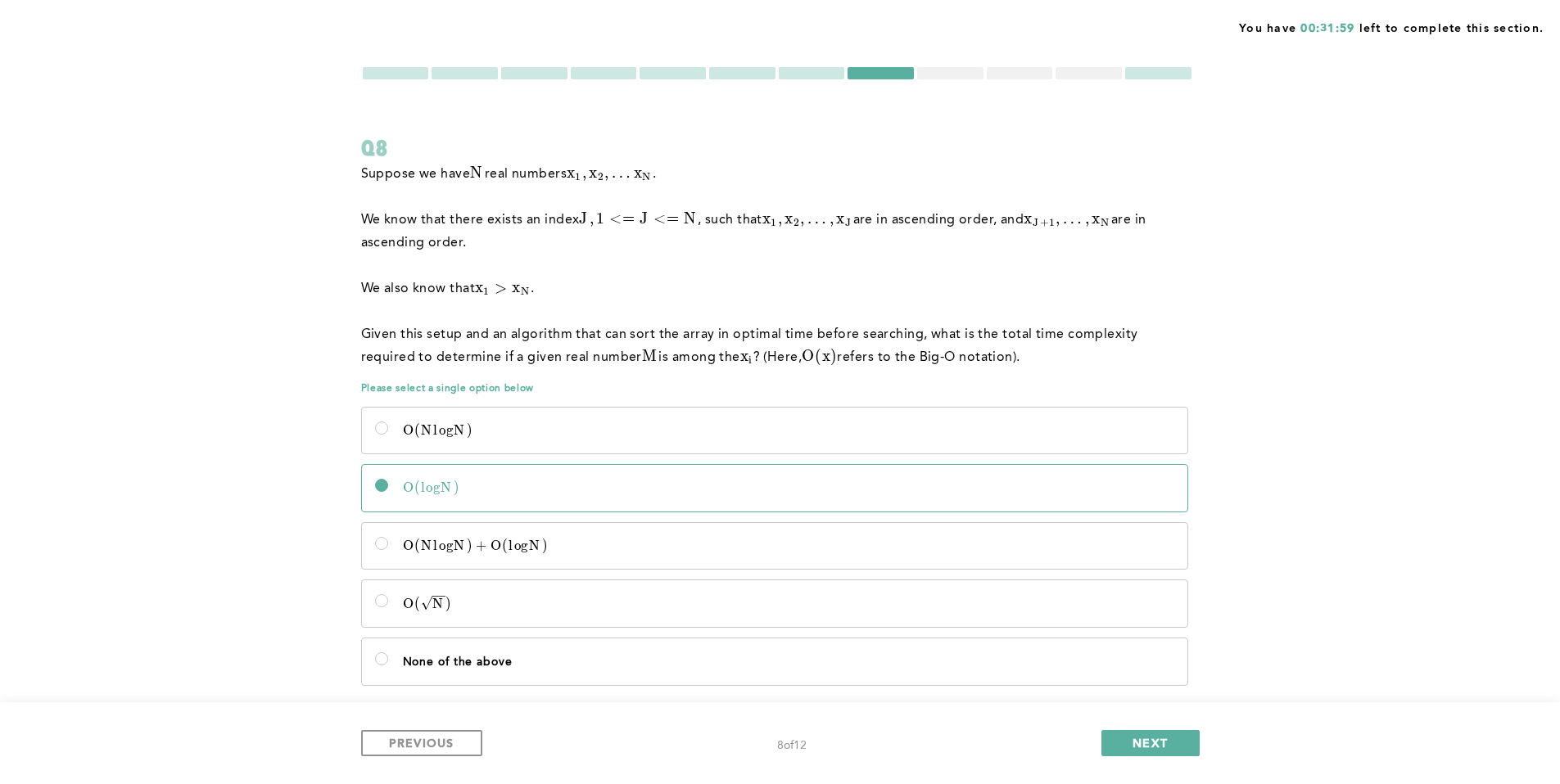
scroll to position [63, 0]
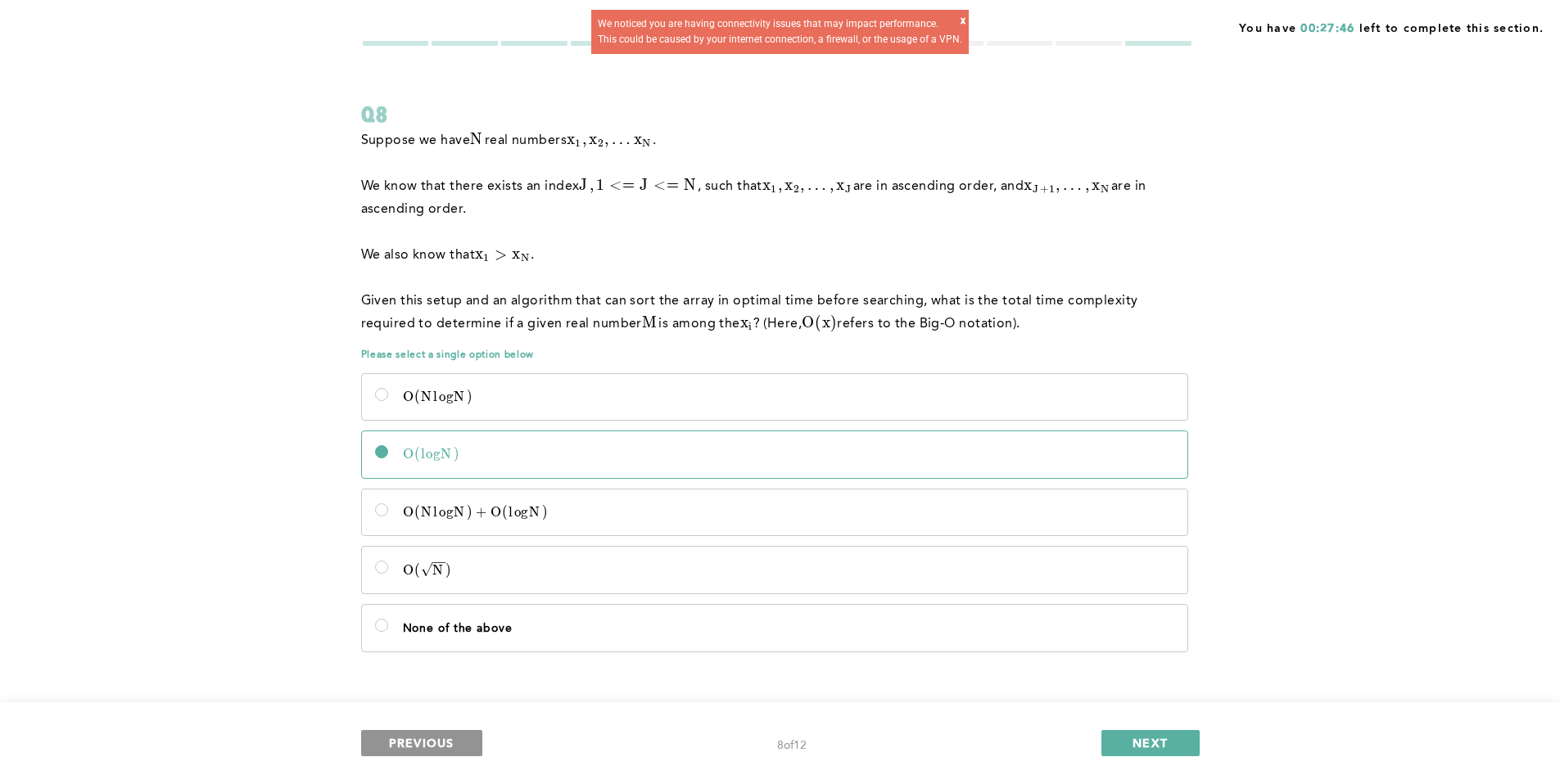
click at [439, 742] on span "PREVIOUS" at bounding box center [422, 743] width 66 height 15
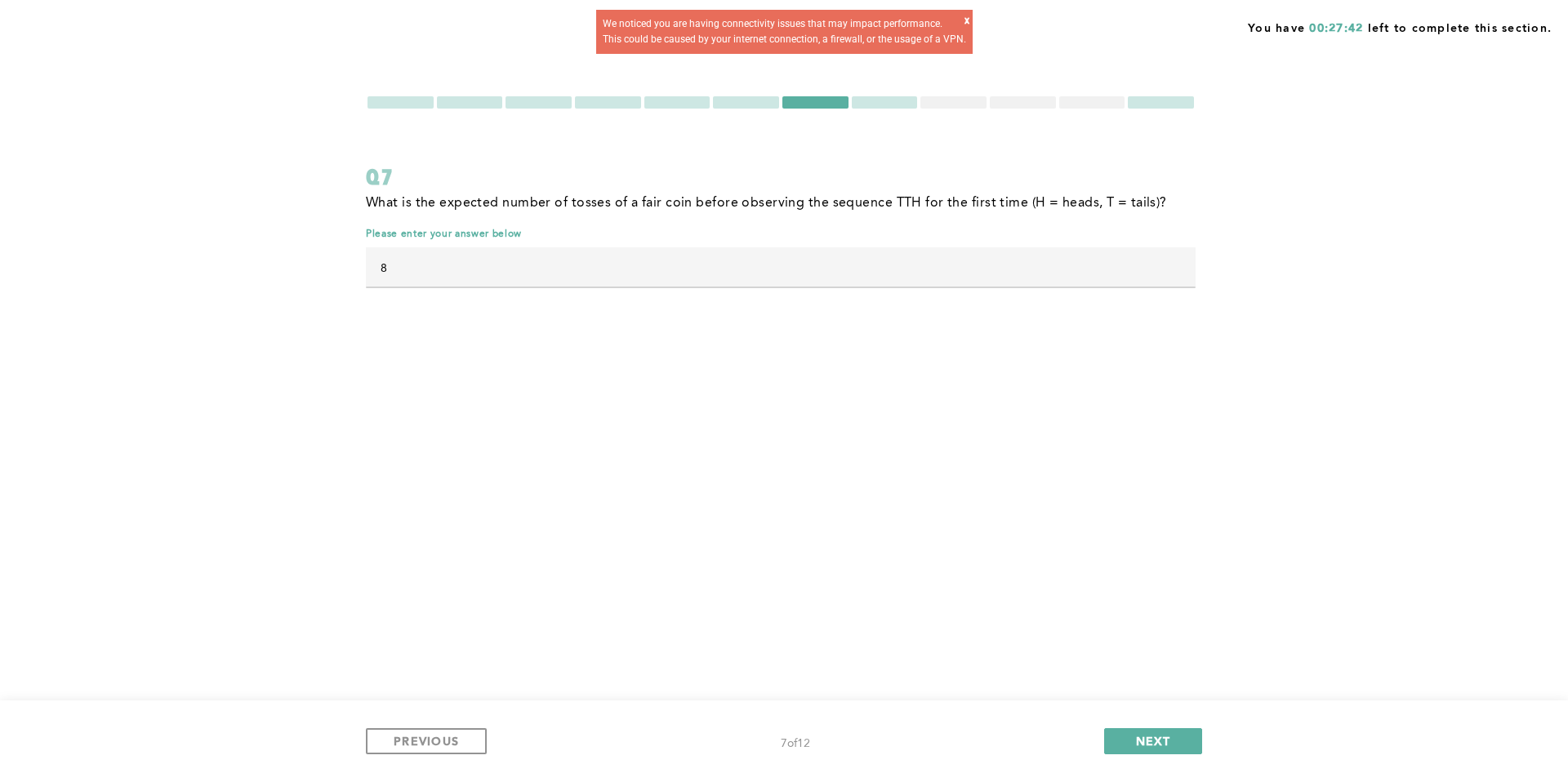
click at [970, 22] on div "x" at bounding box center [967, 27] width 5 height 29
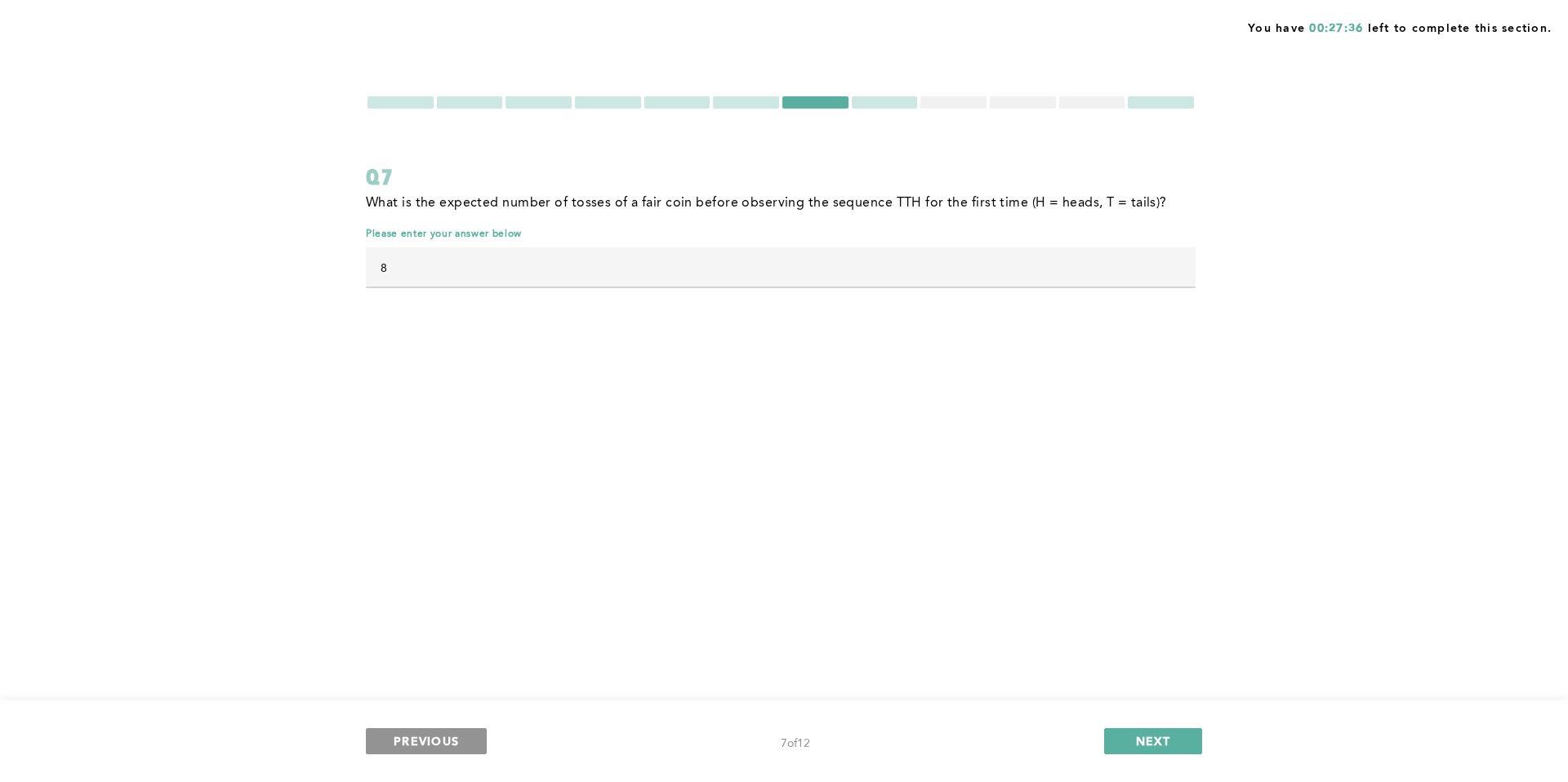
click at [444, 743] on span "PREVIOUS" at bounding box center [426, 741] width 66 height 15
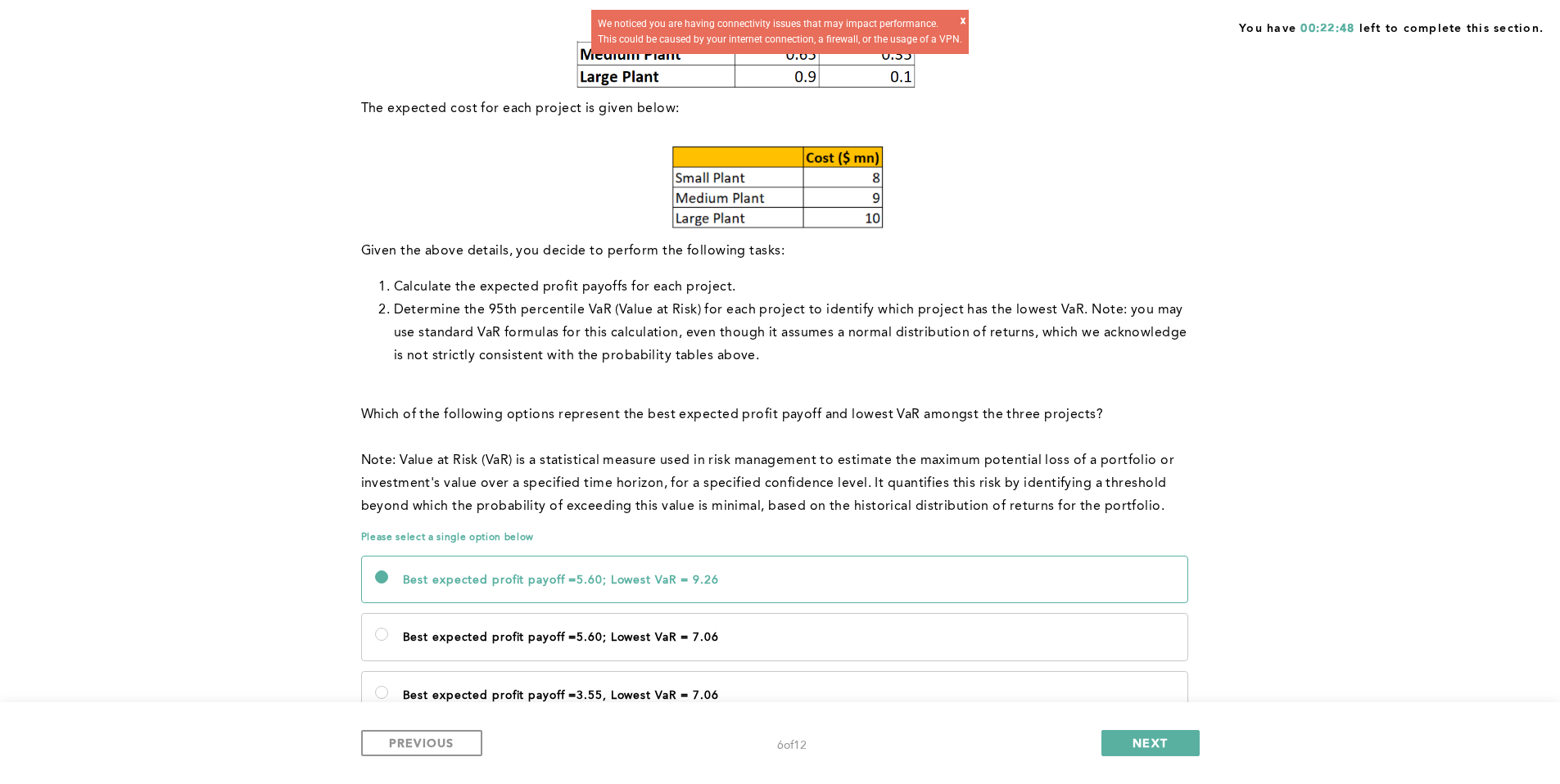
scroll to position [677, 0]
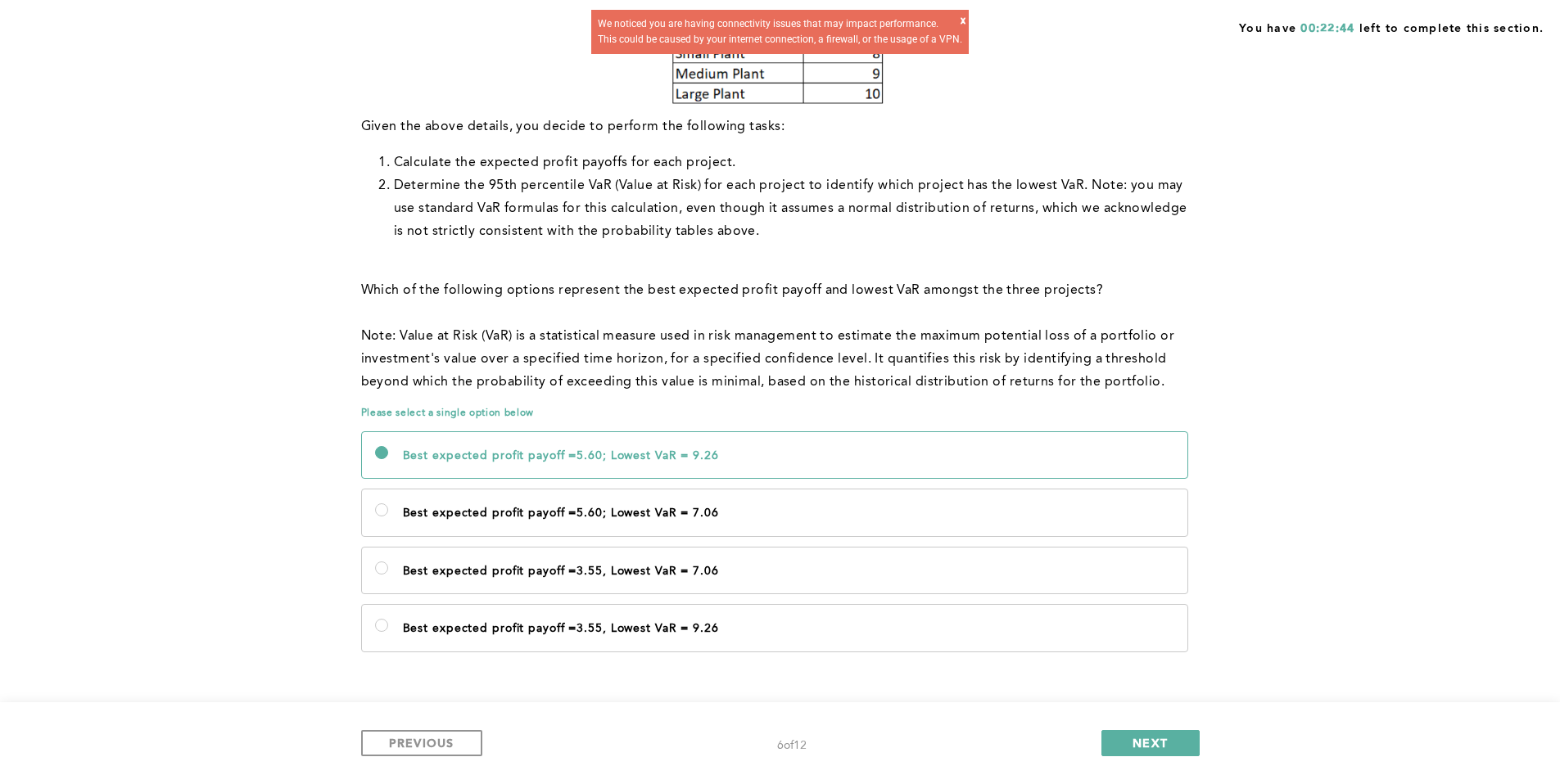
click at [965, 25] on div "x" at bounding box center [963, 27] width 5 height 29
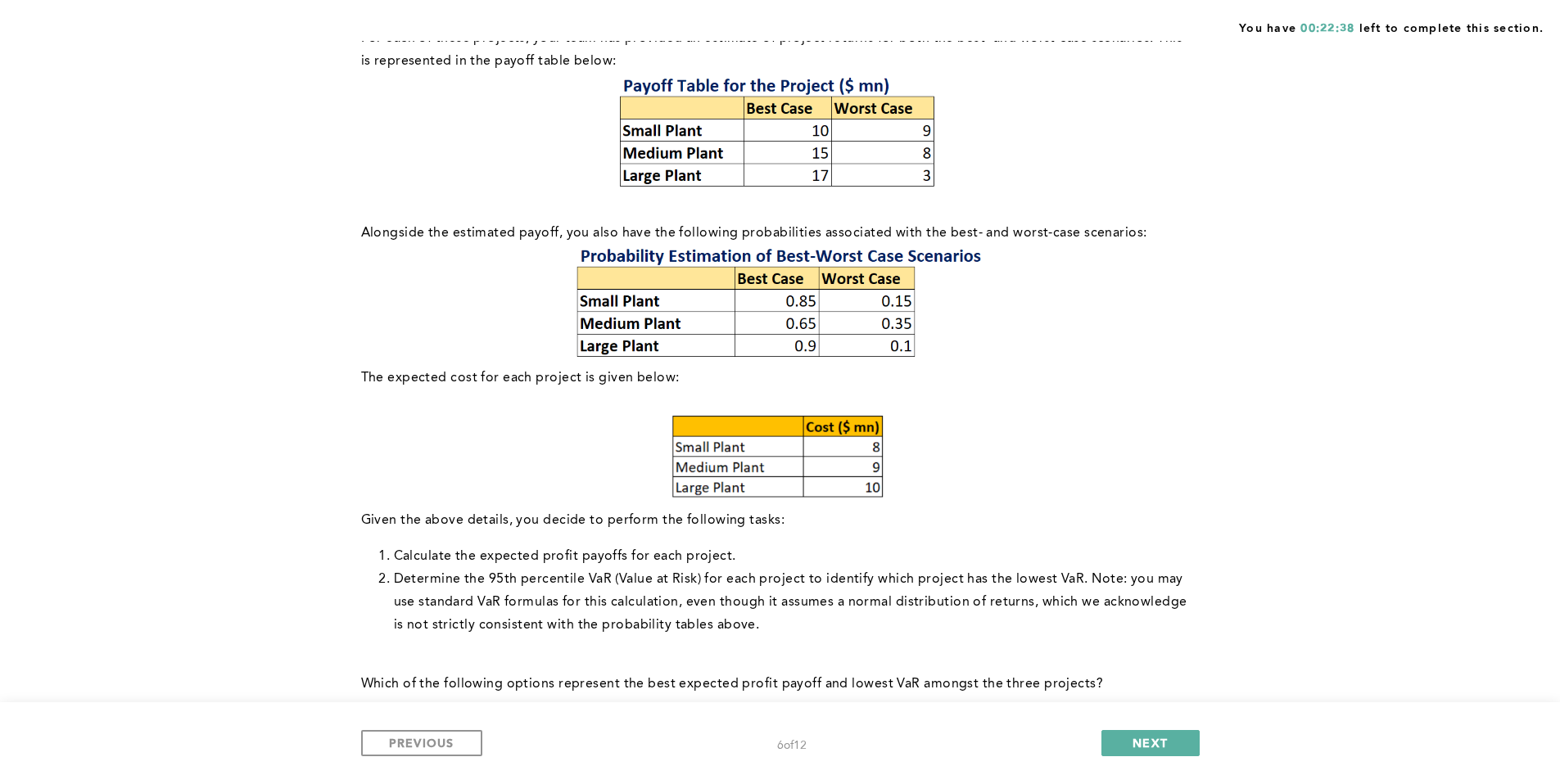
scroll to position [0, 0]
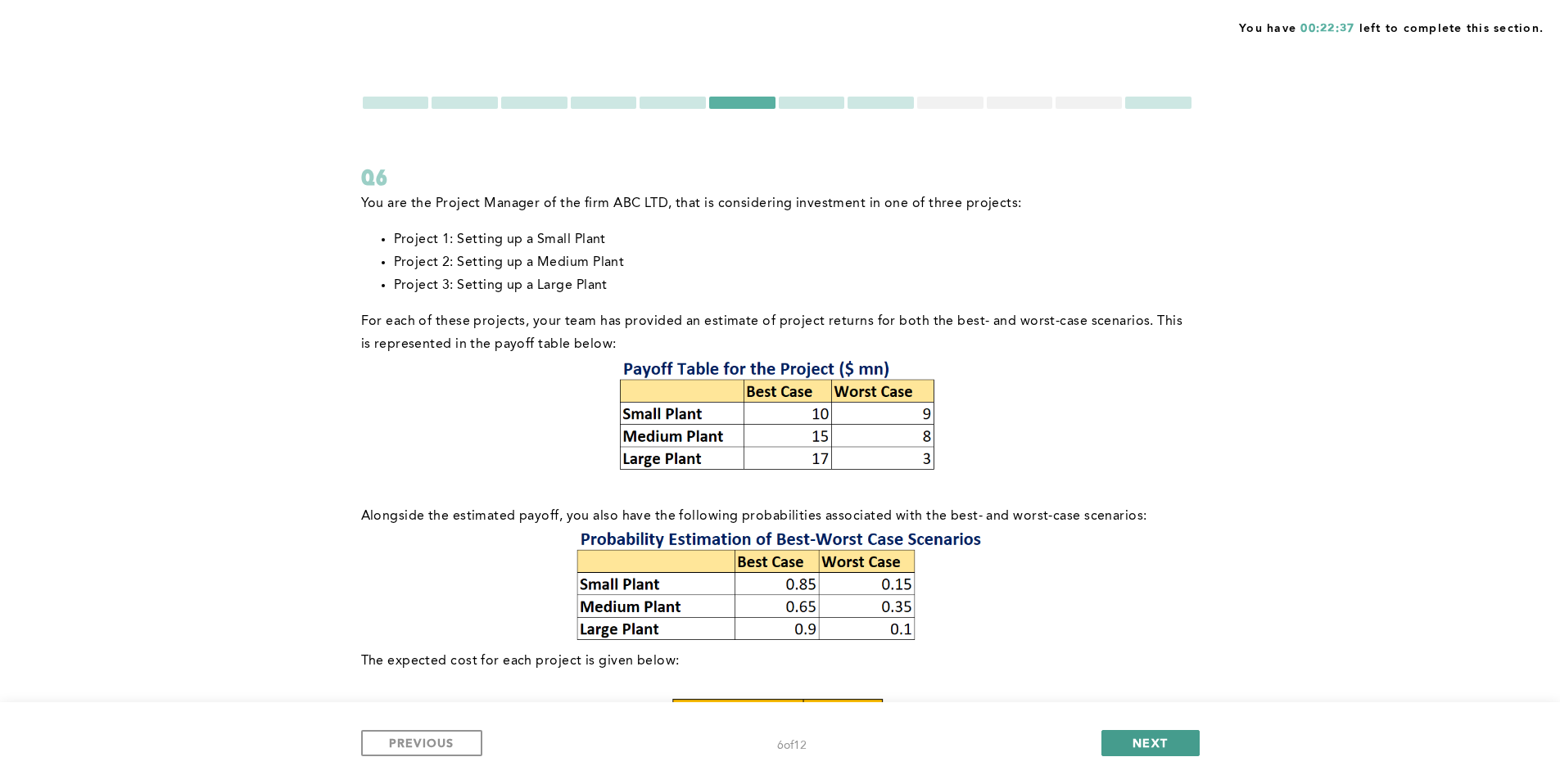
click at [1127, 737] on button "NEXT" at bounding box center [1150, 743] width 98 height 26
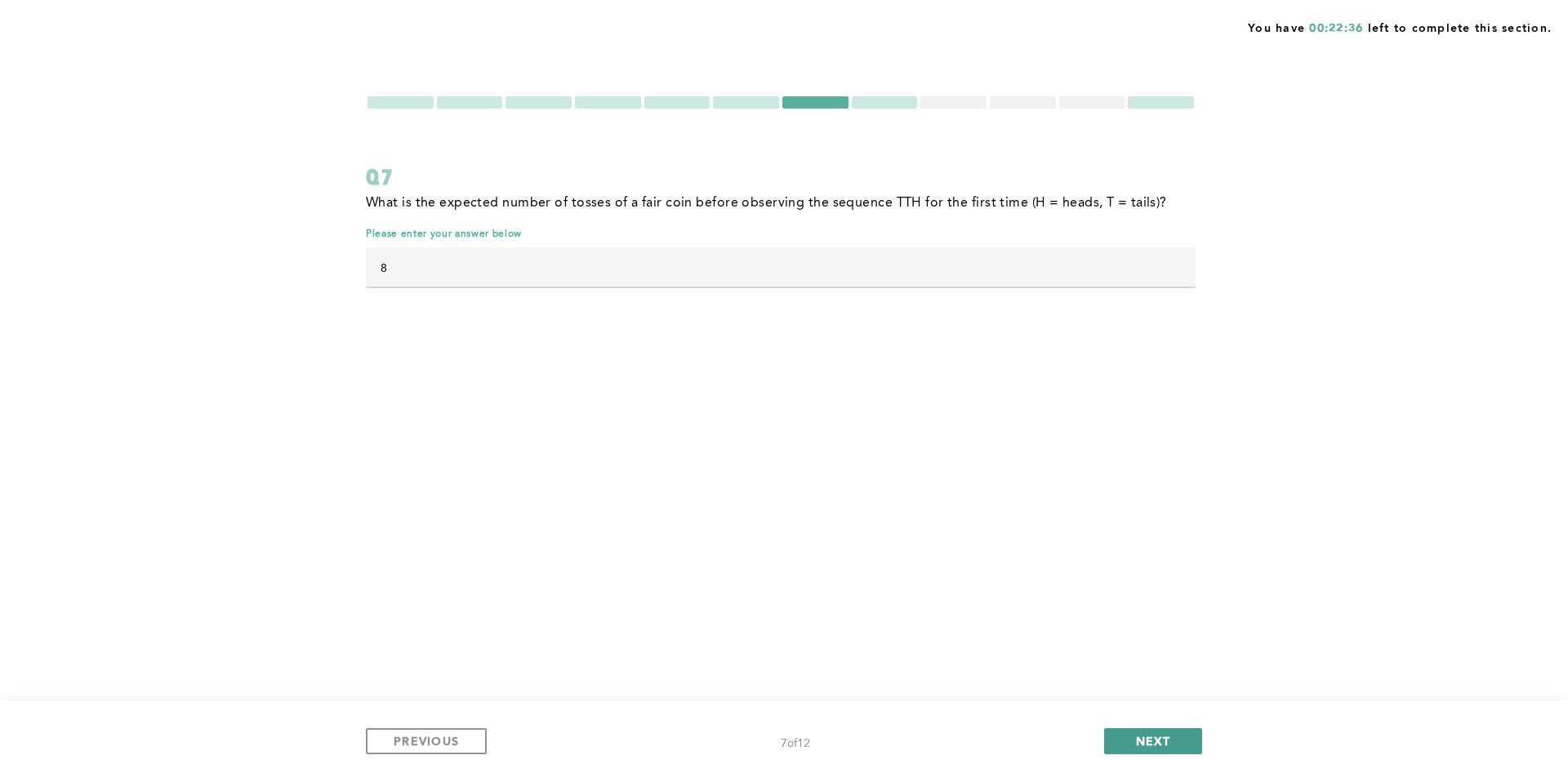
click at [1131, 736] on button "NEXT" at bounding box center [1153, 741] width 98 height 26
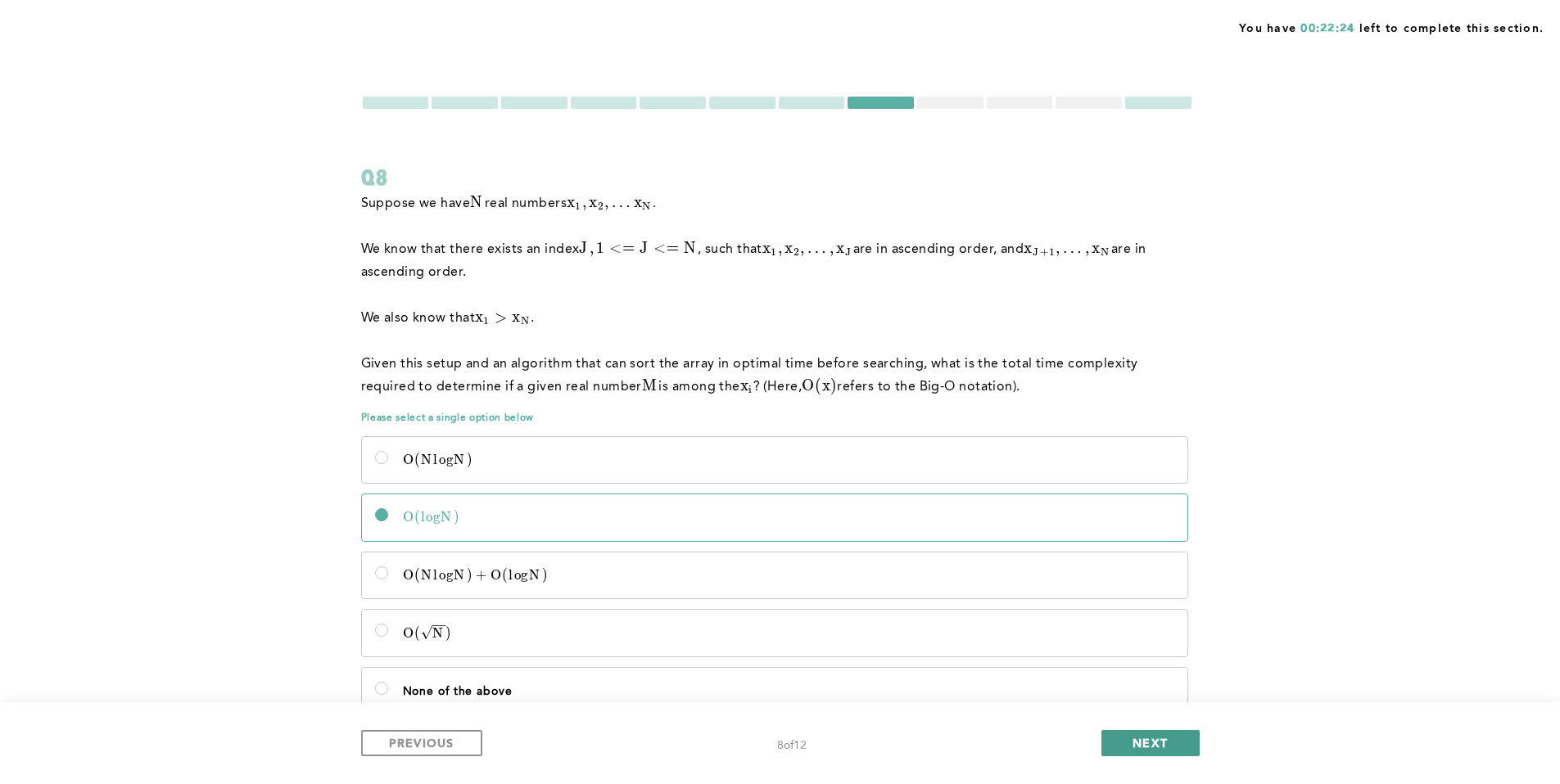
click at [1168, 742] on button "NEXT" at bounding box center [1150, 743] width 98 height 26
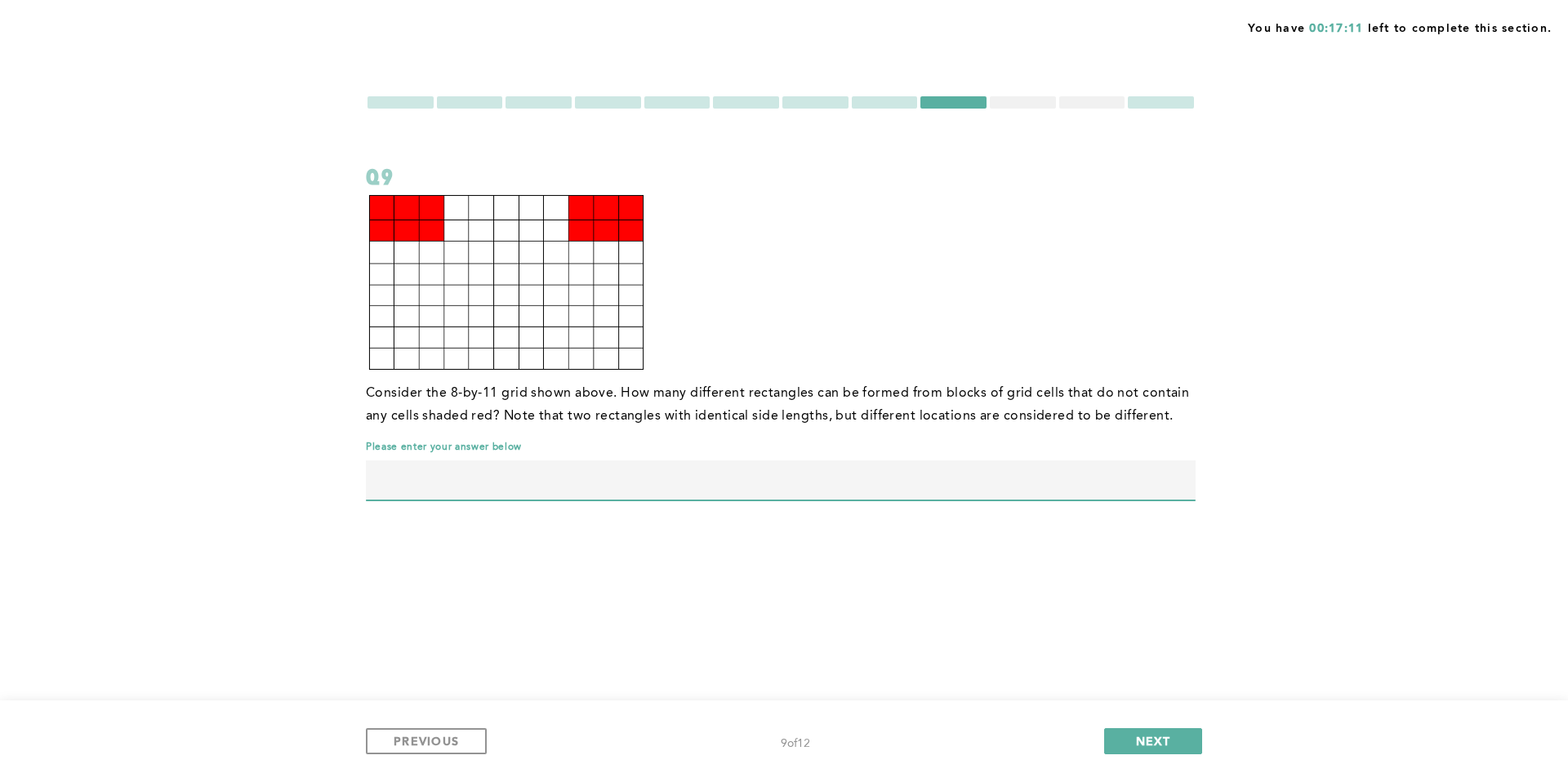
click at [721, 482] on input "text" at bounding box center [781, 480] width 830 height 39
click at [1180, 734] on button "NEXT" at bounding box center [1153, 741] width 98 height 26
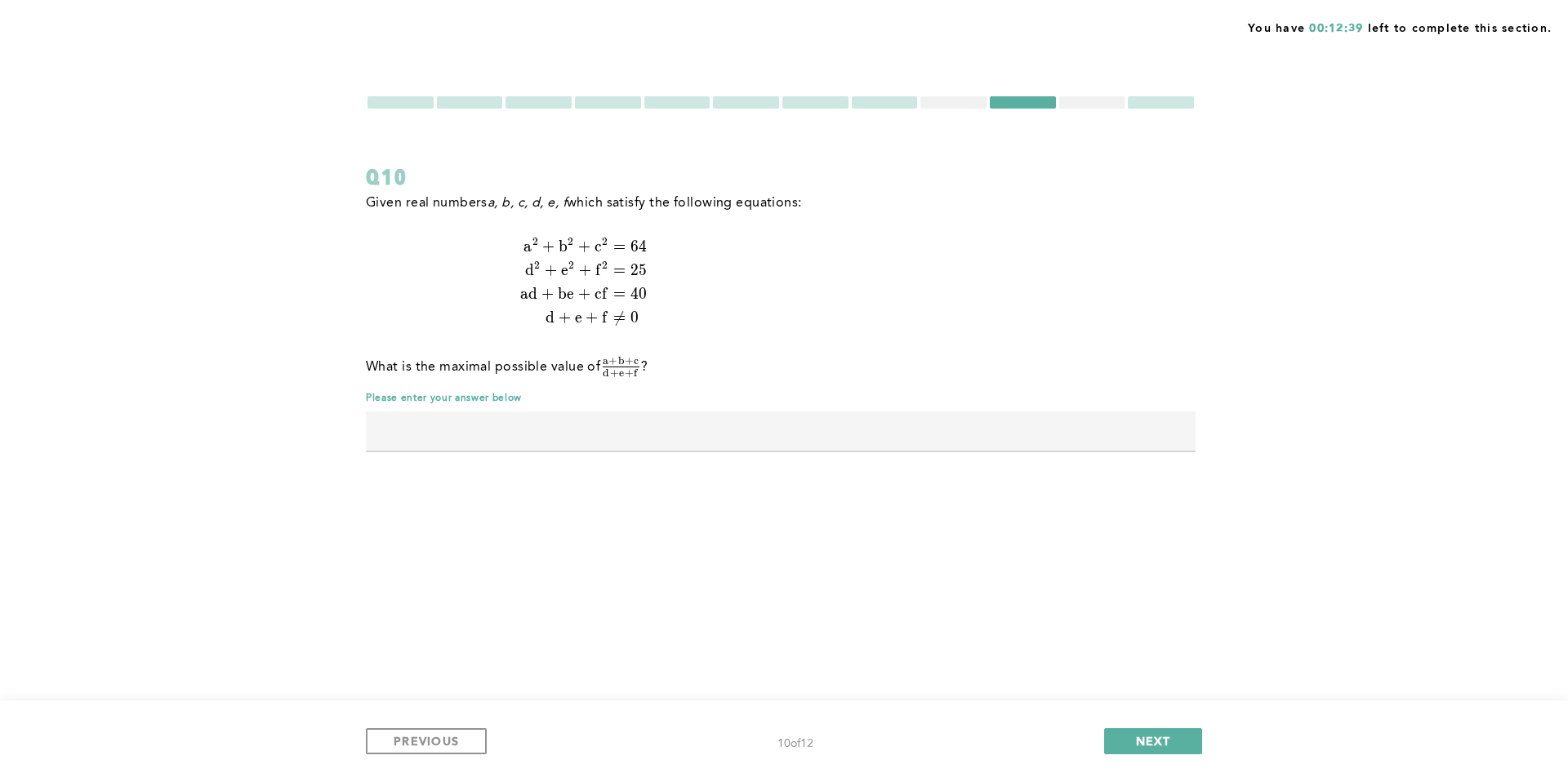
click at [741, 442] on input "text" at bounding box center [781, 431] width 830 height 39
click at [526, 438] on input "1.6" at bounding box center [781, 431] width 830 height 39
type input "1"
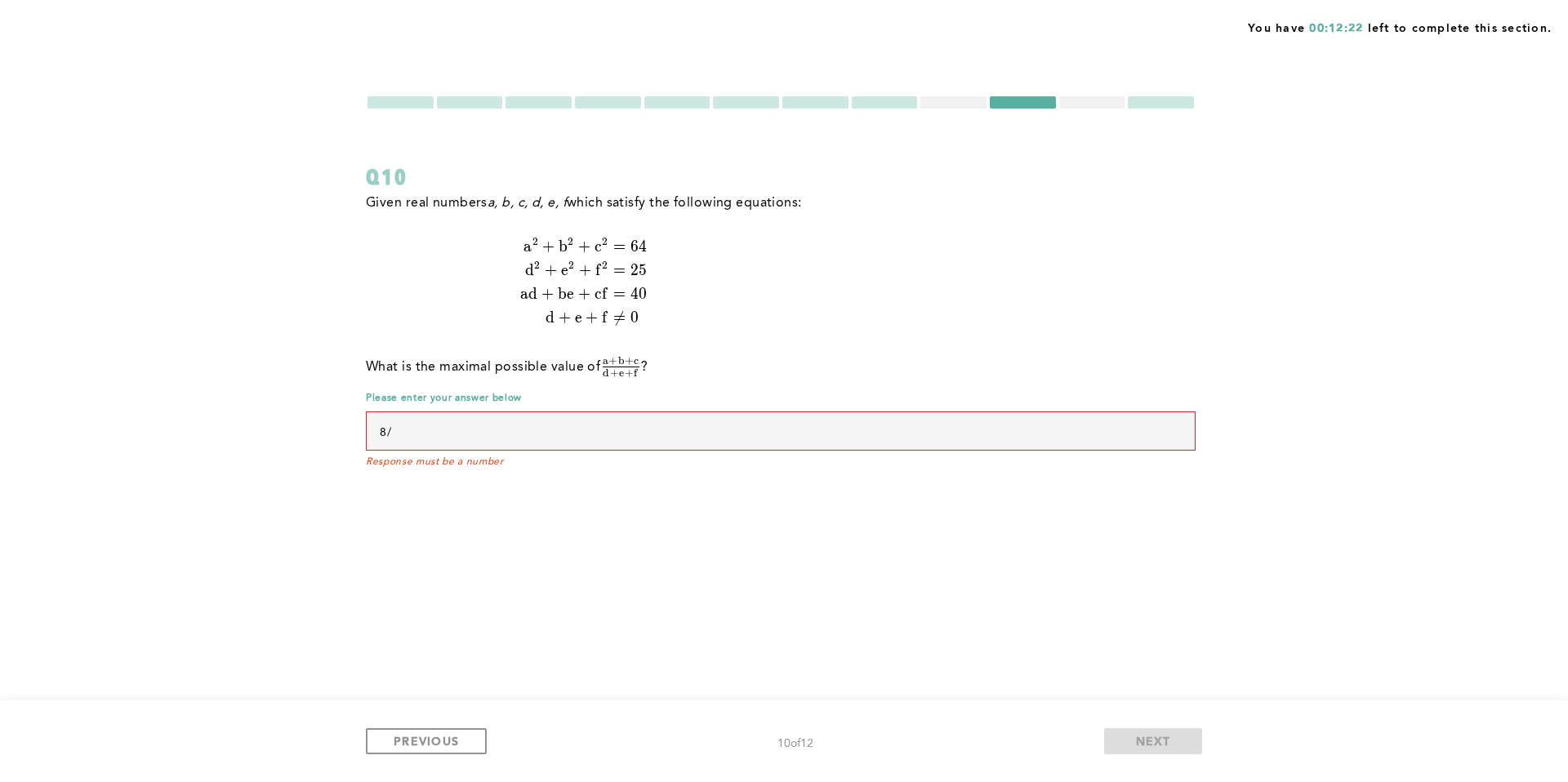
type input "8"
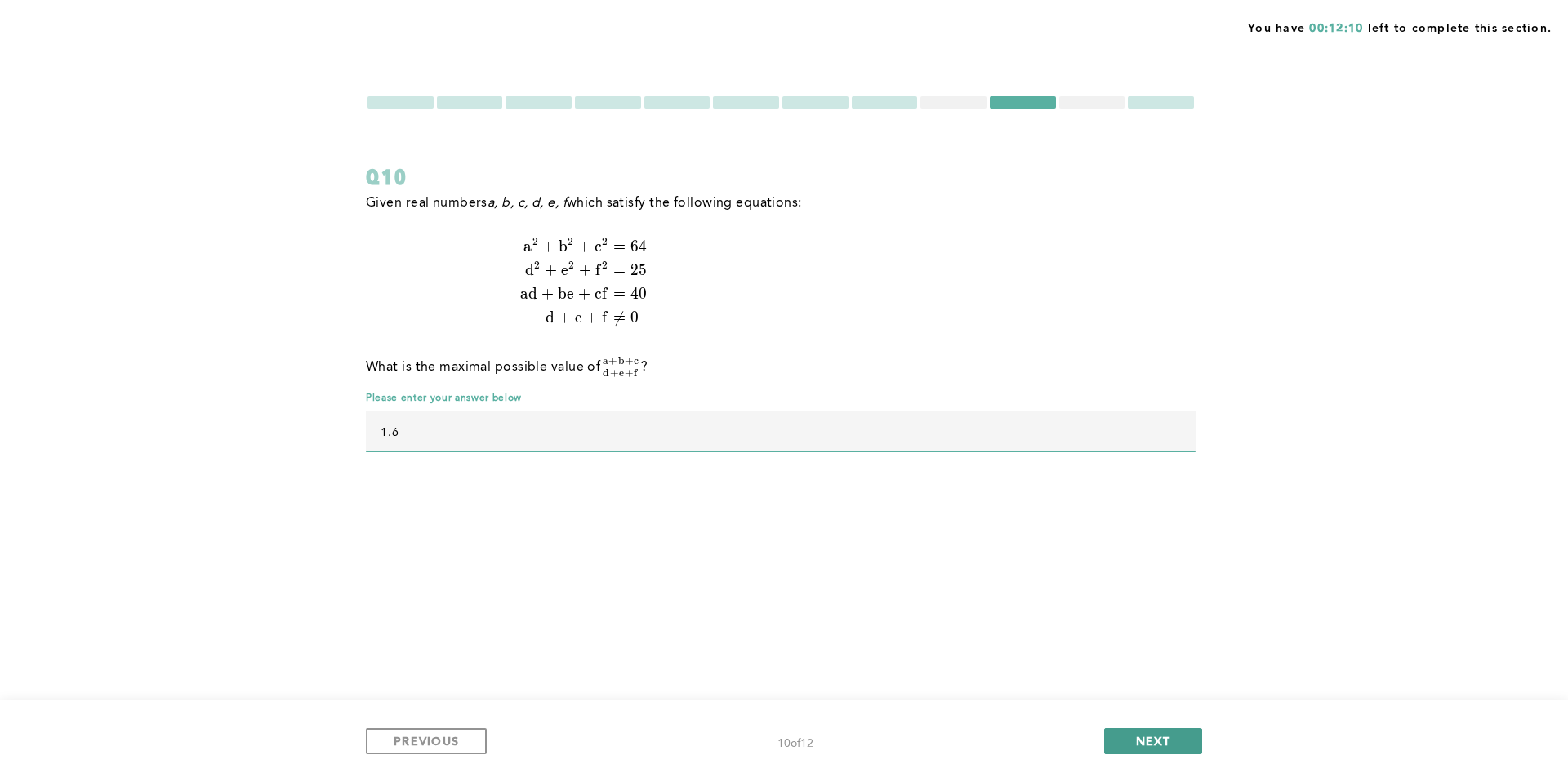
type input "1.6"
click at [1141, 732] on button "NEXT" at bounding box center [1153, 741] width 98 height 26
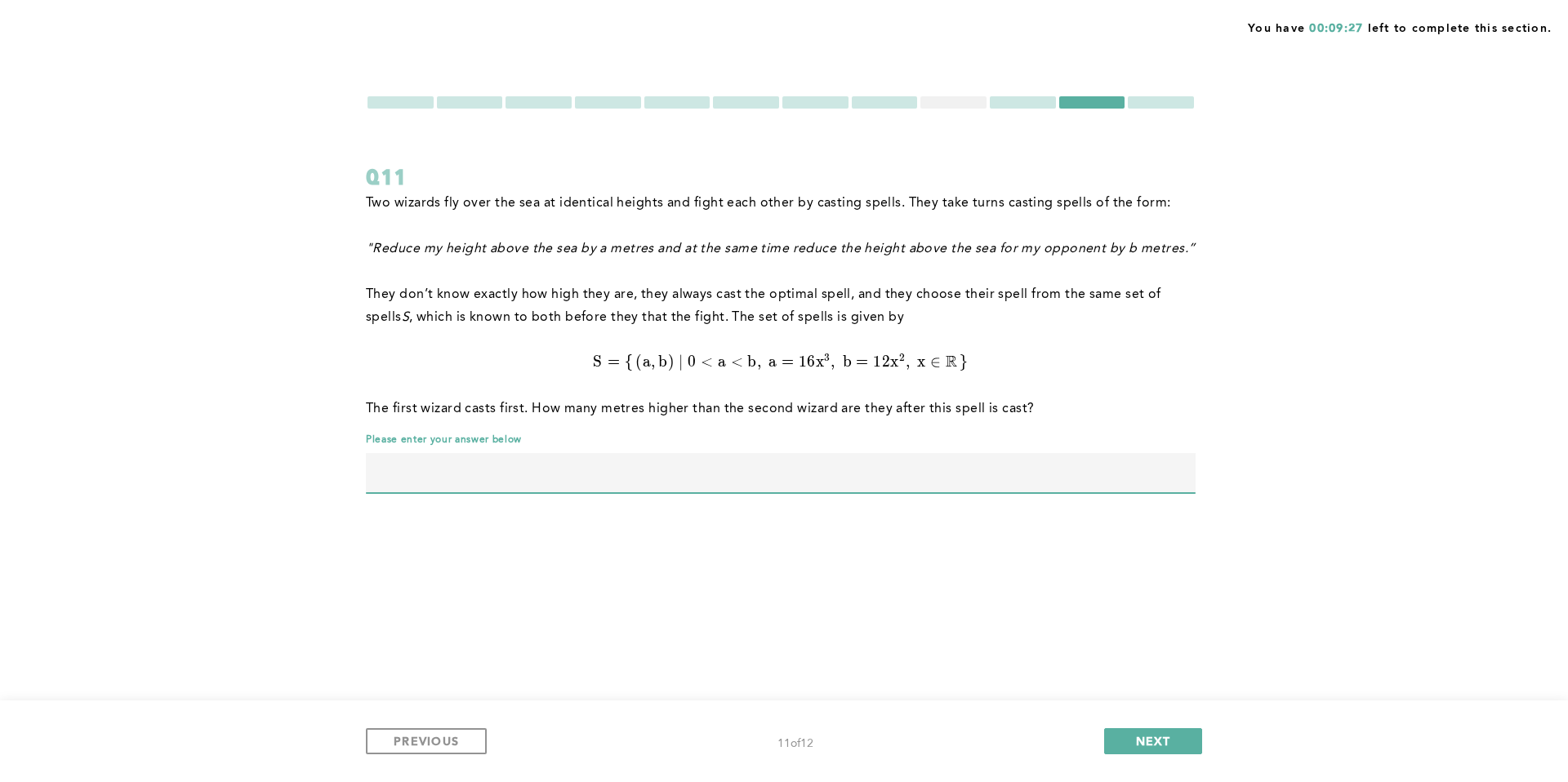
click at [939, 459] on input "text" at bounding box center [781, 473] width 830 height 39
type input "1"
click at [1155, 742] on span "NEXT" at bounding box center [1153, 741] width 35 height 15
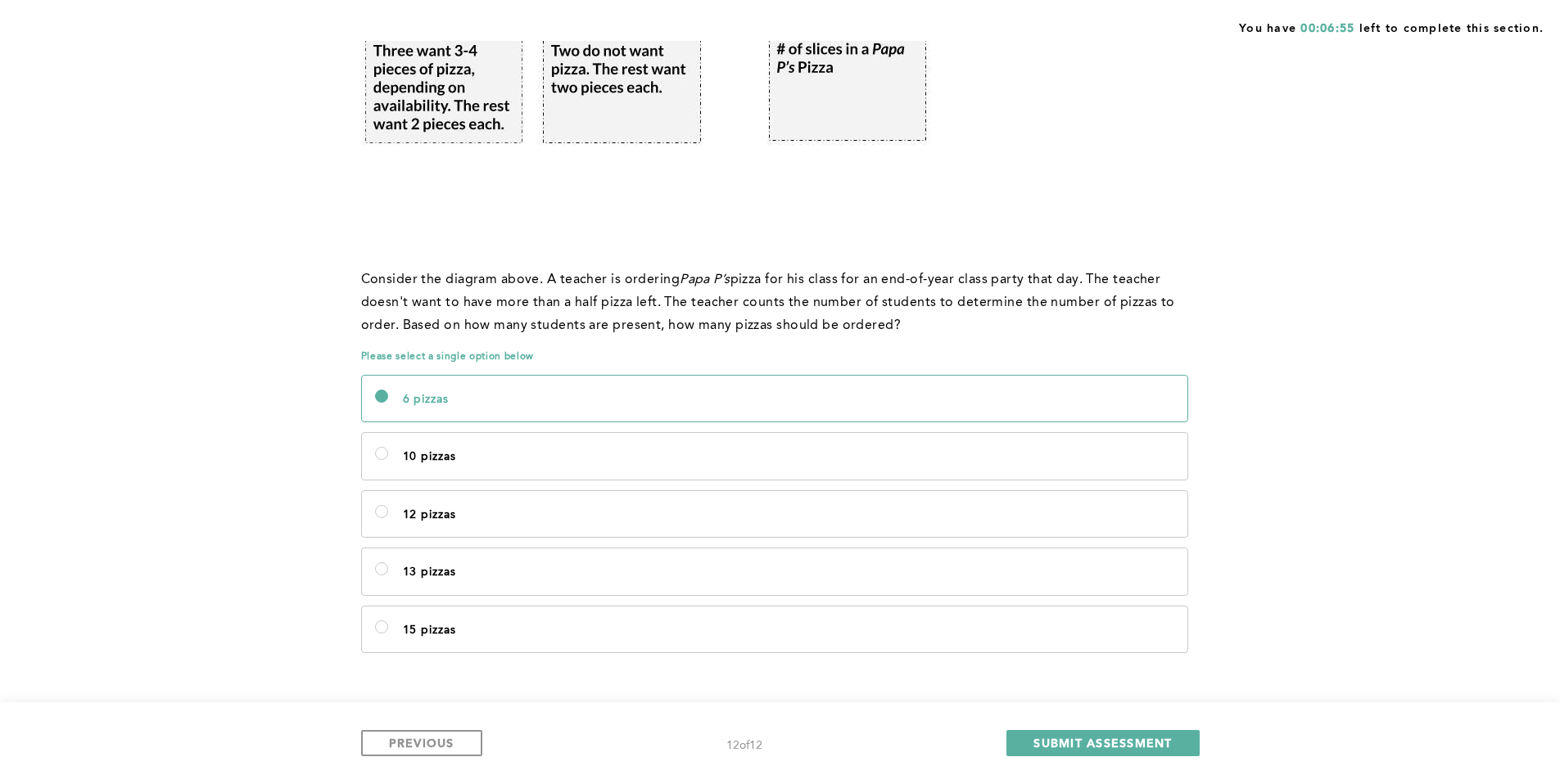
scroll to position [375, 0]
click at [854, 556] on label "13 pizzas" at bounding box center [774, 571] width 825 height 46
click at [388, 561] on pizzas\<\/p\> "13 pizzas" at bounding box center [381, 567] width 13 height 13
radio pizzas\<\/p\> "true"
click at [440, 744] on span "PREVIOUS" at bounding box center [422, 743] width 66 height 15
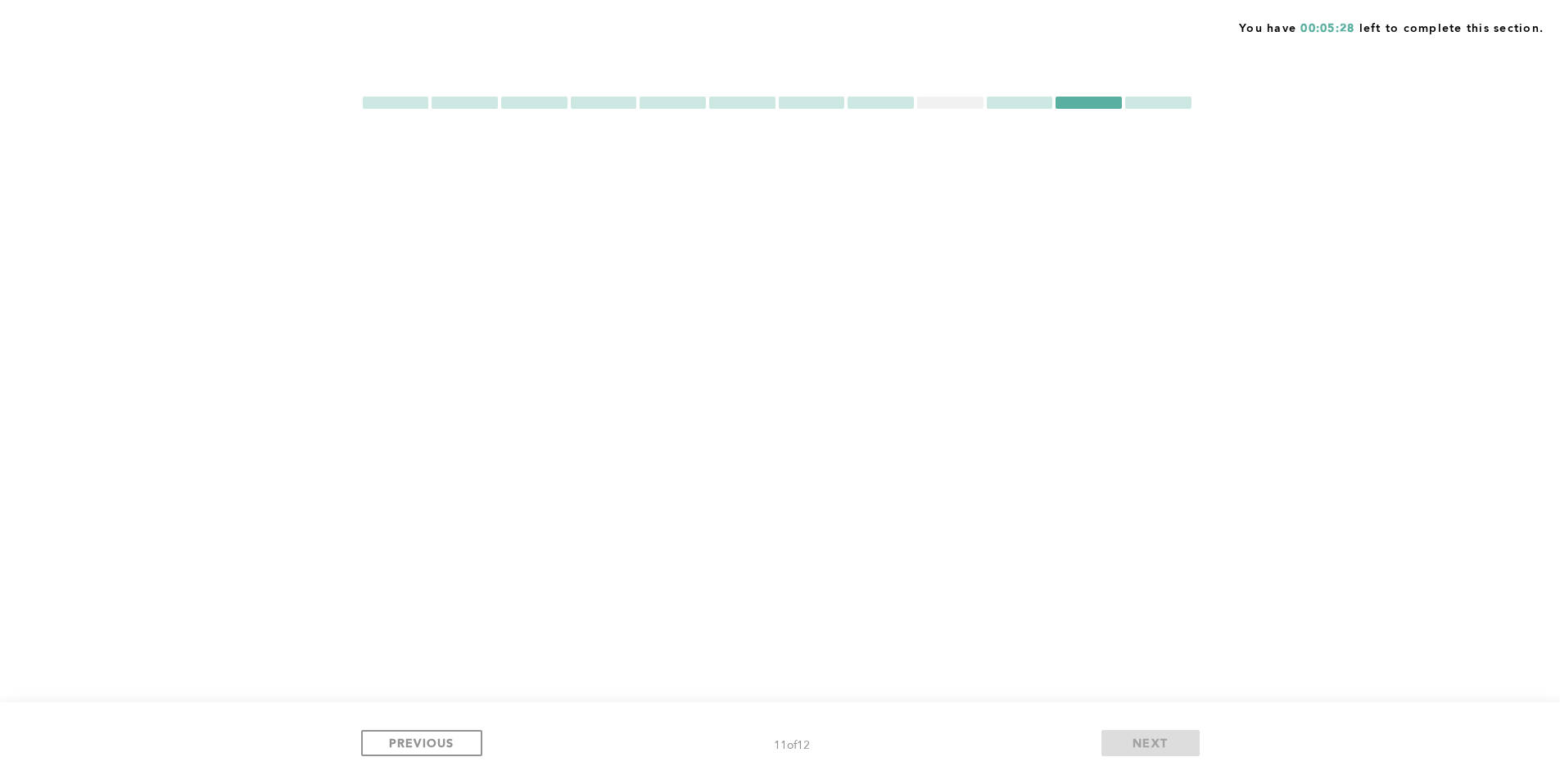
scroll to position [0, 0]
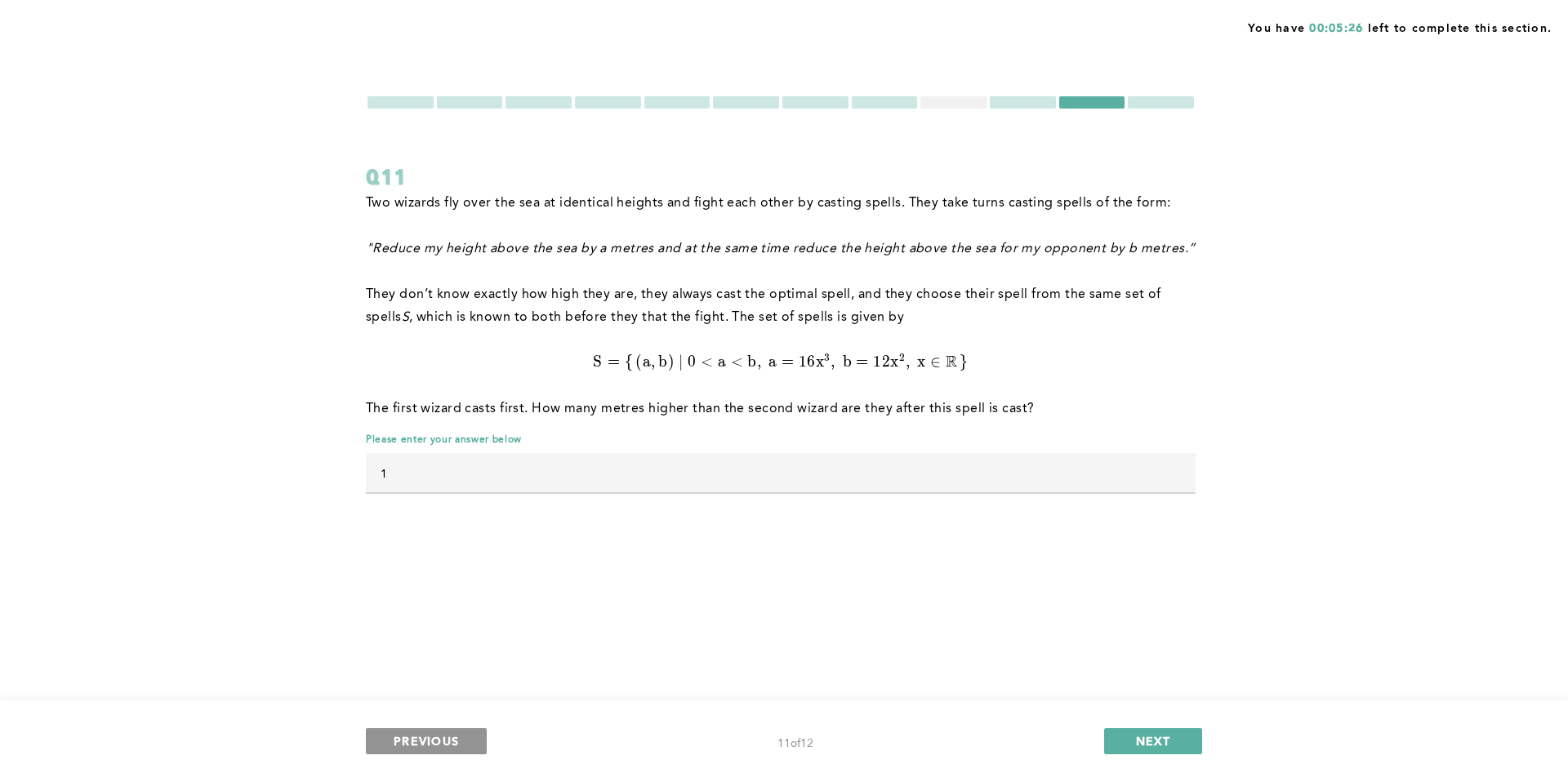
click at [457, 733] on span "PREVIOUS" at bounding box center [426, 741] width 66 height 15
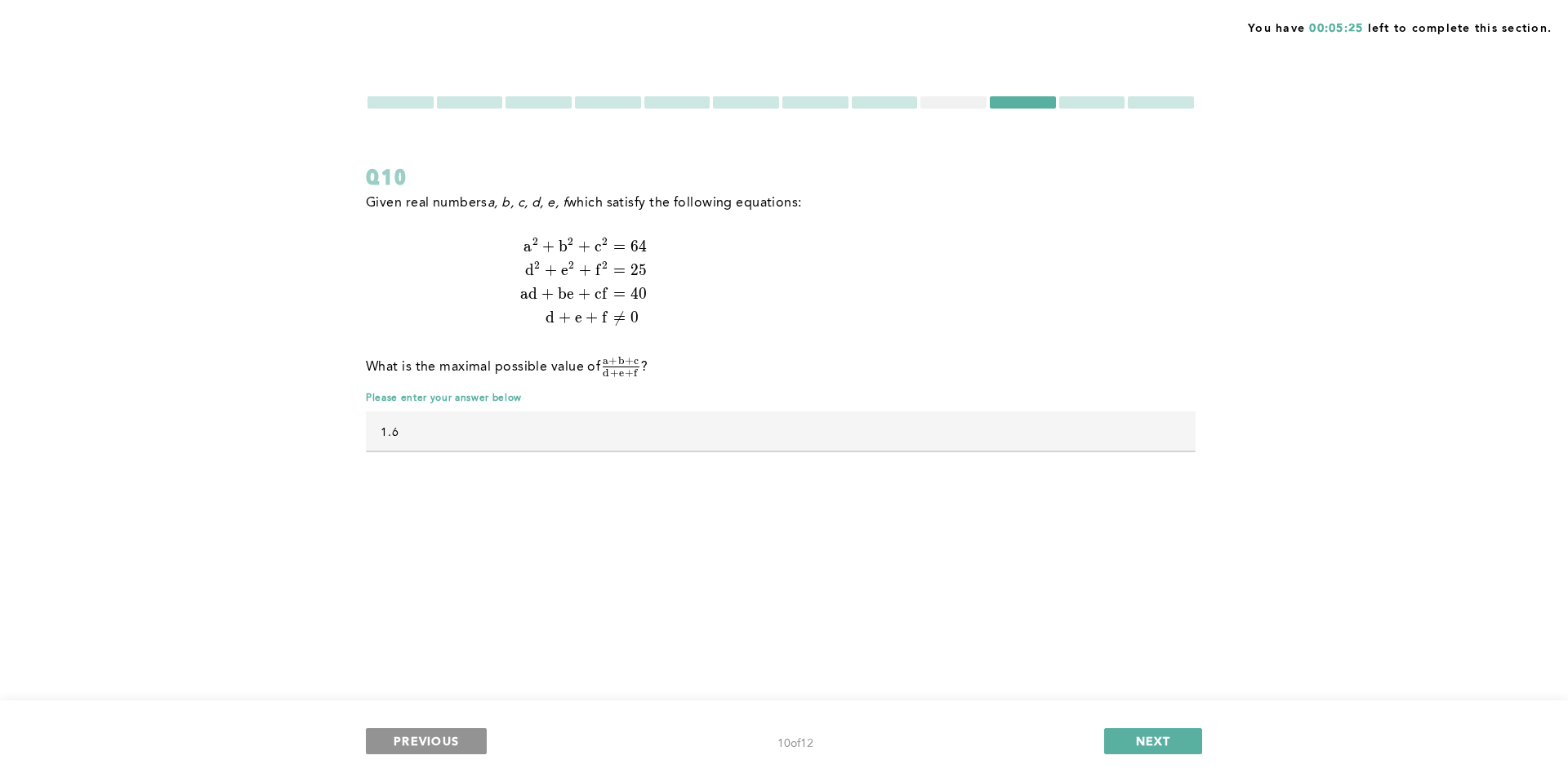
click at [457, 733] on span "PREVIOUS" at bounding box center [426, 741] width 66 height 15
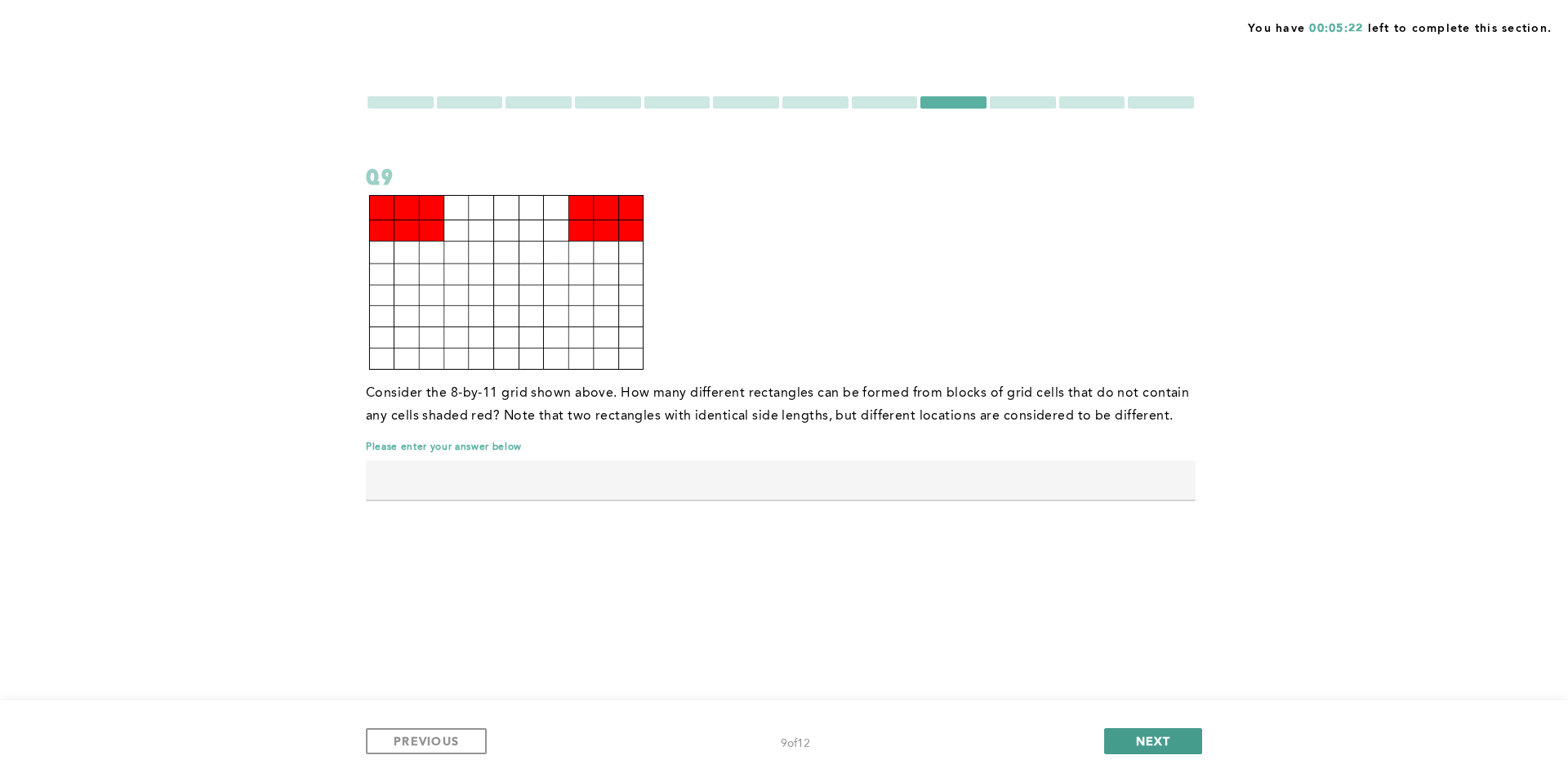
click at [1139, 732] on button "NEXT" at bounding box center [1153, 741] width 98 height 26
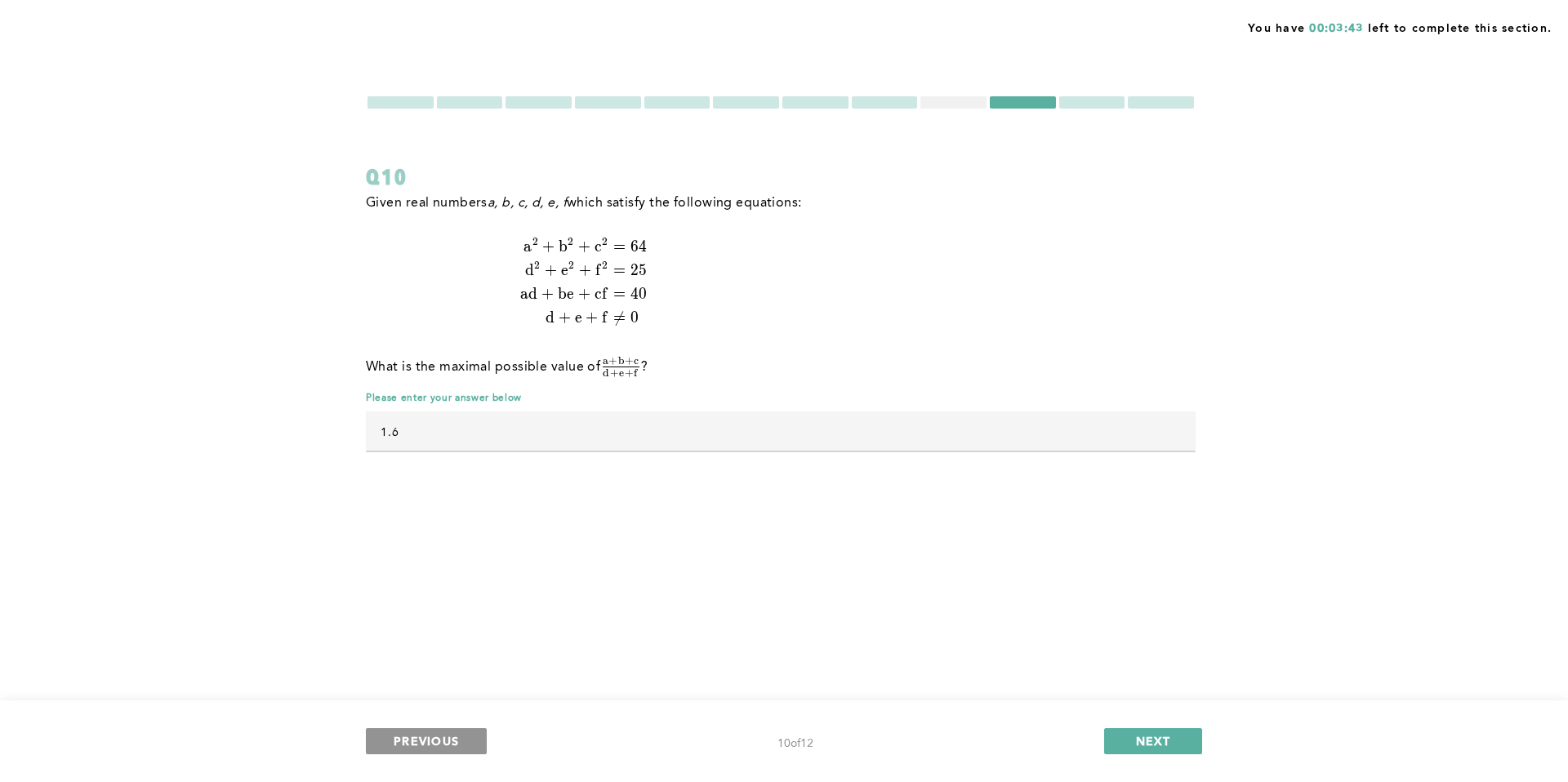
click at [444, 744] on span "PREVIOUS" at bounding box center [426, 741] width 66 height 15
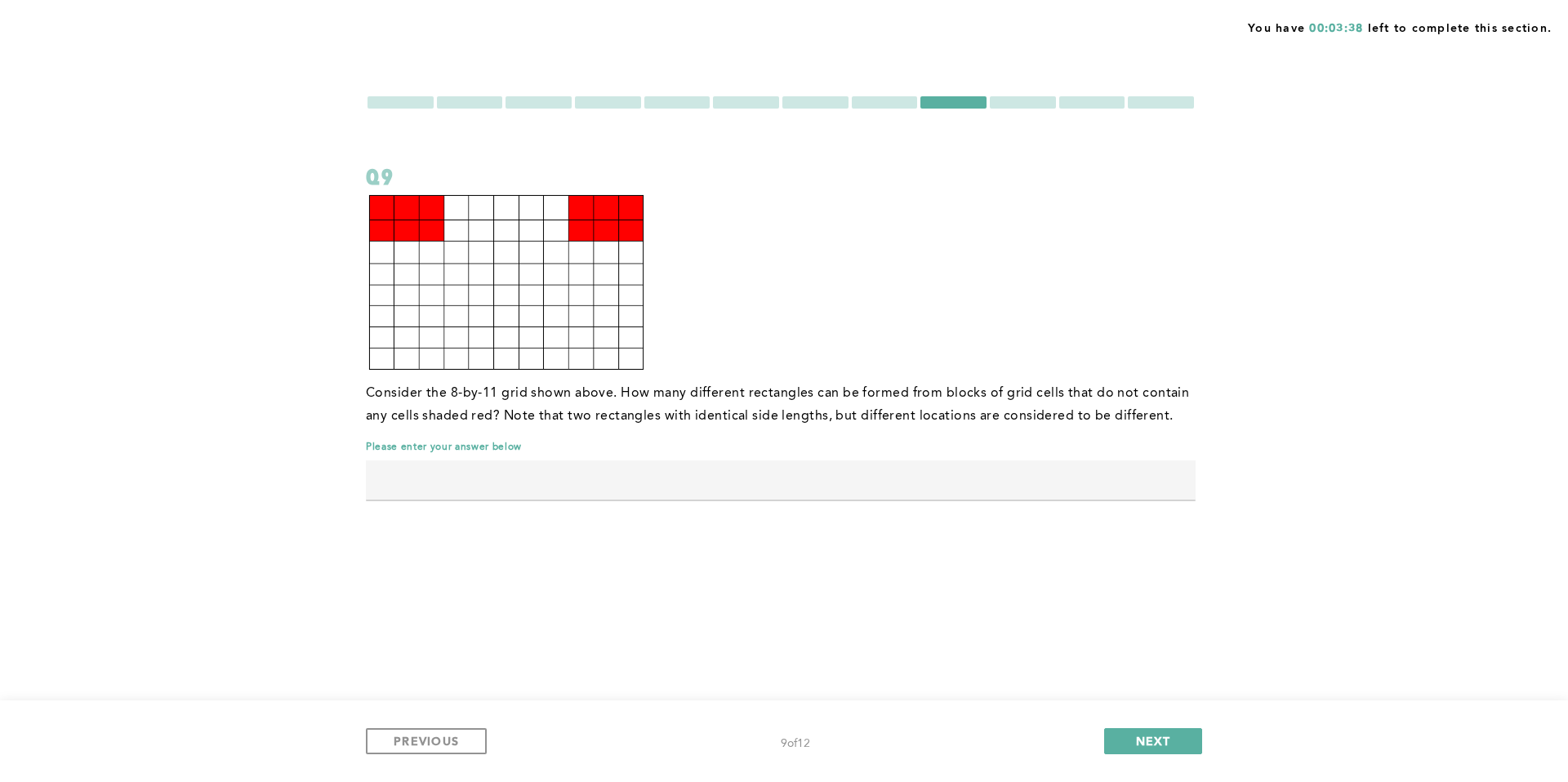
click at [729, 477] on input "text" at bounding box center [781, 480] width 830 height 39
click at [598, 477] on input "text" at bounding box center [781, 480] width 830 height 39
type input "1935"
click at [444, 742] on span "PREVIOUS" at bounding box center [426, 741] width 66 height 15
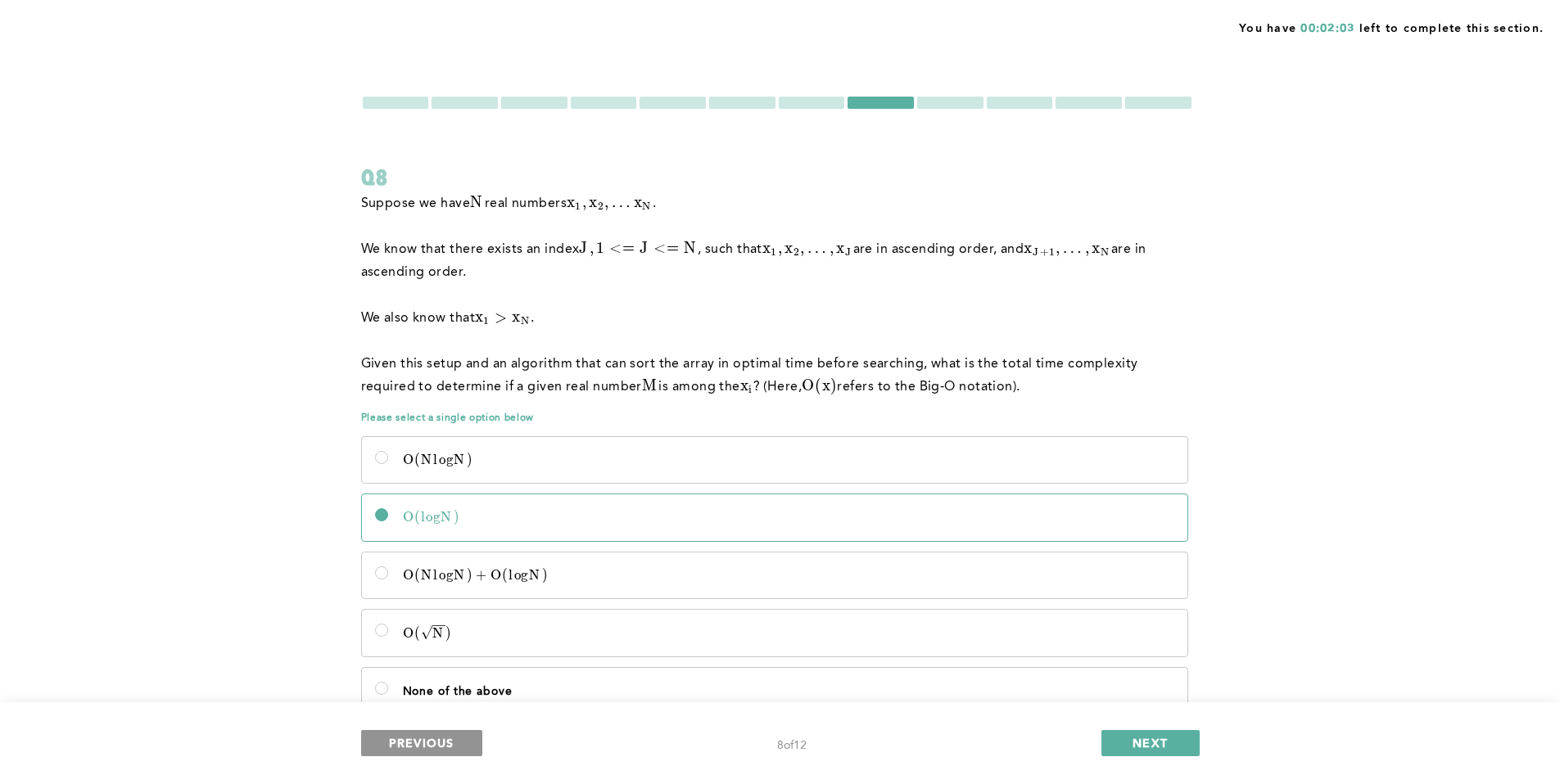
click at [445, 744] on span "PREVIOUS" at bounding box center [422, 743] width 66 height 15
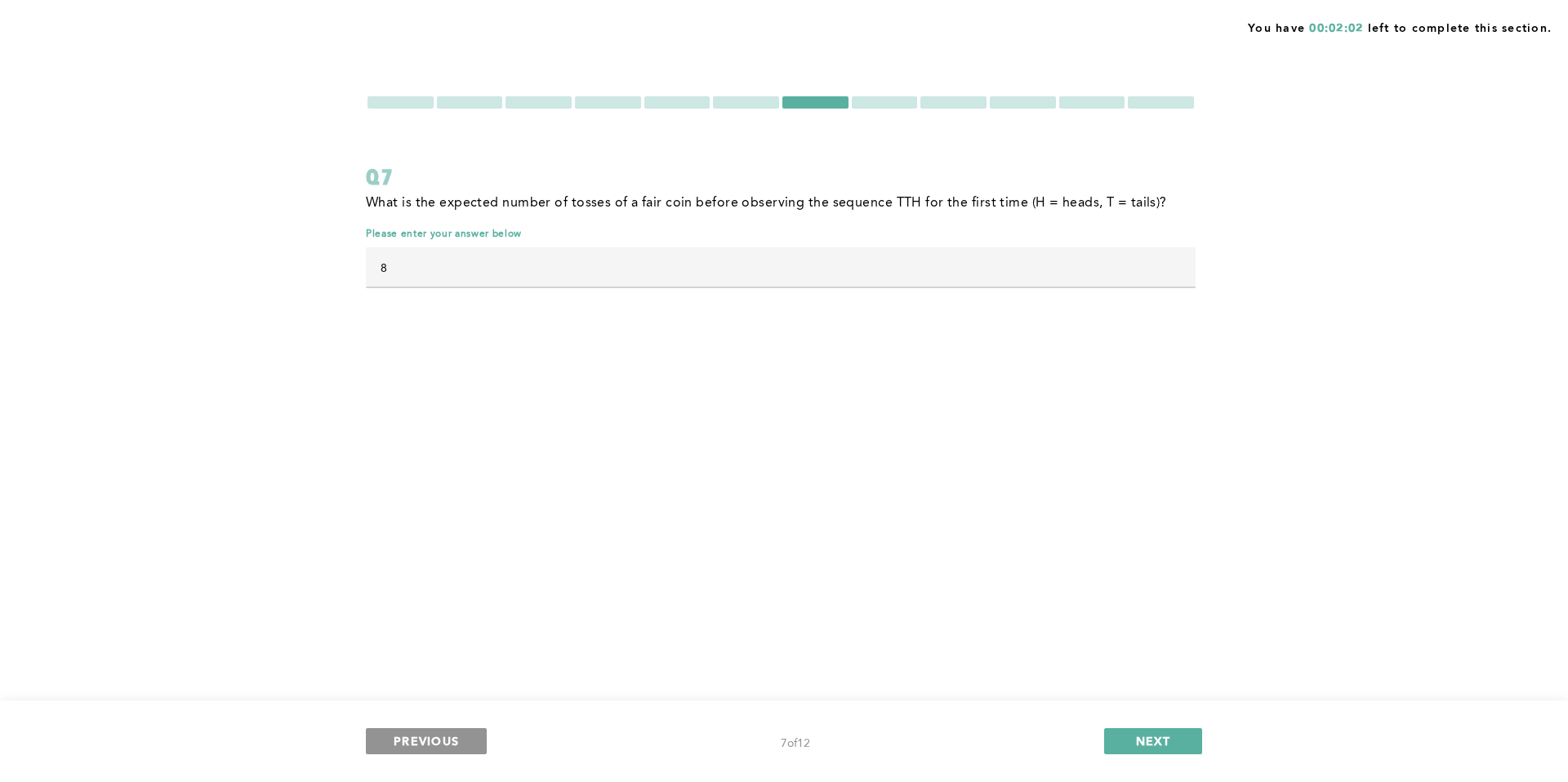
click at [444, 742] on span "PREVIOUS" at bounding box center [426, 741] width 66 height 15
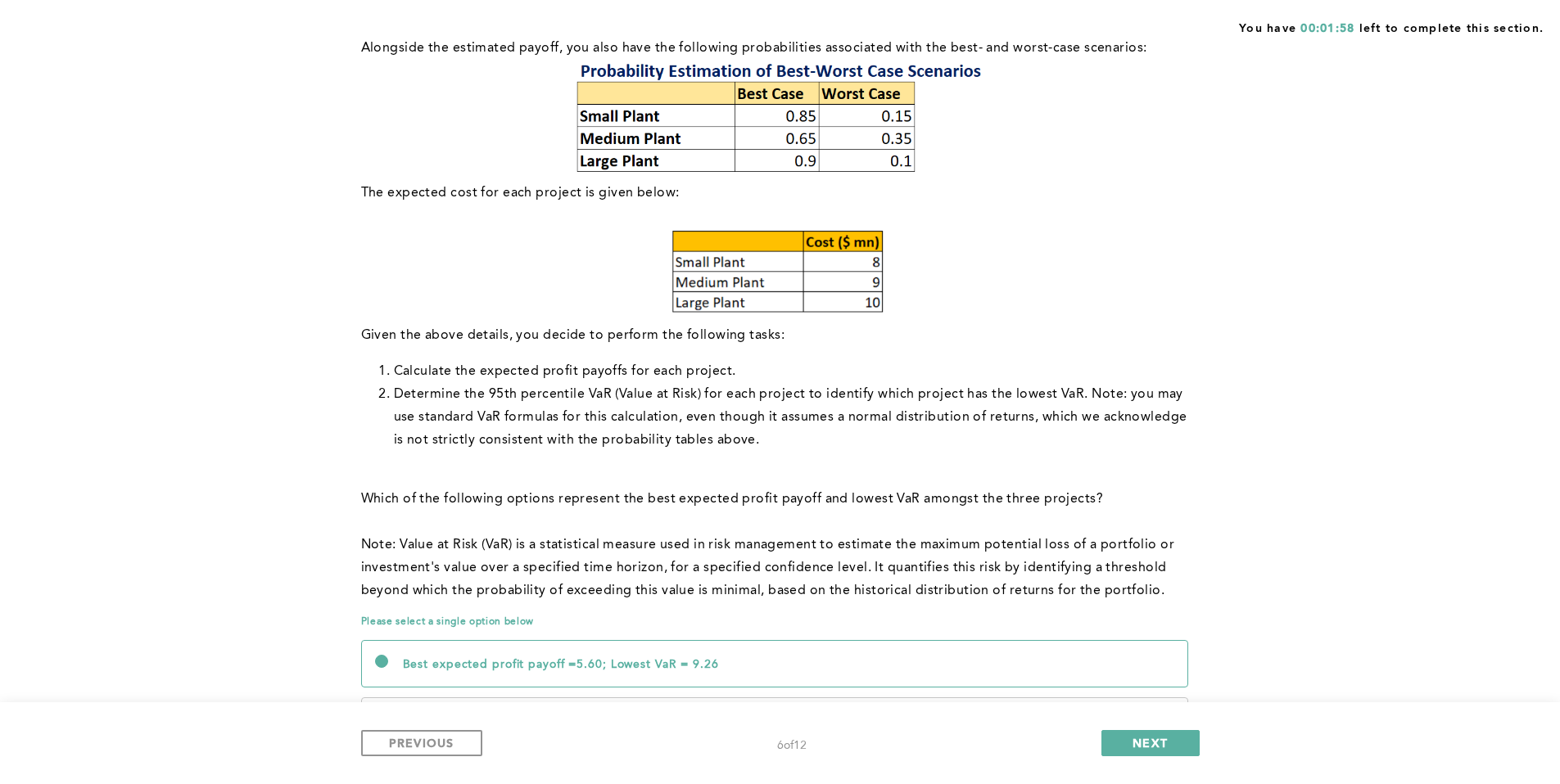
scroll to position [589, 0]
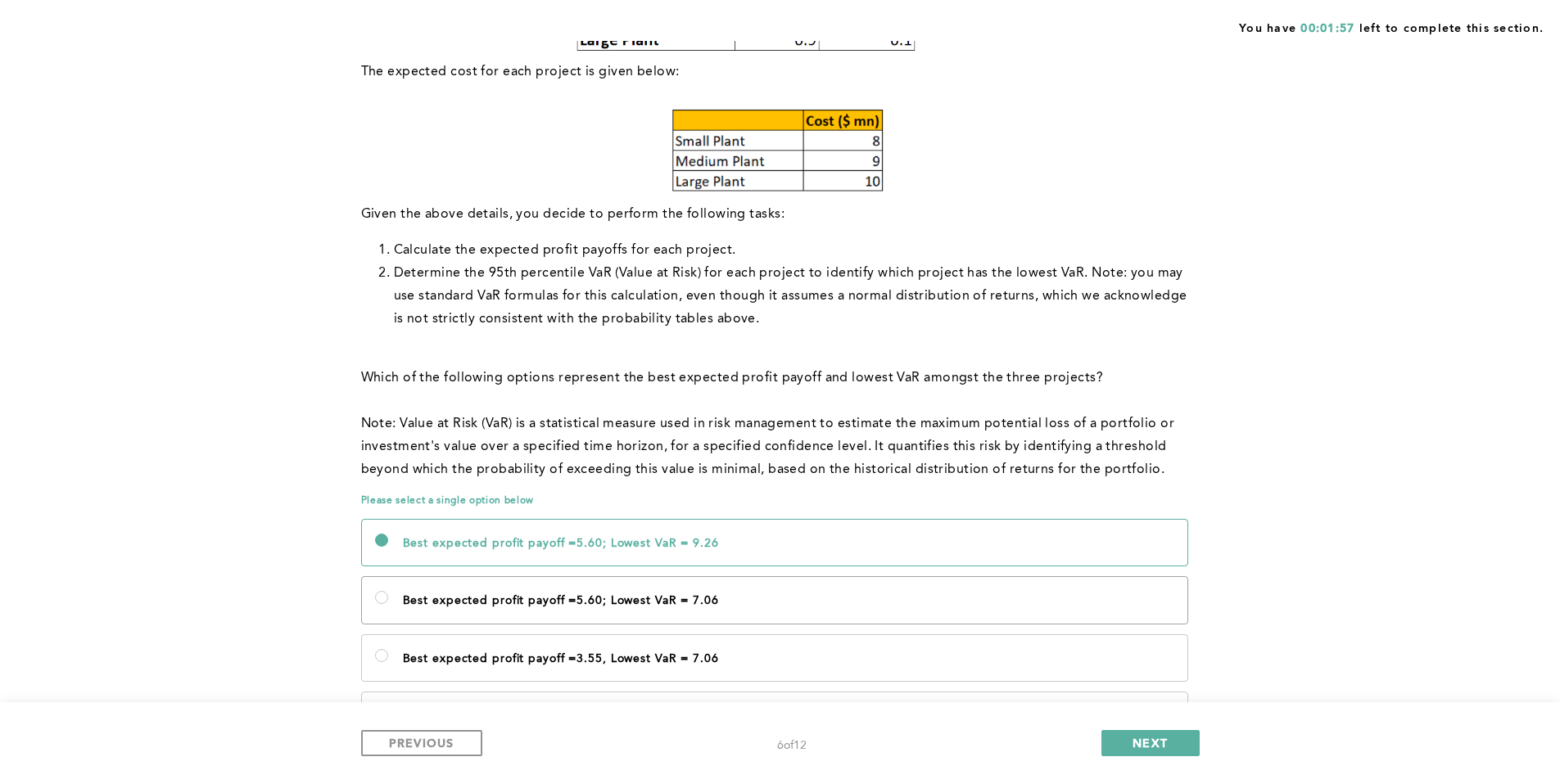
click at [762, 613] on label "Best expected profit payoff =5.60; Lowest VaR = 7.06" at bounding box center [774, 600] width 825 height 46
click at [388, 604] on 7\ "Best expected profit payoff =5.60; Lowest VaR = 7.06" at bounding box center [381, 597] width 13 height 13
radio 7\ "true"
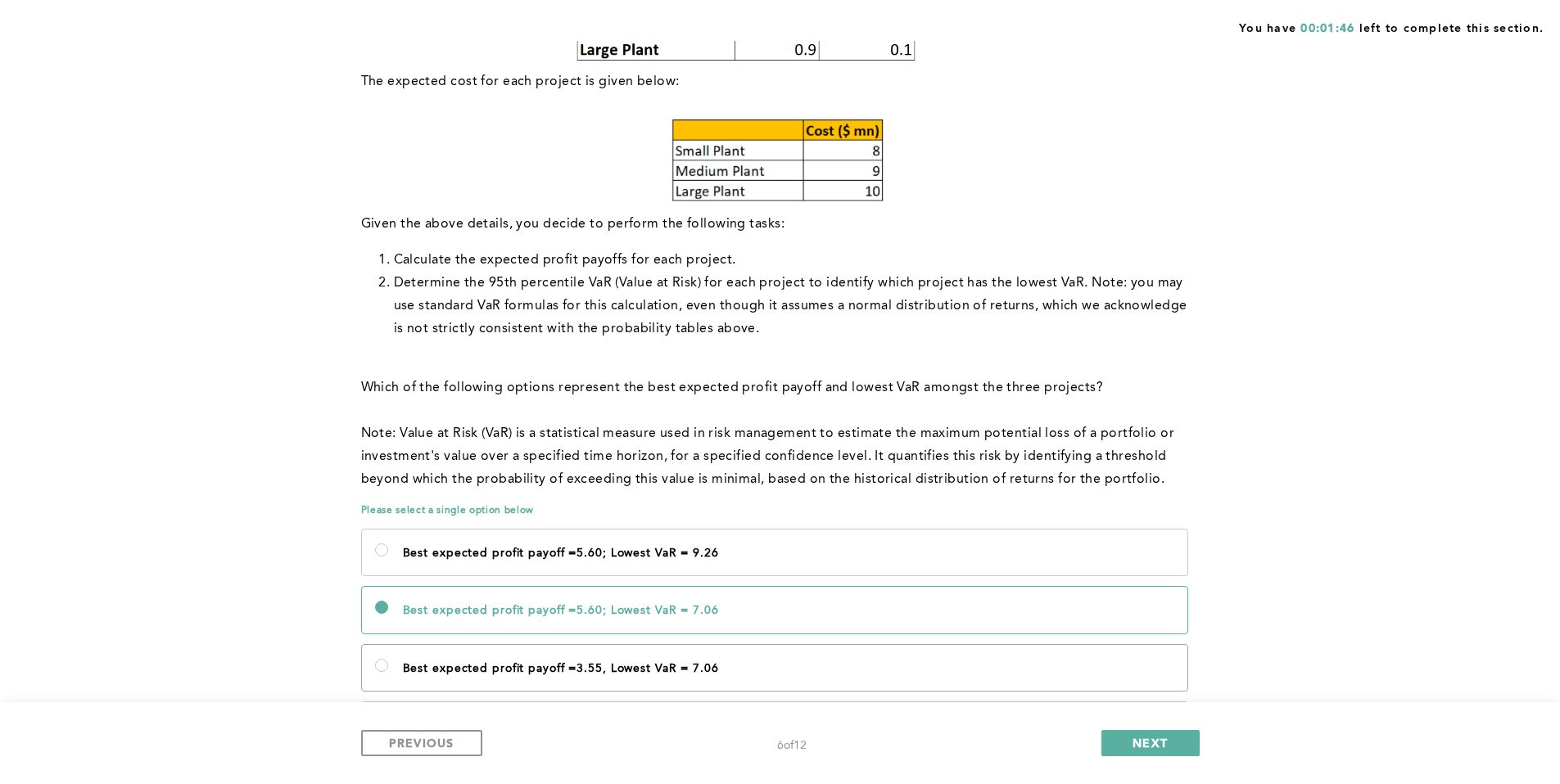
scroll to position [578, 0]
click at [1147, 738] on span "NEXT" at bounding box center [1150, 743] width 35 height 15
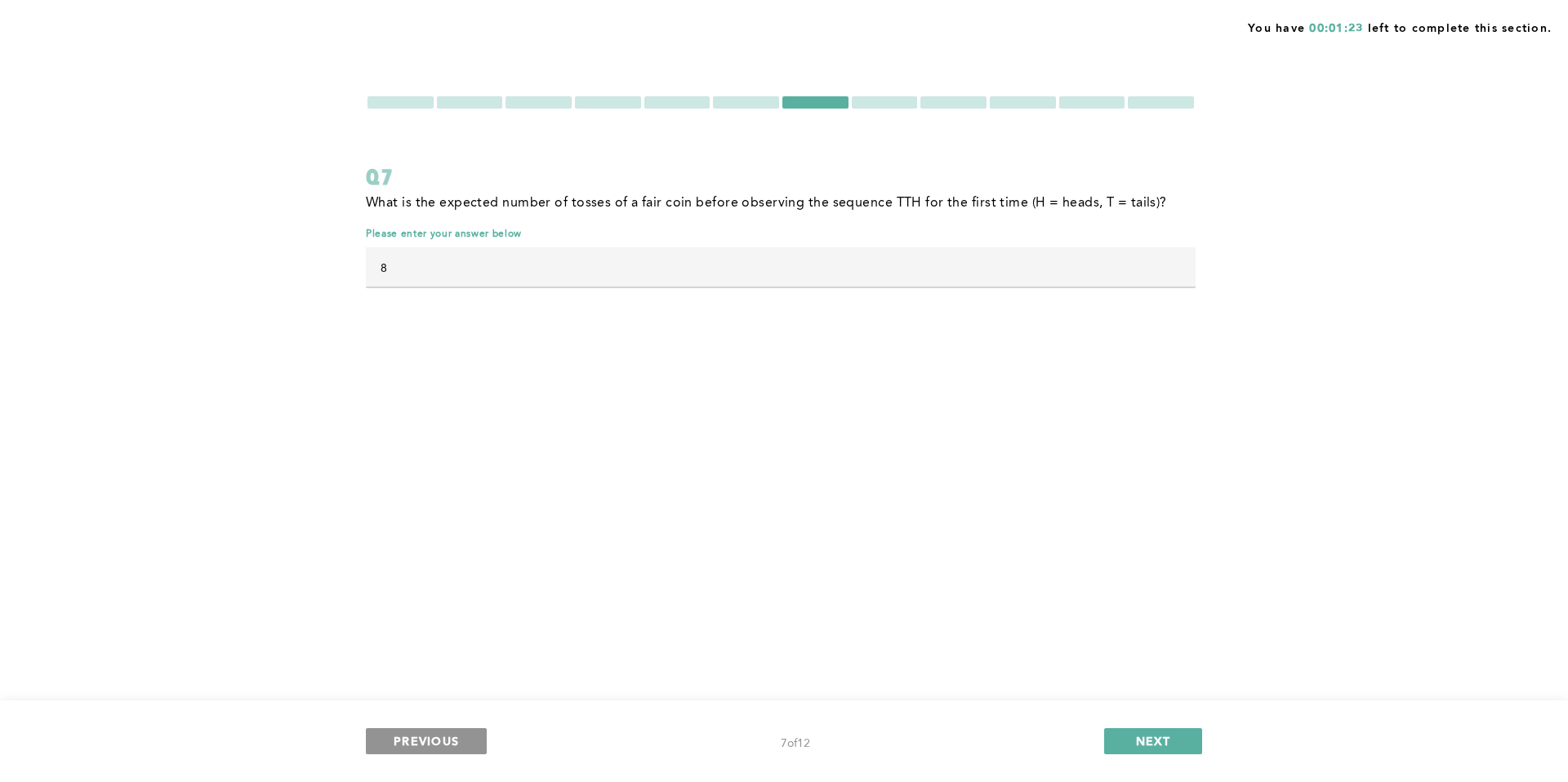
click at [428, 735] on span "PREVIOUS" at bounding box center [426, 741] width 66 height 15
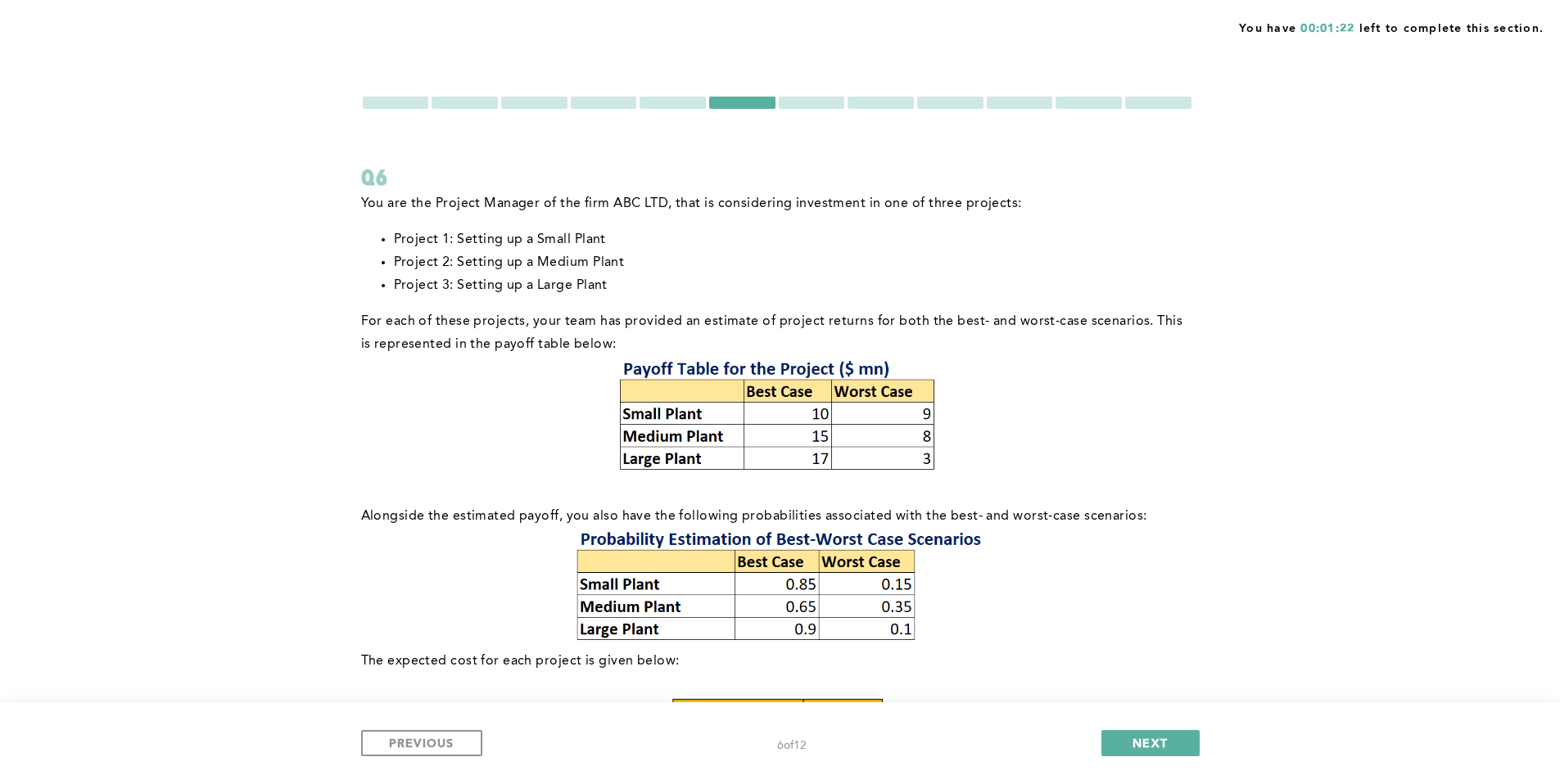
click at [395, 103] on div at bounding box center [396, 102] width 67 height 12
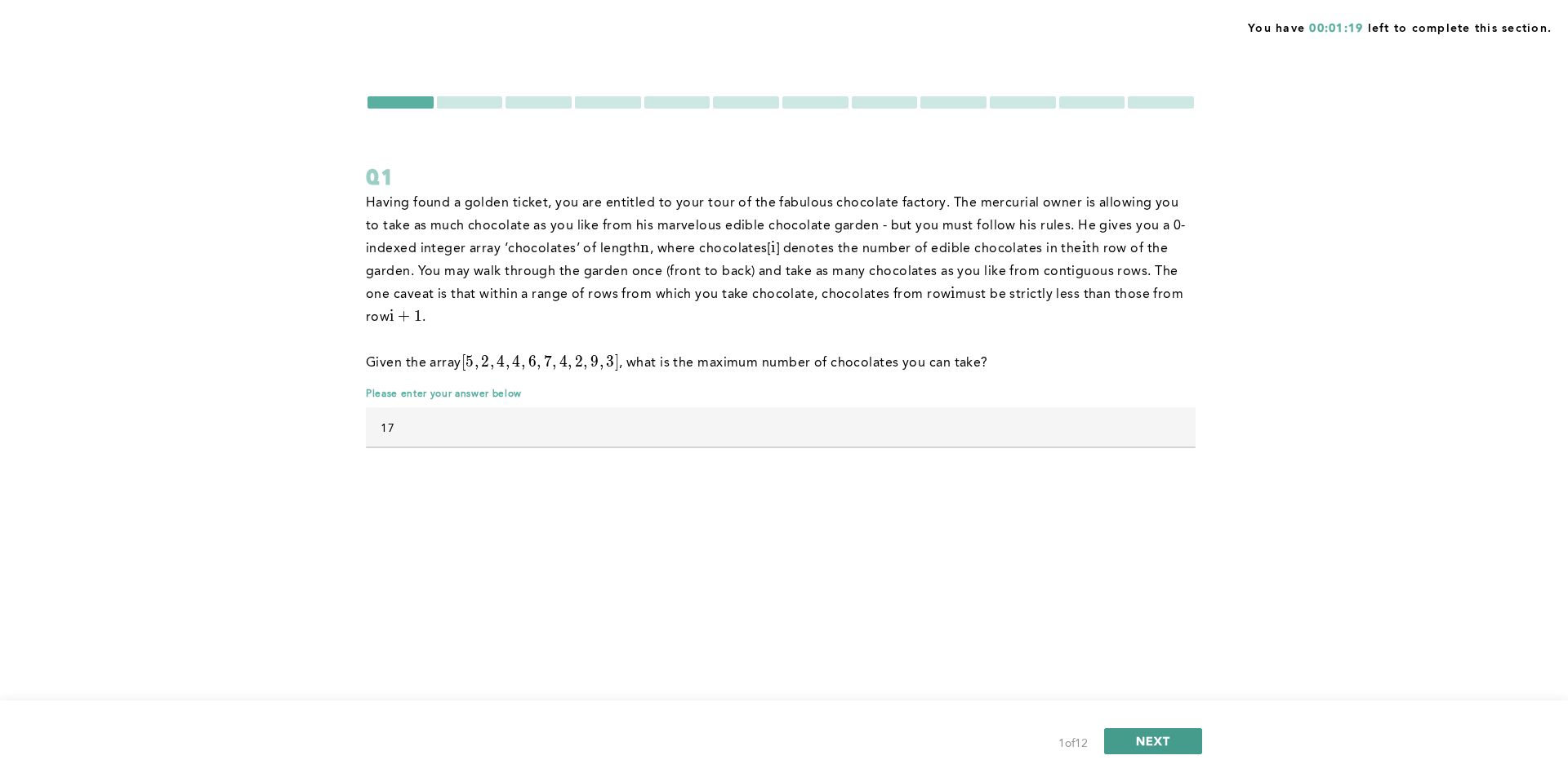
click at [1136, 733] on span "NEXT" at bounding box center [1153, 741] width 35 height 15
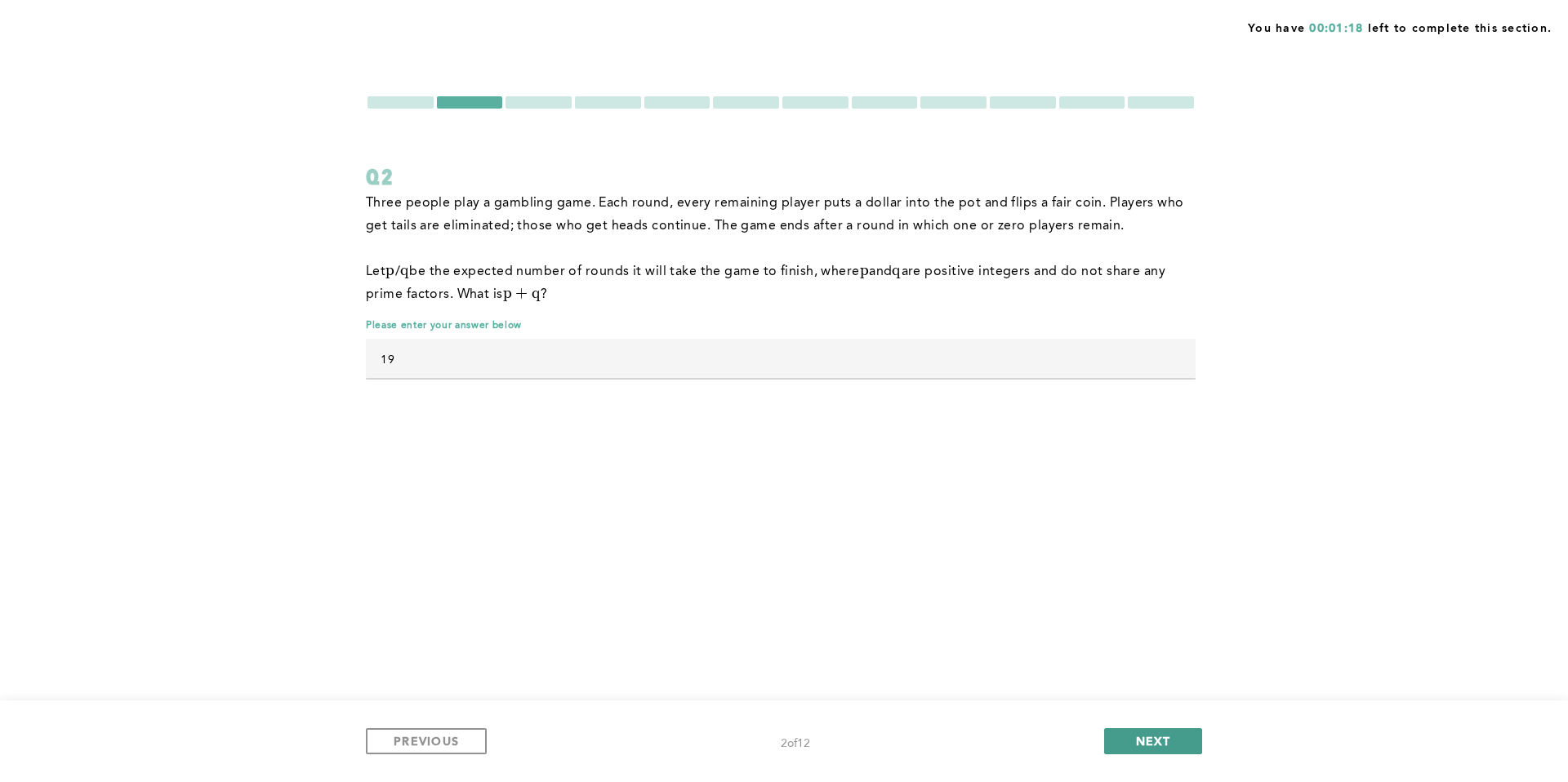
click at [1136, 733] on span "NEXT" at bounding box center [1153, 741] width 35 height 15
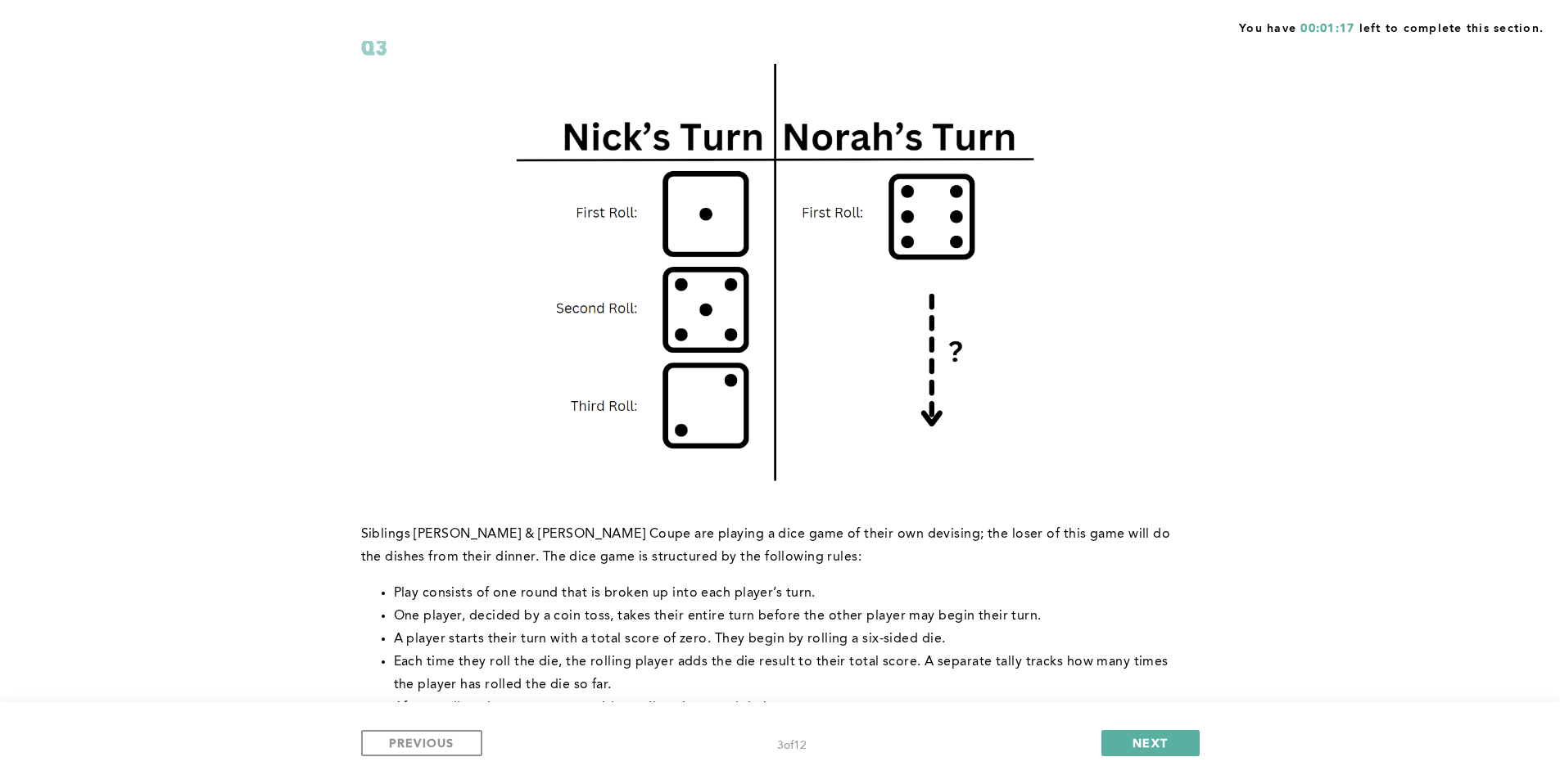
scroll to position [721, 0]
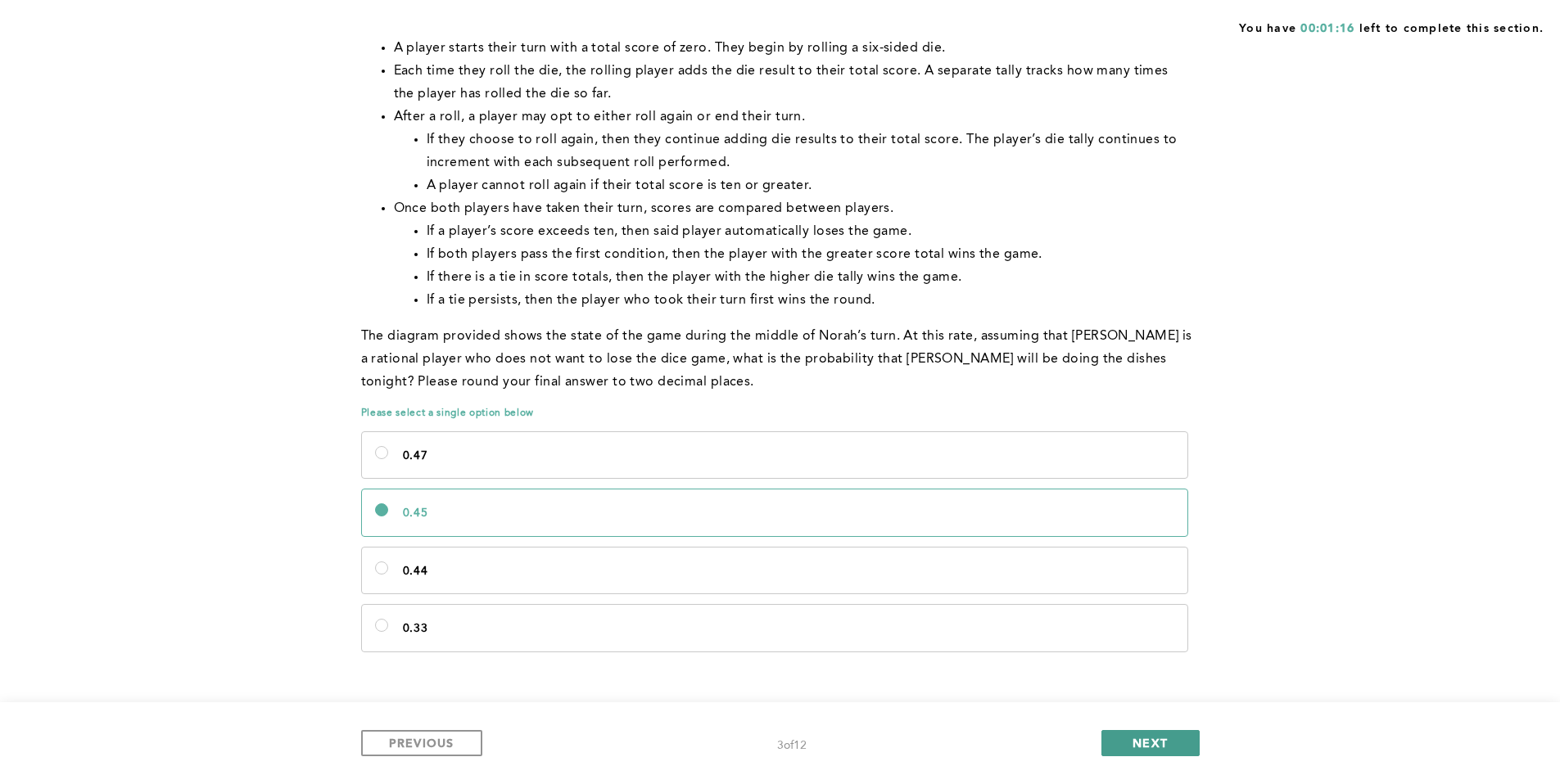
click at [1161, 752] on button "NEXT" at bounding box center [1150, 743] width 98 height 26
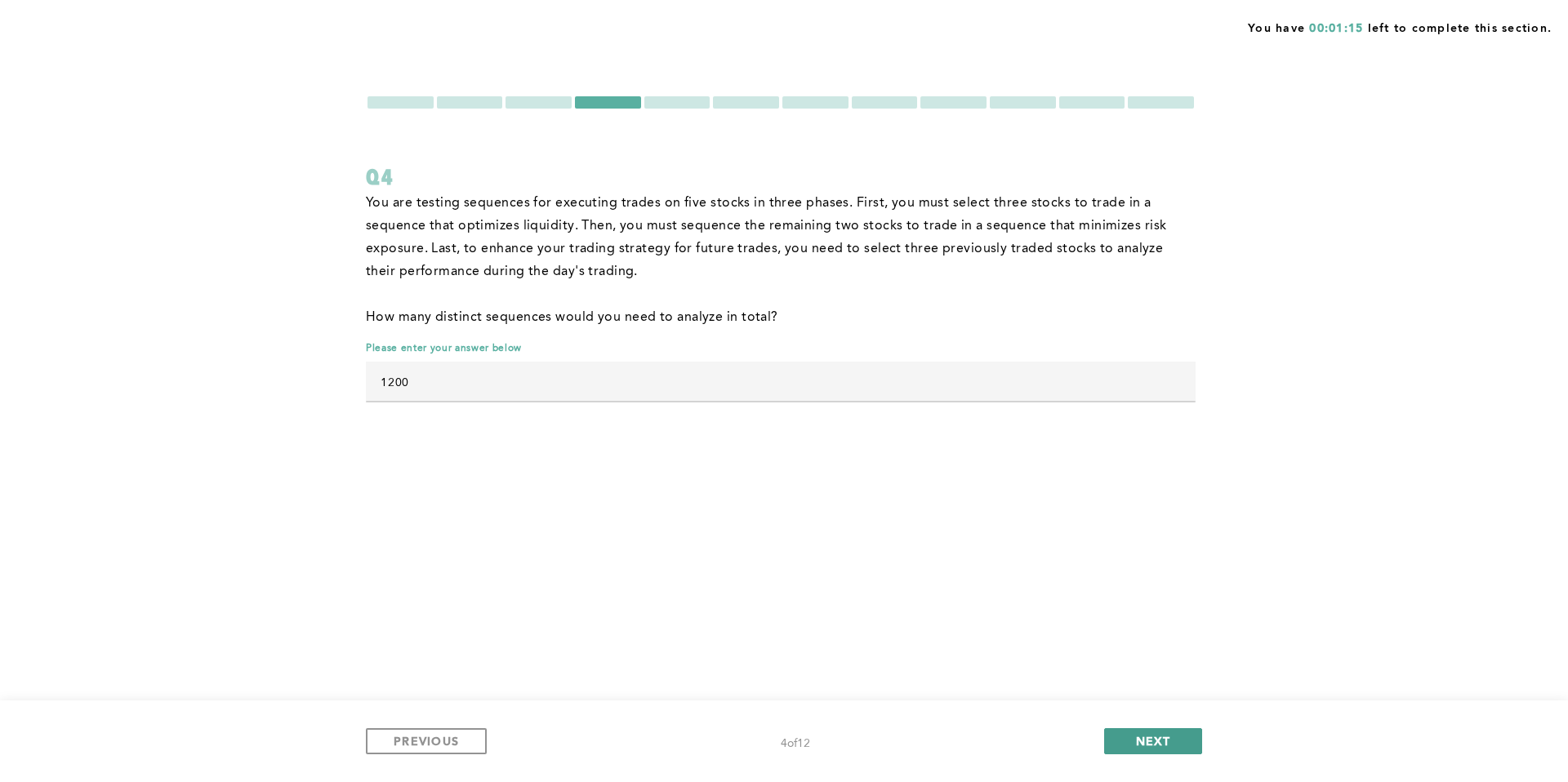
click at [1158, 750] on button "NEXT" at bounding box center [1153, 741] width 98 height 26
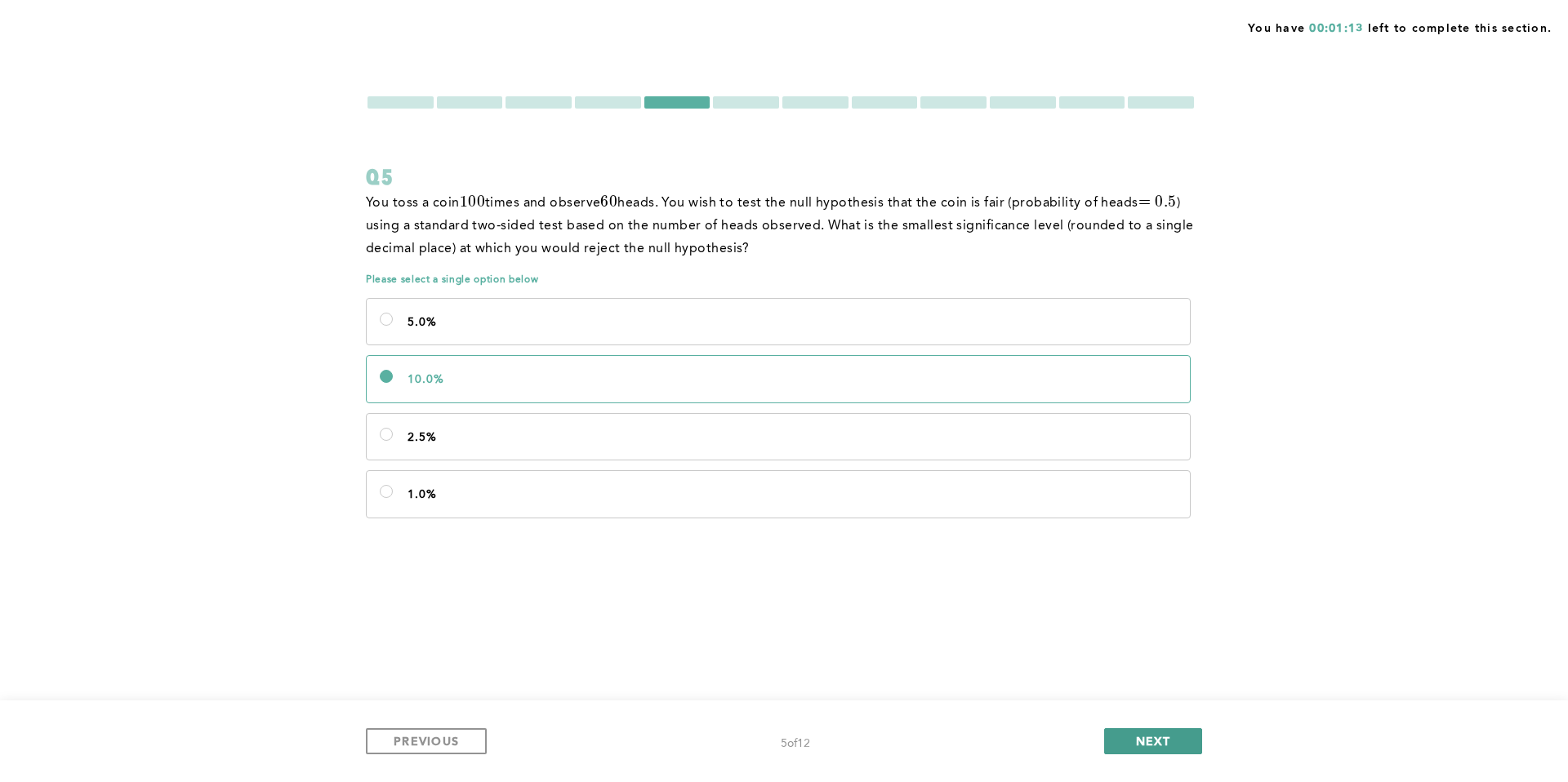
click at [1158, 750] on button "NEXT" at bounding box center [1153, 741] width 98 height 26
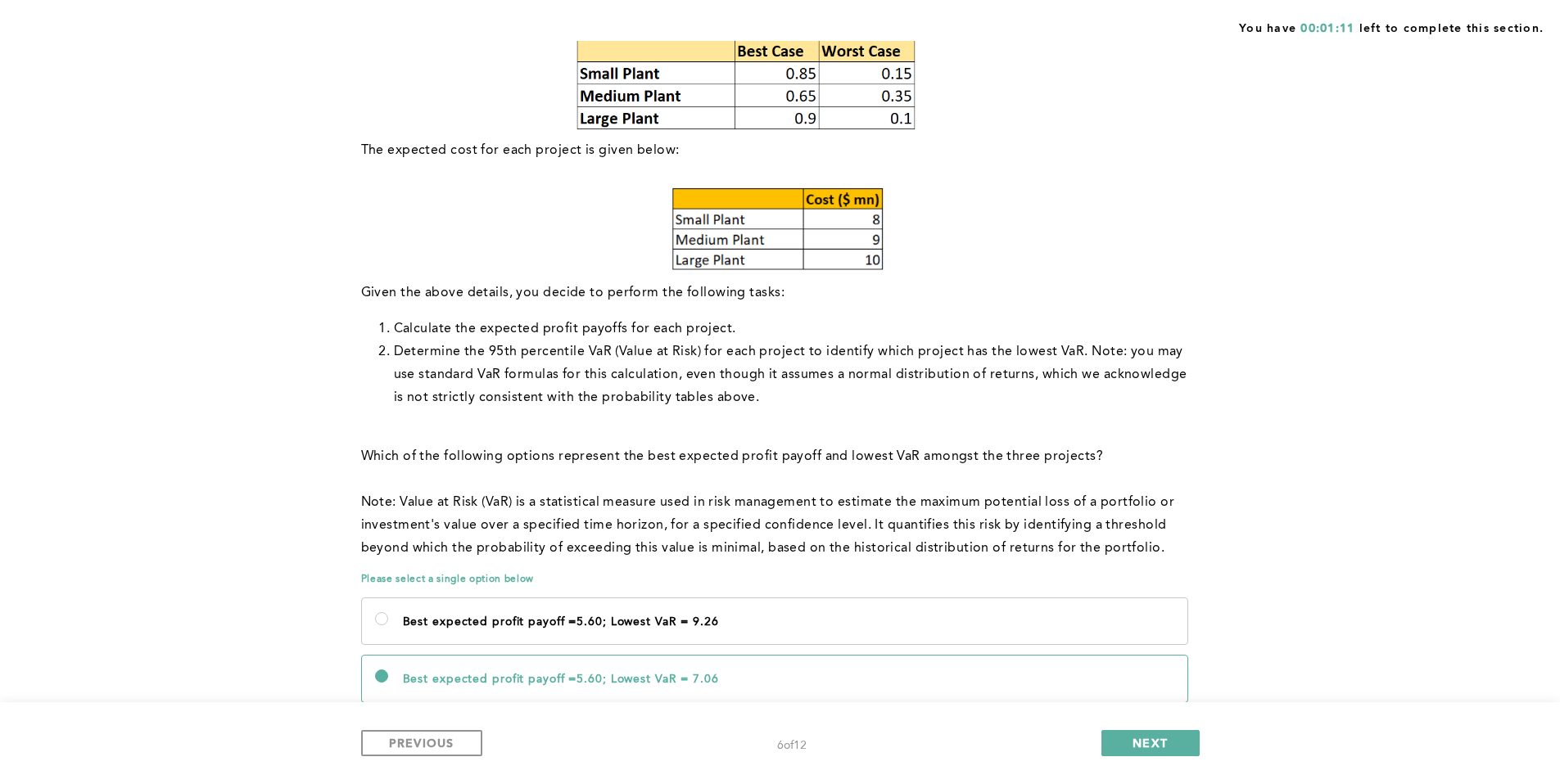
scroll to position [677, 0]
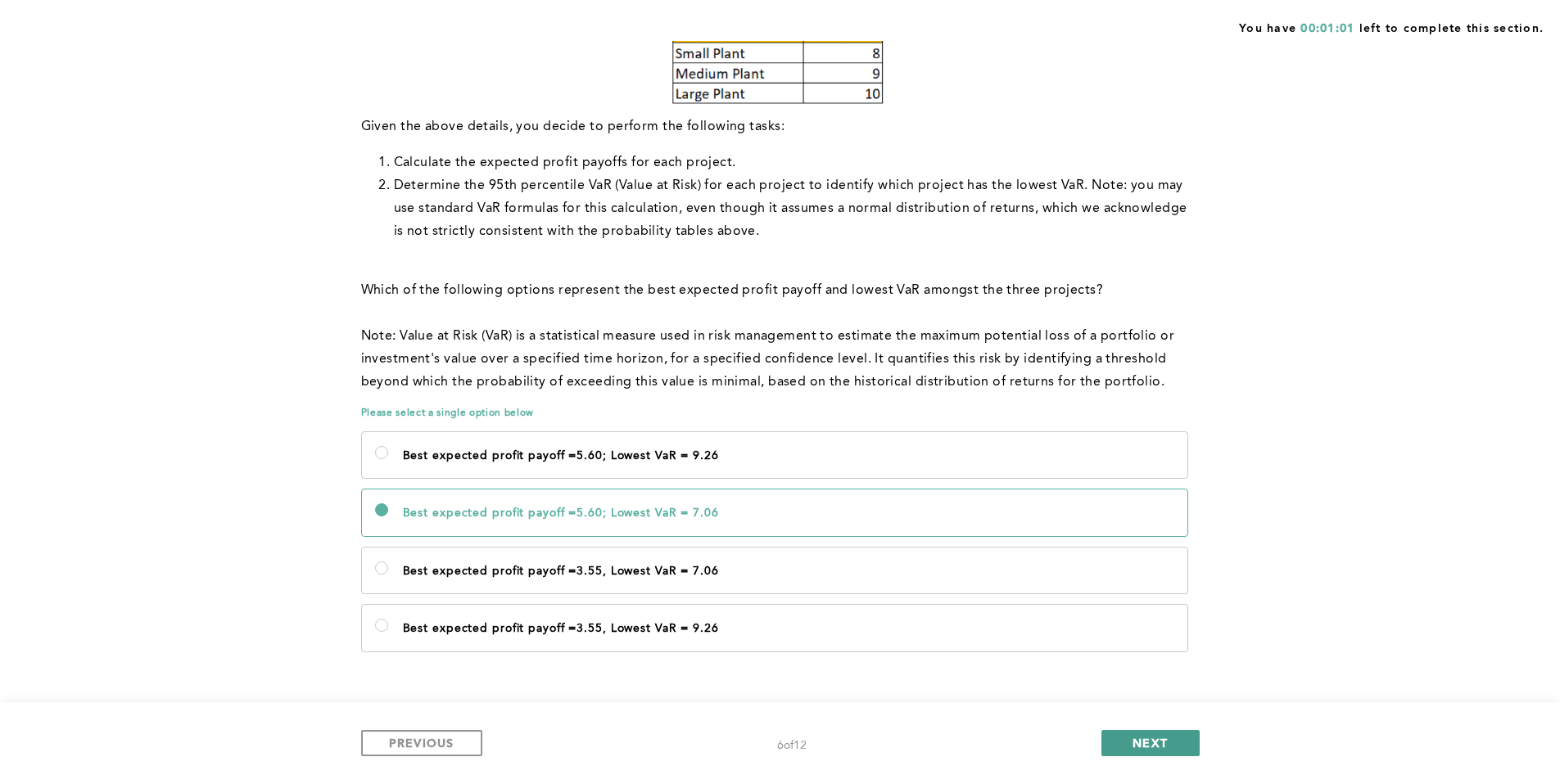
click at [1135, 737] on span "NEXT" at bounding box center [1150, 743] width 35 height 15
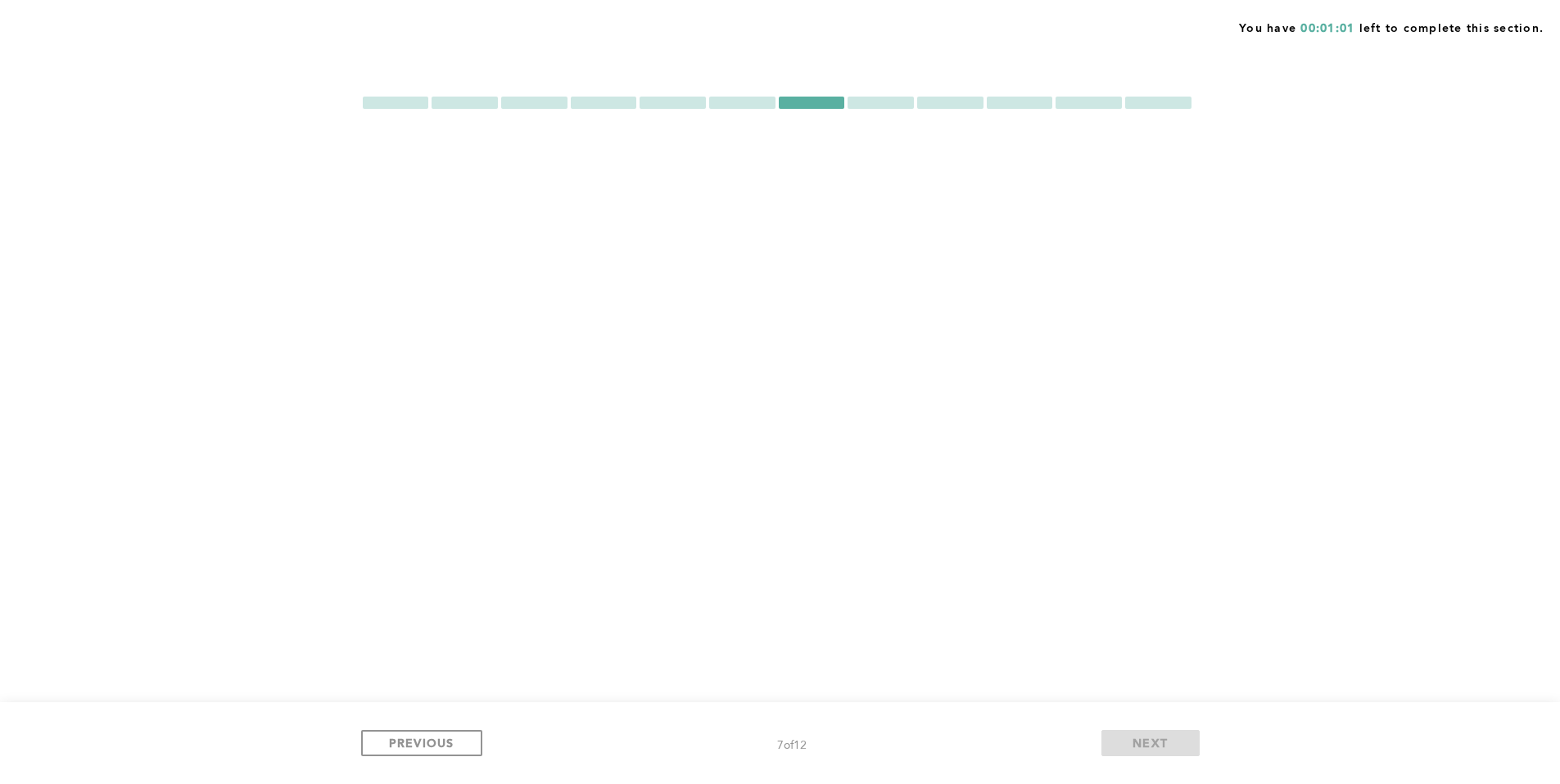
scroll to position [0, 0]
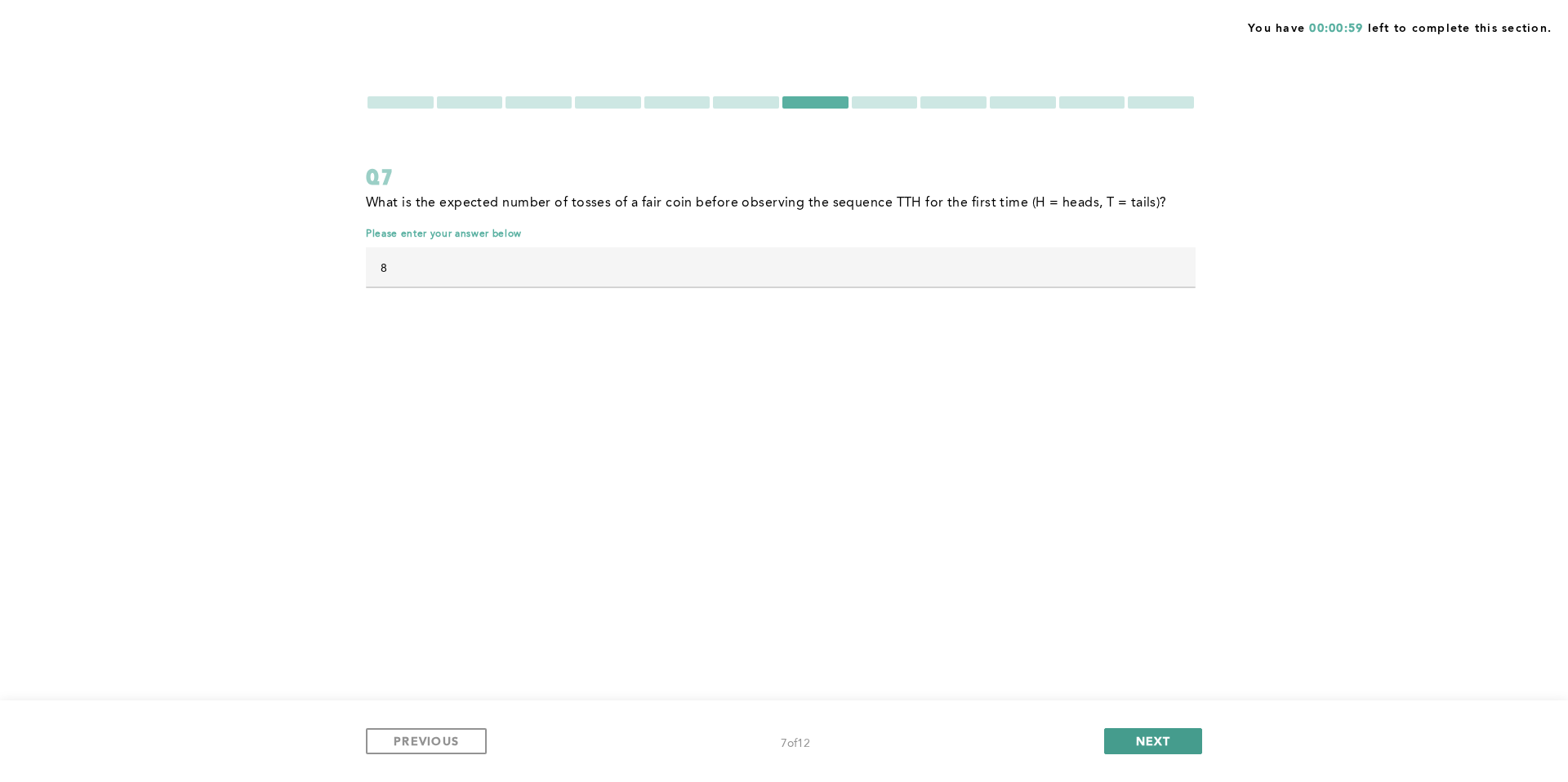
click at [1135, 736] on button "NEXT" at bounding box center [1153, 741] width 98 height 26
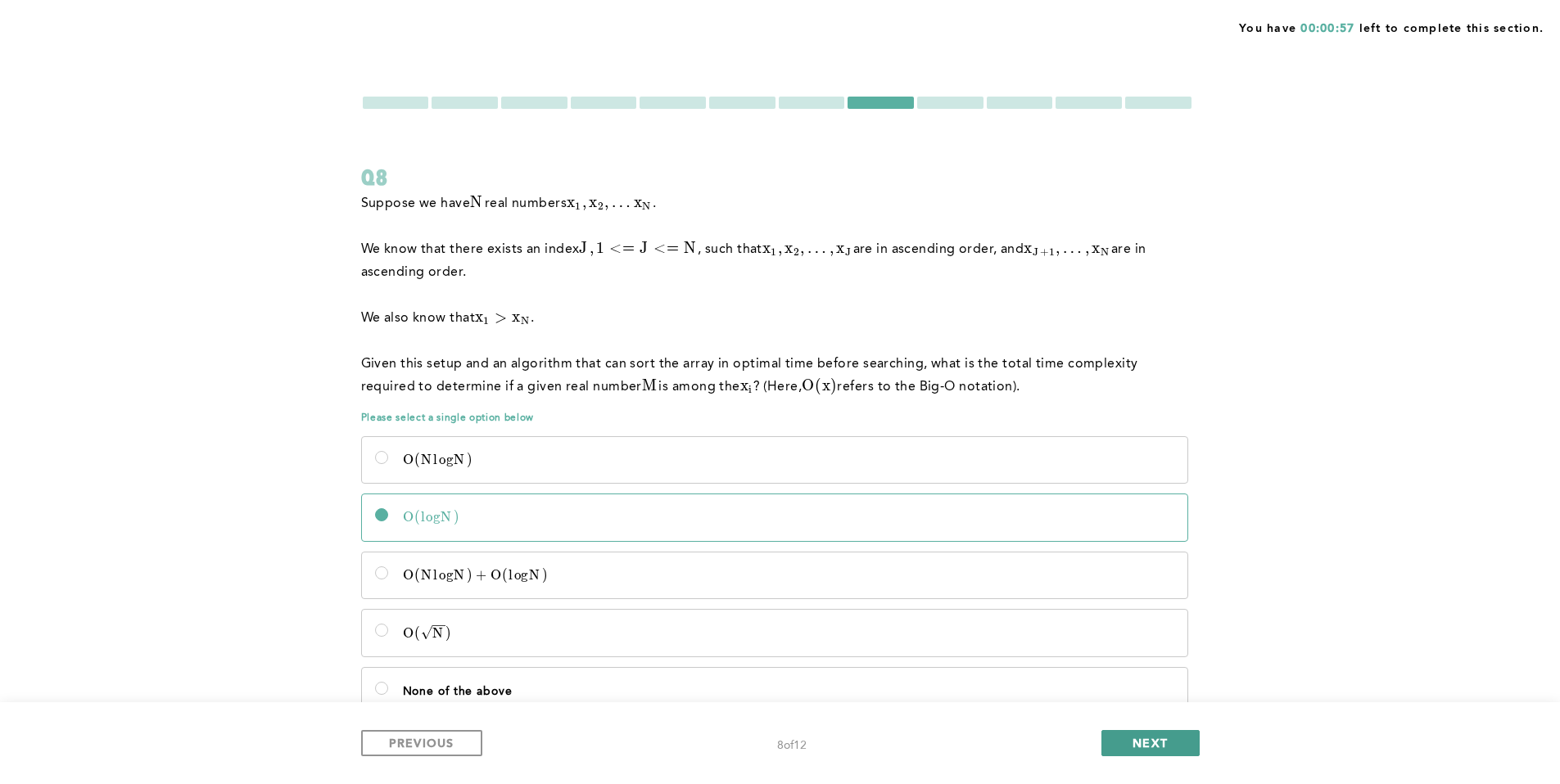
click at [1155, 742] on span "NEXT" at bounding box center [1150, 743] width 35 height 15
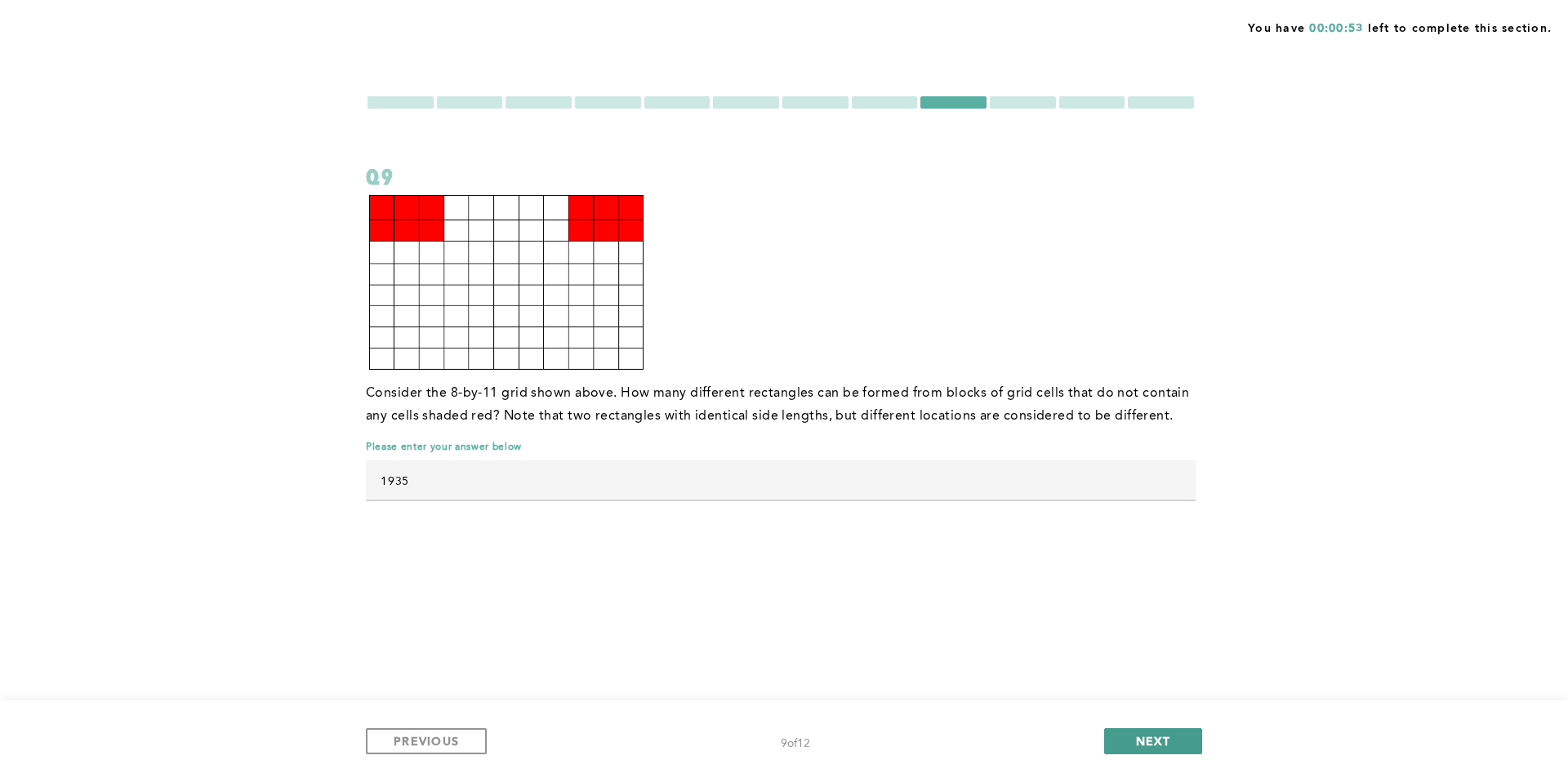
click at [1152, 740] on span "NEXT" at bounding box center [1153, 741] width 35 height 15
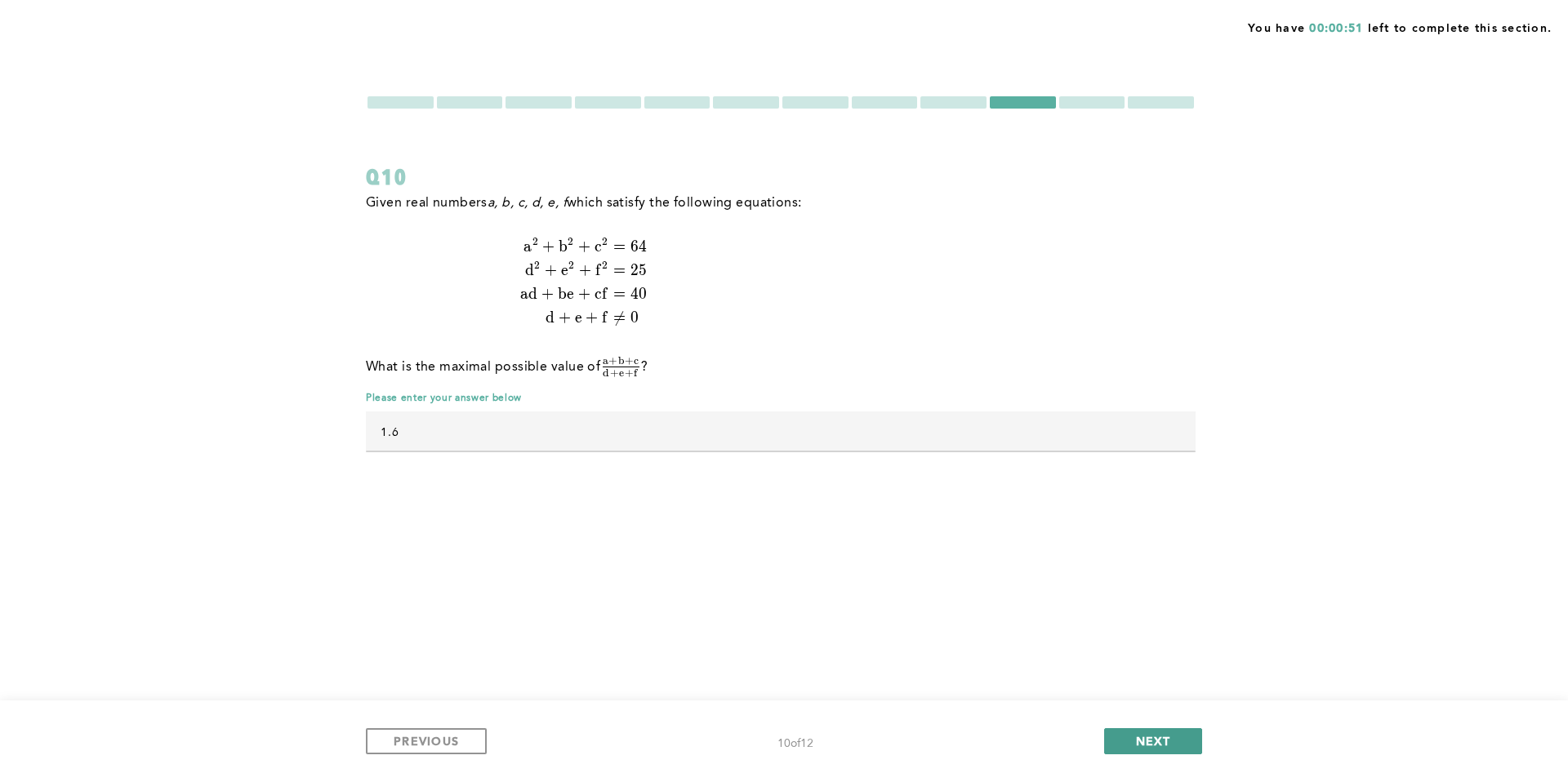
click at [1152, 740] on span "NEXT" at bounding box center [1153, 741] width 35 height 15
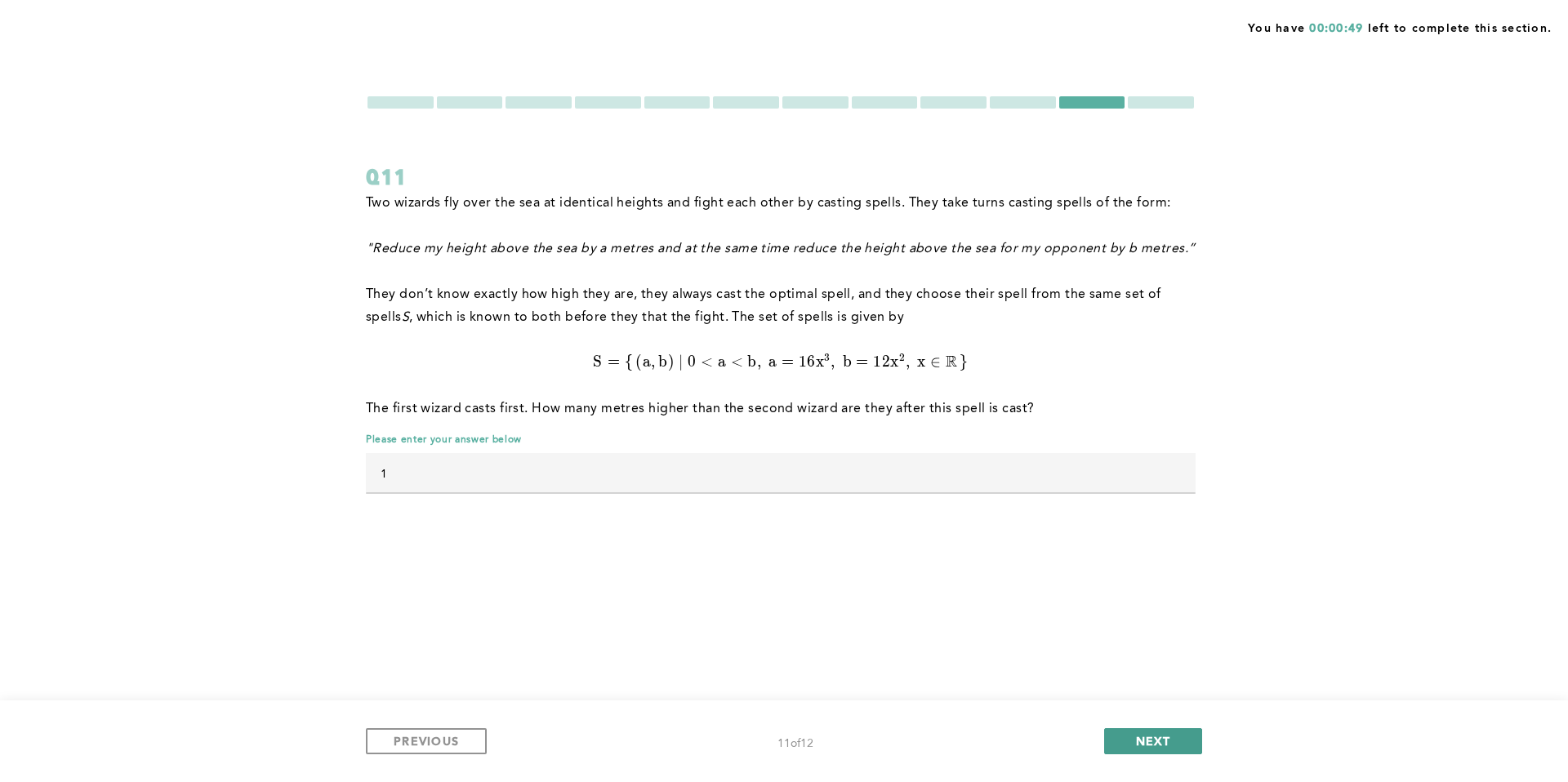
click at [1153, 740] on span "NEXT" at bounding box center [1153, 741] width 35 height 15
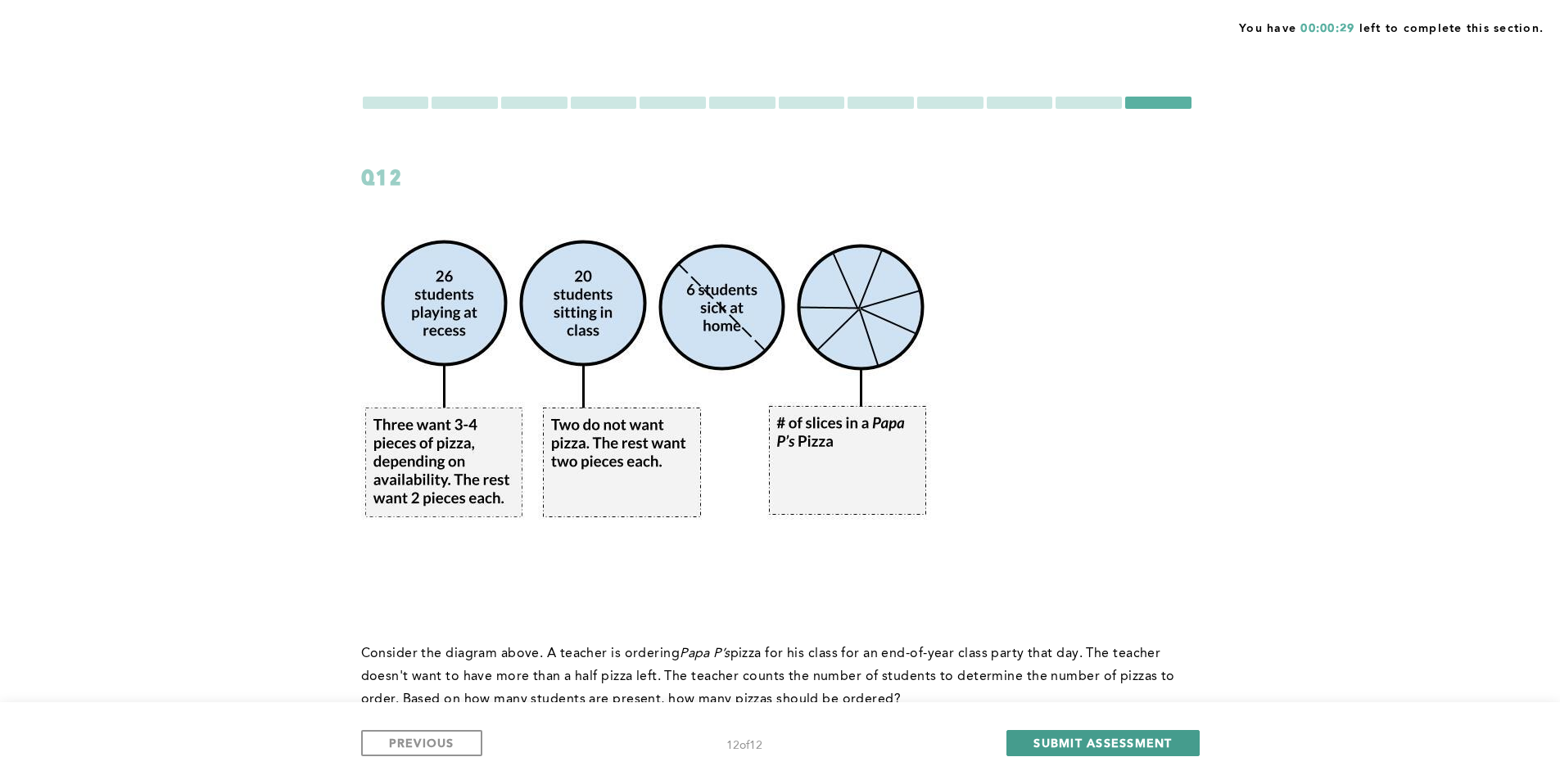
click at [1123, 742] on span "SUBMIT ASSESSMENT" at bounding box center [1103, 743] width 138 height 15
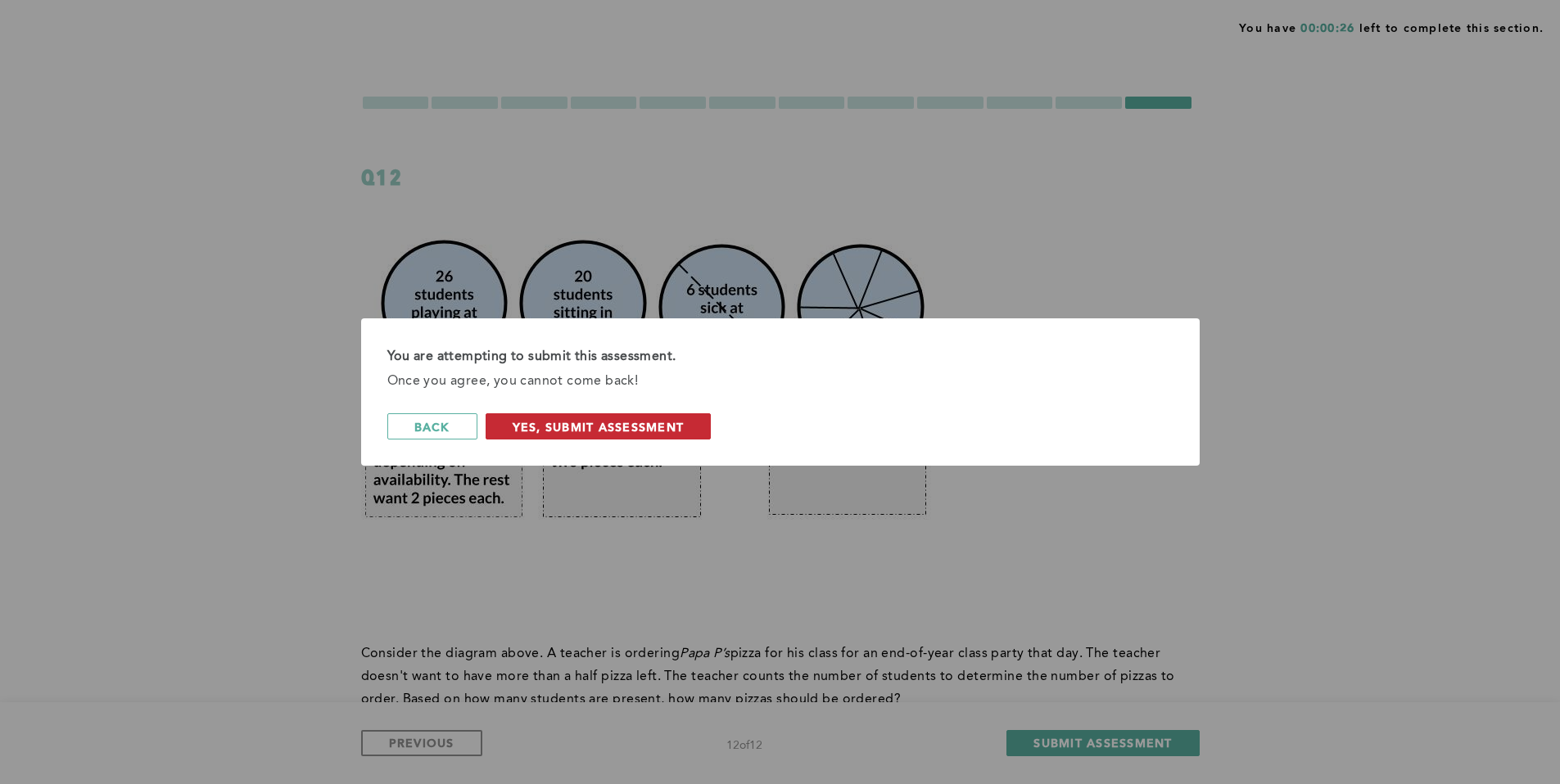
click at [612, 427] on span "Yes, Submit Assessment" at bounding box center [598, 427] width 172 height 15
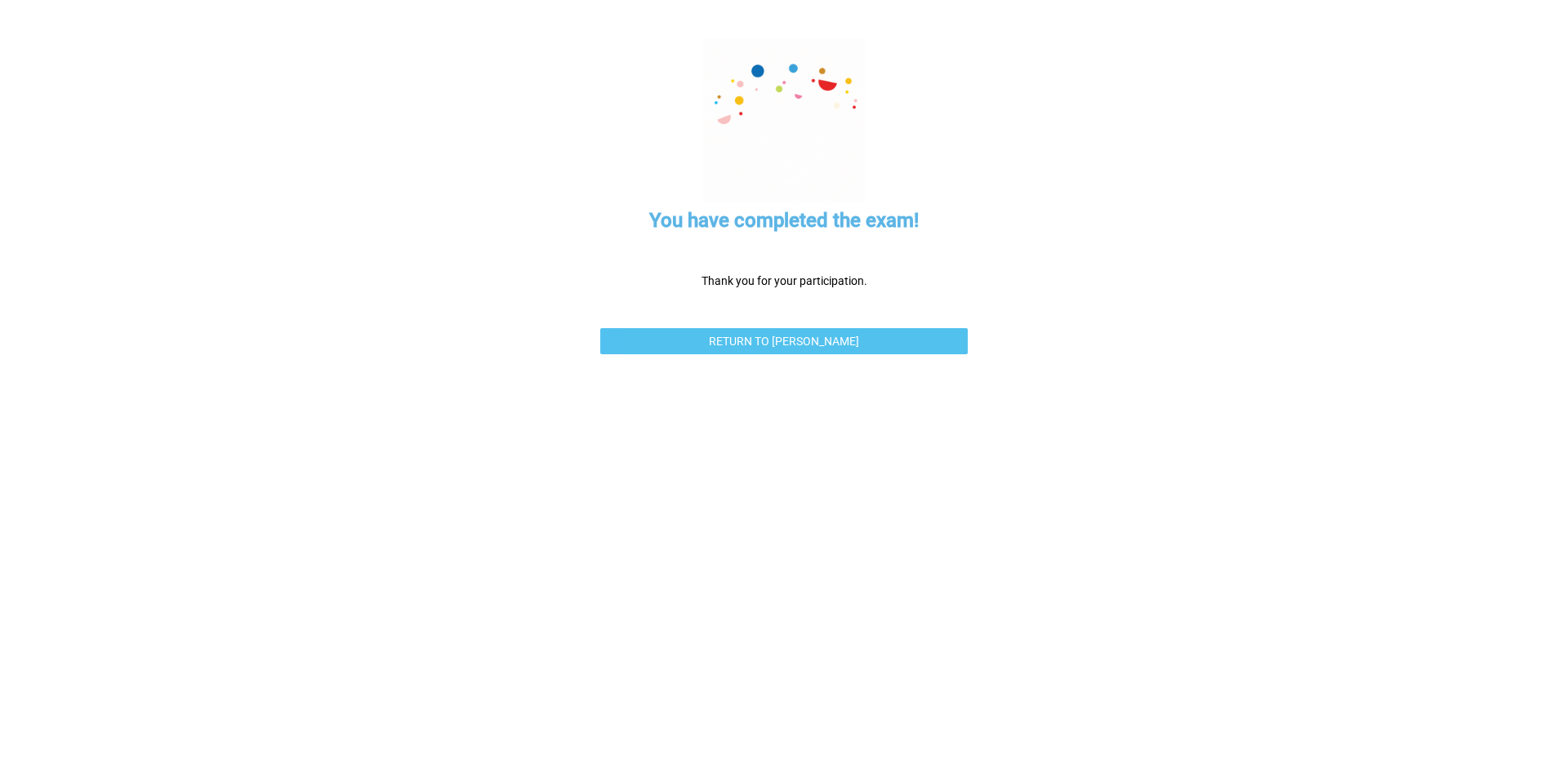
click at [768, 348] on link "Return to [PERSON_NAME]" at bounding box center [784, 341] width 368 height 26
